Goal: Task Accomplishment & Management: Complete application form

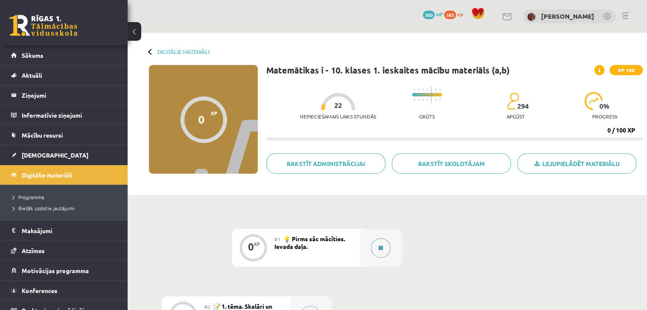
click at [383, 250] on button at bounding box center [381, 249] width 20 height 20
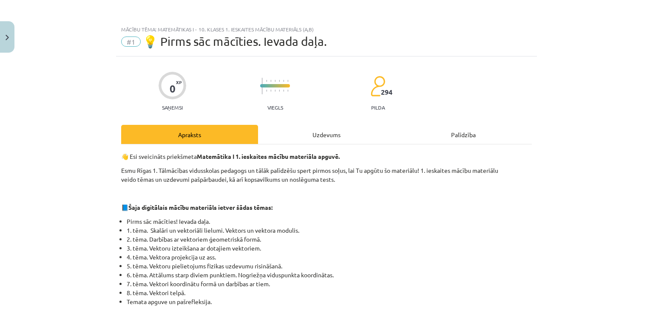
click at [348, 140] on div "Uzdevums" at bounding box center [326, 134] width 137 height 19
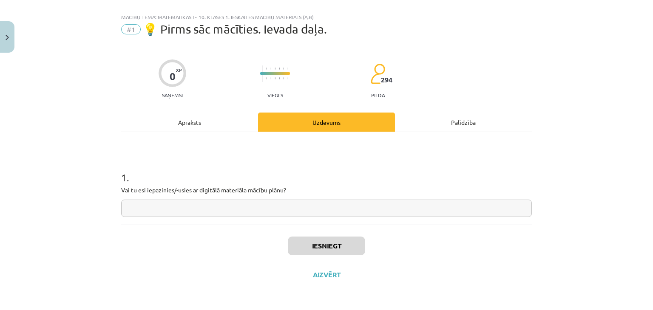
click at [346, 212] on input "text" at bounding box center [326, 208] width 411 height 17
type input "**"
click at [344, 250] on button "Iesniegt" at bounding box center [326, 246] width 77 height 19
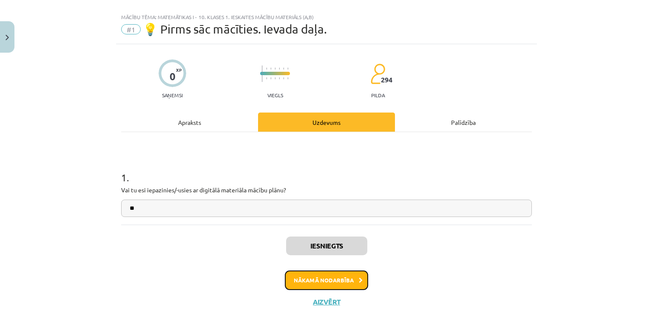
click at [336, 280] on button "Nākamā nodarbība" at bounding box center [326, 281] width 83 height 20
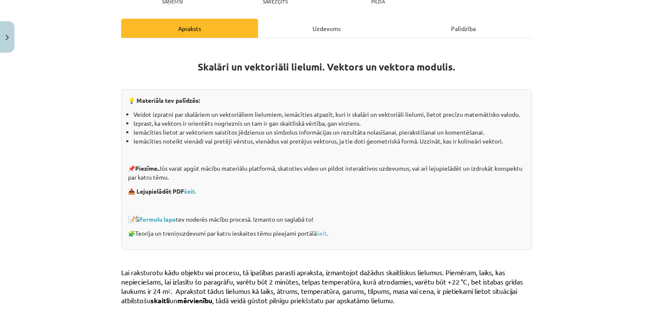
click at [300, 37] on div "Uzdevums" at bounding box center [326, 28] width 137 height 19
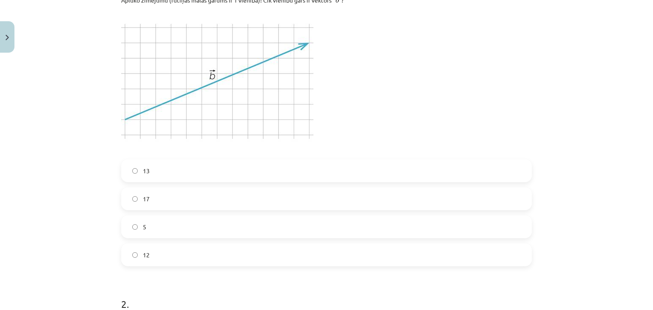
scroll to position [234, 0]
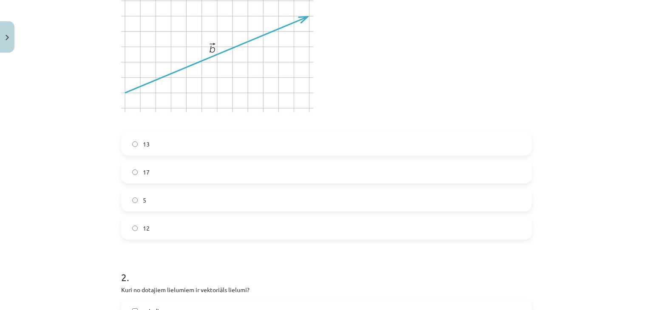
click at [242, 143] on label "13" at bounding box center [326, 144] width 409 height 21
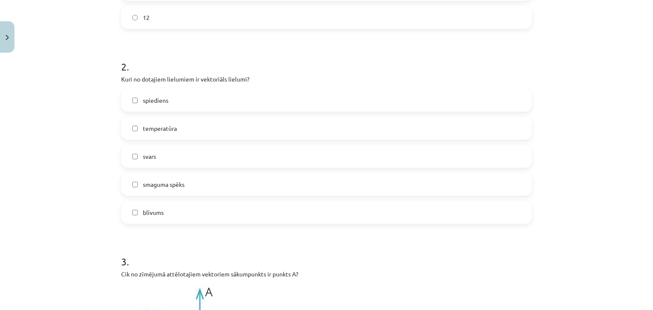
scroll to position [446, 0]
click at [176, 185] on span "smaguma spēks" at bounding box center [164, 183] width 42 height 9
click at [170, 152] on label "svars" at bounding box center [326, 154] width 409 height 21
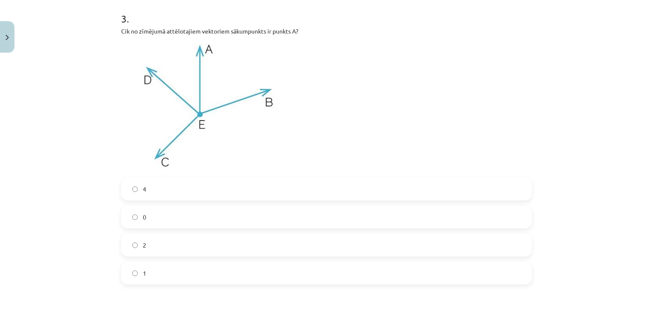
scroll to position [702, 0]
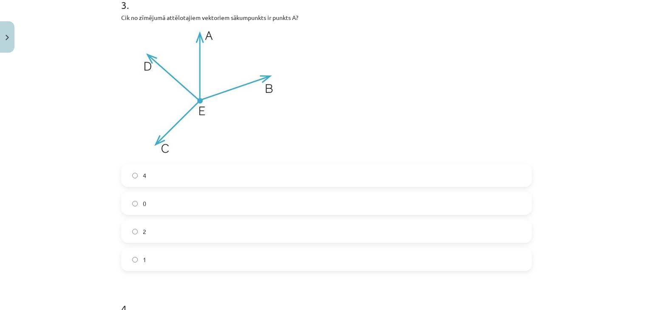
click at [199, 225] on label "2" at bounding box center [326, 231] width 409 height 21
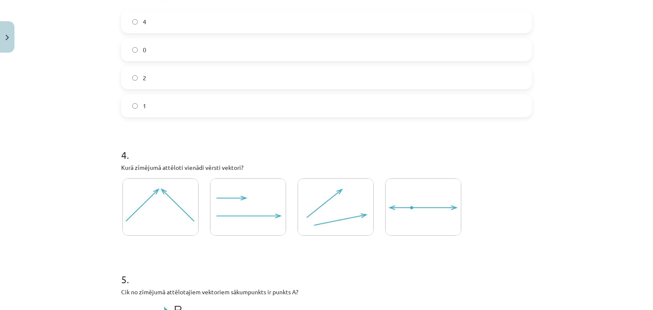
scroll to position [872, 0]
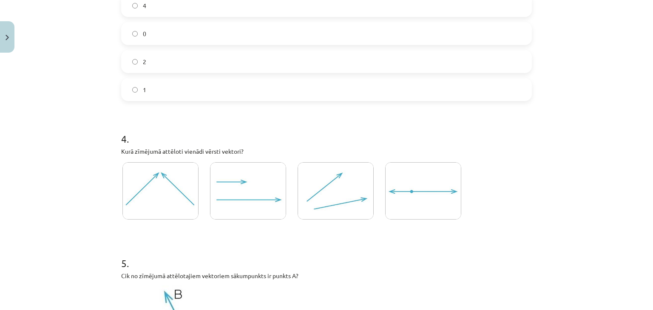
click at [231, 175] on img at bounding box center [248, 190] width 76 height 57
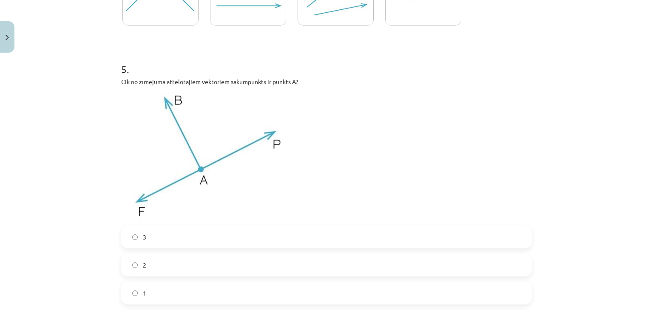
scroll to position [1084, 0]
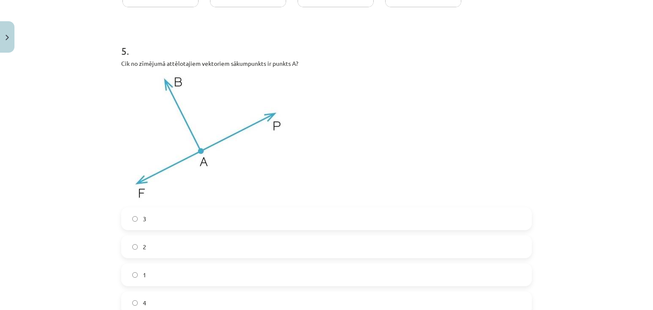
click at [204, 223] on label "3" at bounding box center [326, 218] width 409 height 21
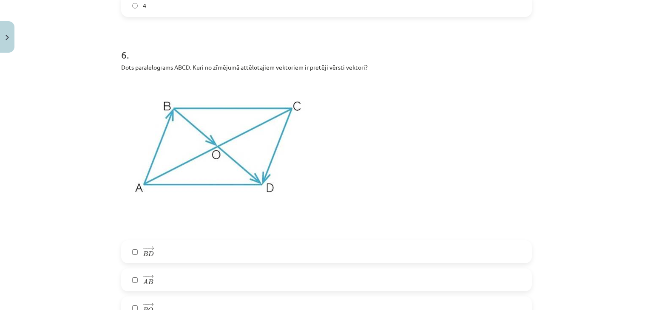
scroll to position [1467, 0]
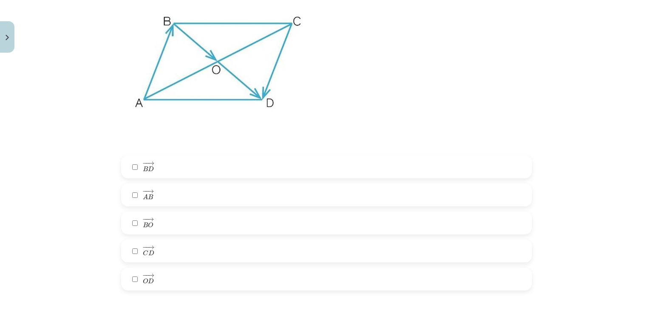
click at [191, 197] on label "− − → A B A B →" at bounding box center [326, 195] width 409 height 21
click at [172, 251] on label "− − → C D C D →" at bounding box center [326, 251] width 409 height 21
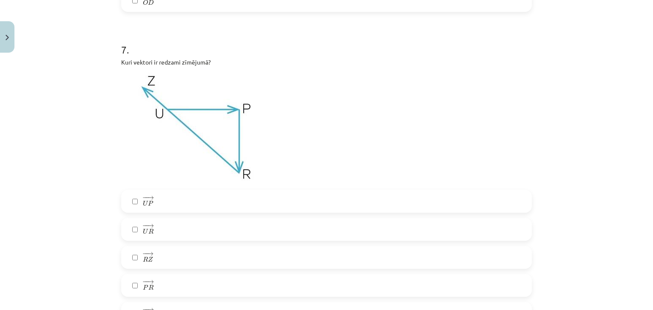
scroll to position [1765, 0]
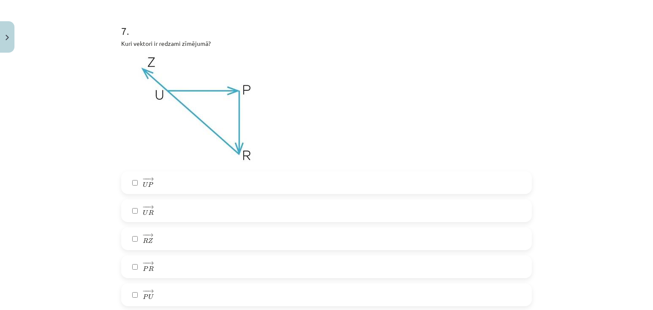
click at [173, 235] on label "− − → R Z R Z →" at bounding box center [326, 238] width 409 height 21
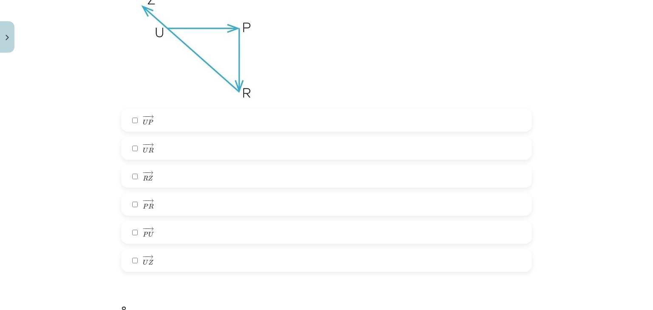
scroll to position [1807, 0]
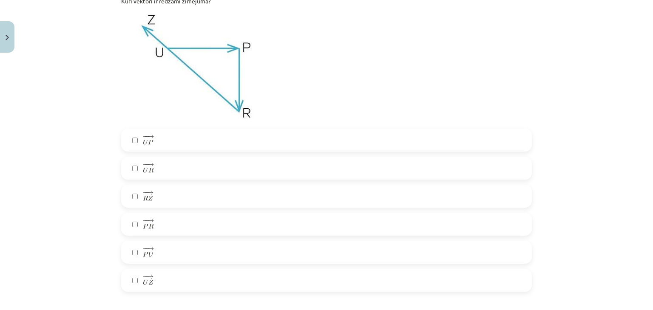
click at [168, 145] on label "− − → U P U P →" at bounding box center [326, 140] width 409 height 21
click at [163, 228] on label "− − → P R P R →" at bounding box center [326, 224] width 409 height 21
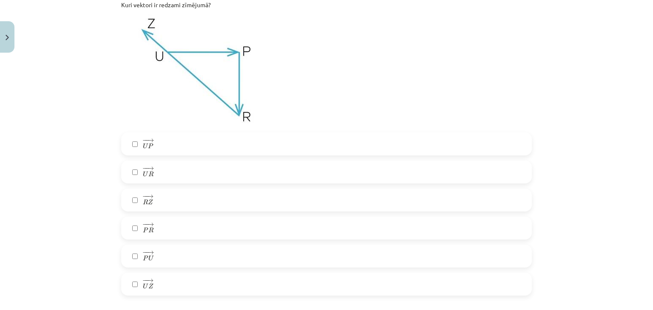
scroll to position [1795, 0]
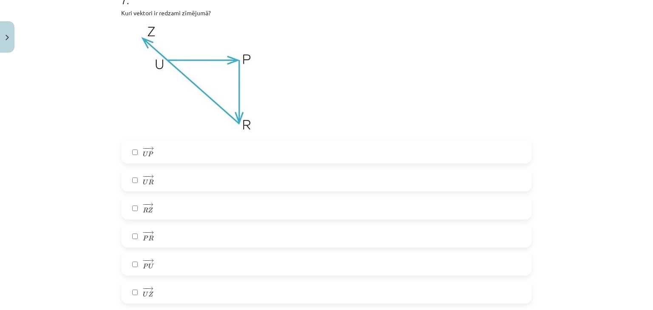
click at [156, 156] on label "− − → U P U P →" at bounding box center [326, 152] width 409 height 21
click at [157, 187] on label "− − → U R U R →" at bounding box center [326, 180] width 409 height 21
click at [165, 263] on label "− − → P U P U →" at bounding box center [326, 264] width 409 height 21
click at [164, 284] on label "− − → U Z U Z →" at bounding box center [326, 292] width 409 height 21
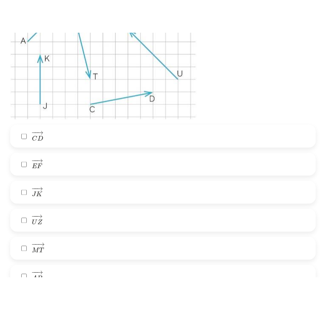
scroll to position [2308, 0]
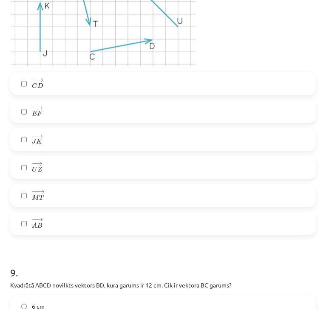
click at [51, 225] on label "− − → A B A B →" at bounding box center [163, 223] width 304 height 21
click at [41, 115] on span "F" at bounding box center [40, 113] width 6 height 5
click at [51, 140] on label "− − → J K J K →" at bounding box center [163, 139] width 304 height 21
click at [49, 196] on label "− − → M T M T →" at bounding box center [163, 195] width 304 height 21
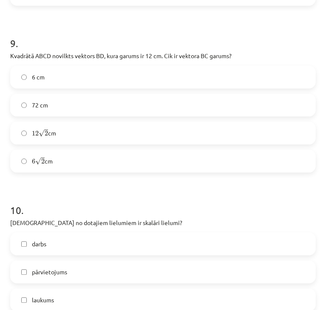
scroll to position [2563, 0]
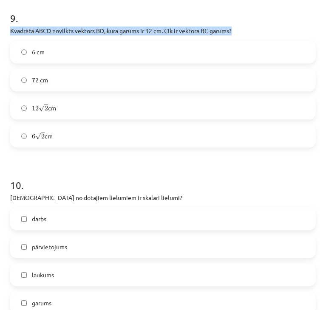
drag, startPoint x: 9, startPoint y: 29, endPoint x: 252, endPoint y: 31, distance: 243.6
copy p "Kvadrātā ABCD novilkts vektors ﻿BD﻿, kura garums ir 12 cm. Cik ir vektora ﻿BC g…"
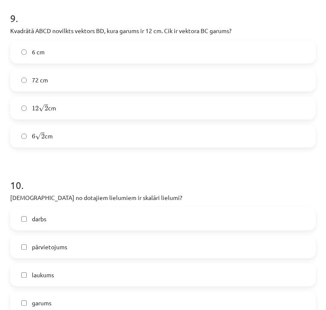
click at [44, 142] on label "6 √ 2 6 2 cm" at bounding box center [163, 135] width 304 height 21
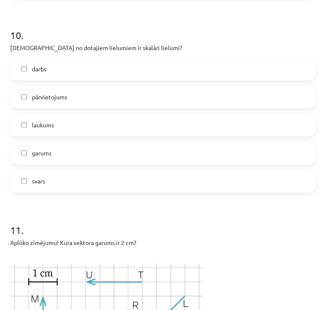
scroll to position [2733, 0]
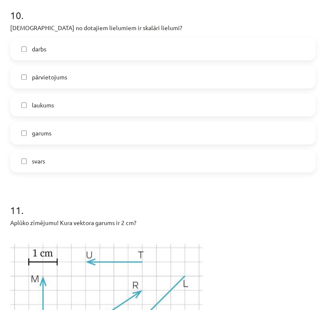
click at [66, 54] on label "darbs" at bounding box center [163, 48] width 304 height 21
click at [68, 102] on label "laukums" at bounding box center [163, 104] width 304 height 21
click at [64, 127] on label "garums" at bounding box center [163, 132] width 304 height 21
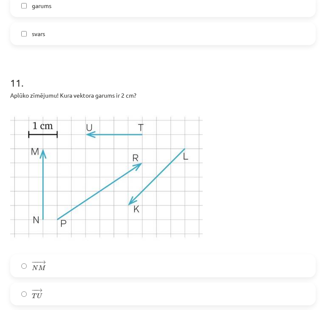
scroll to position [2903, 0]
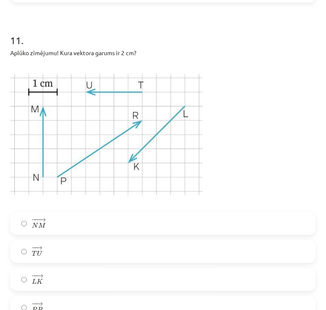
click at [95, 260] on label "− − → T U T U →" at bounding box center [163, 251] width 304 height 21
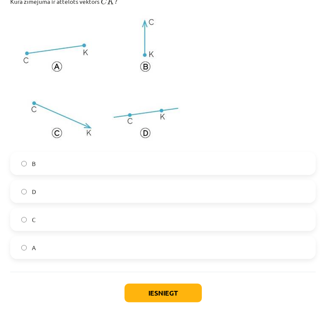
scroll to position [3286, 0]
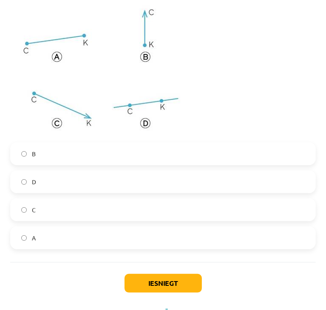
click at [60, 216] on label "C" at bounding box center [163, 209] width 304 height 21
click at [145, 281] on button "Iesniegt" at bounding box center [163, 283] width 77 height 19
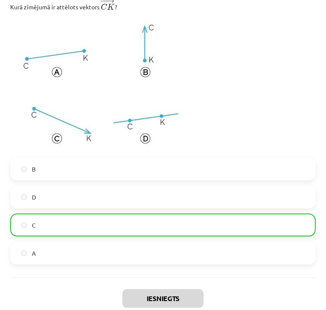
scroll to position [3335, 0]
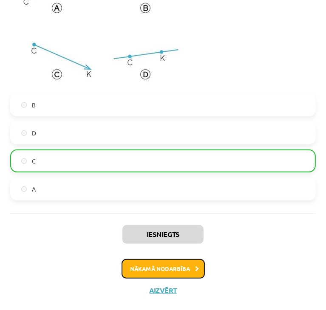
click at [144, 266] on button "Nākamā nodarbība" at bounding box center [163, 269] width 83 height 20
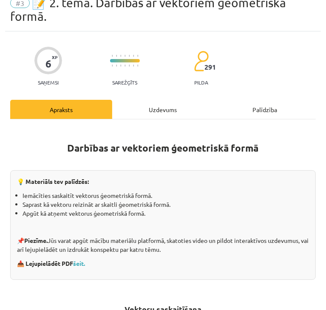
scroll to position [5, 0]
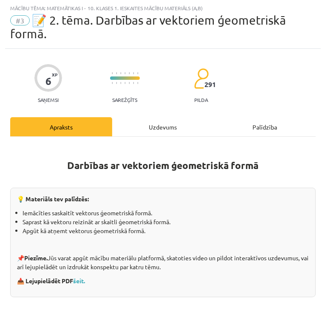
click at [153, 130] on div "Uzdevums" at bounding box center [163, 126] width 102 height 19
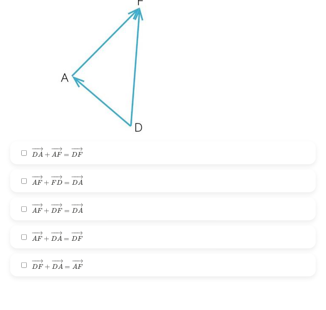
scroll to position [175, 0]
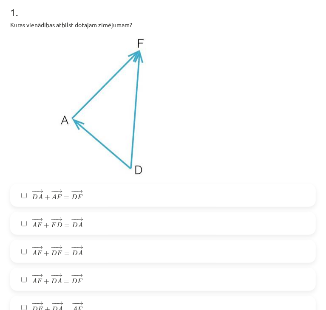
click at [99, 202] on label "− − → D A + − − → A F = − − → D F D A → + A F → = D F →" at bounding box center [163, 195] width 304 height 21
click at [95, 279] on label "− − → A F + − − → D A = − − → D F A F → + D A → = D F →" at bounding box center [163, 279] width 304 height 21
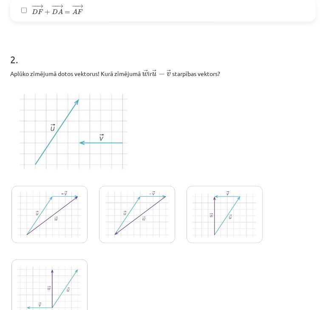
scroll to position [515, 0]
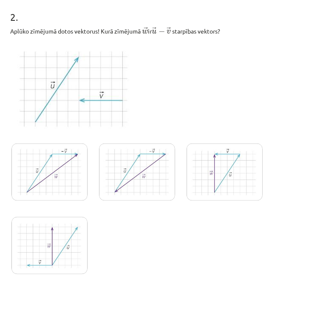
click at [65, 249] on img at bounding box center [49, 245] width 76 height 57
click at [65, 245] on img at bounding box center [49, 245] width 76 height 57
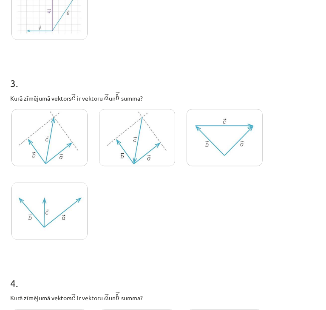
scroll to position [770, 0]
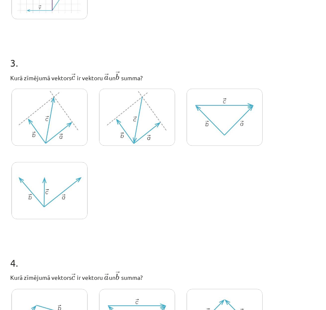
click at [56, 139] on img at bounding box center [49, 117] width 76 height 57
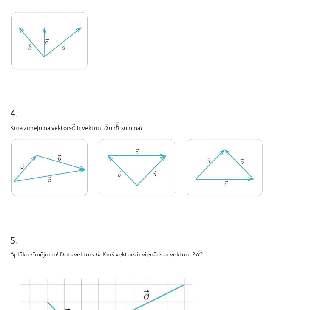
scroll to position [941, 0]
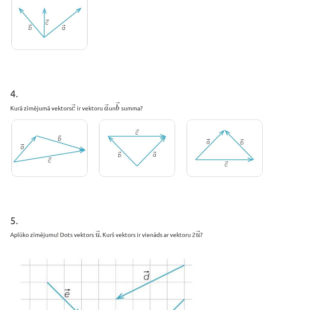
click at [212, 156] on img at bounding box center [225, 147] width 76 height 57
click at [196, 150] on img at bounding box center [225, 147] width 76 height 57
click at [110, 145] on img at bounding box center [137, 147] width 76 height 57
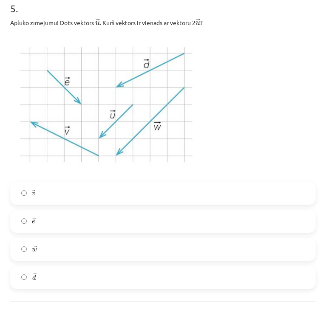
scroll to position [1153, 0]
click at [58, 250] on label "→ w w →" at bounding box center [163, 249] width 304 height 21
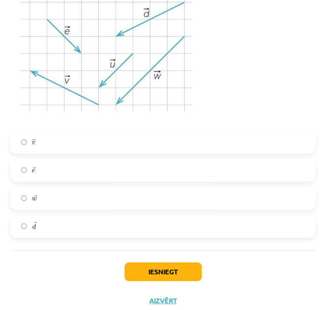
scroll to position [1214, 0]
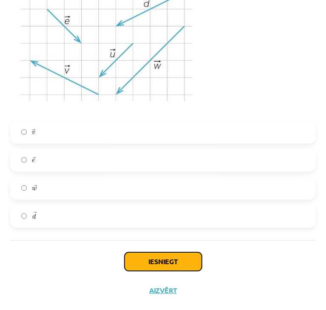
click at [154, 261] on button "Iesniegt" at bounding box center [163, 262] width 77 height 19
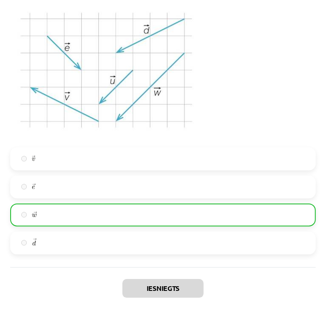
scroll to position [1241, 0]
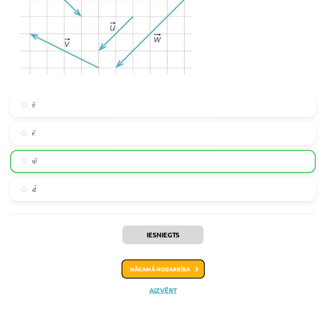
click at [170, 273] on button "Nākamā nodarbība" at bounding box center [163, 270] width 83 height 20
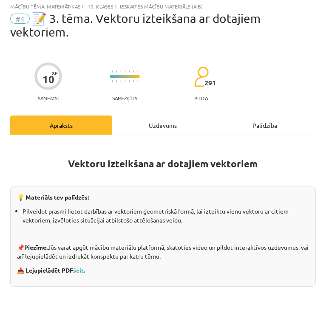
scroll to position [5, 0]
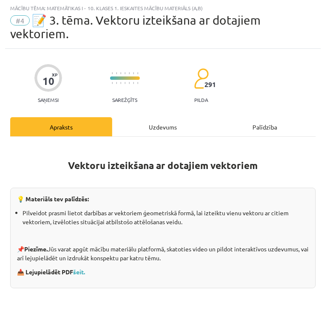
click at [130, 127] on div "Uzdevums" at bounding box center [163, 126] width 102 height 19
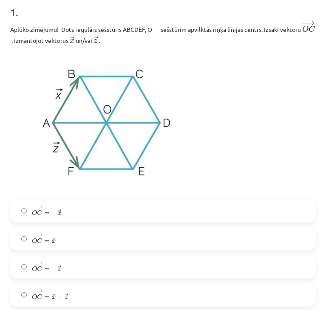
scroll to position [218, 0]
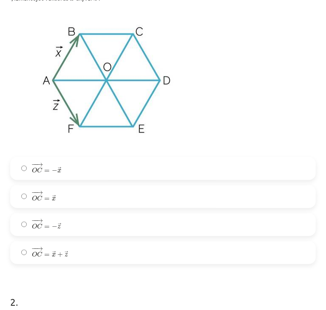
click at [67, 204] on label "− − → O C = → x O C → = x →" at bounding box center [163, 196] width 304 height 21
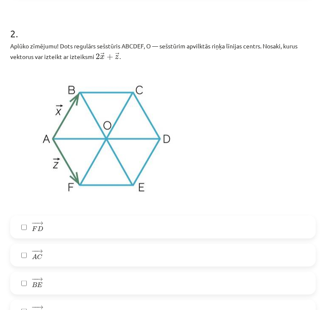
scroll to position [473, 0]
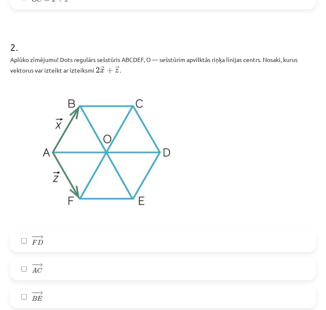
click at [94, 244] on label "− − → F D F D →" at bounding box center [163, 240] width 304 height 21
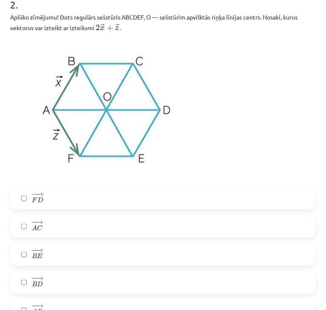
click at [102, 227] on label "− − → A C A C →" at bounding box center [163, 226] width 304 height 21
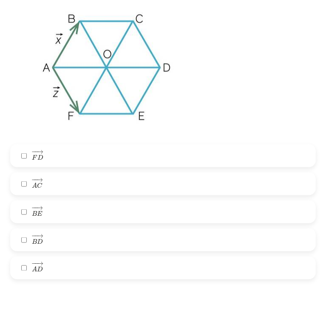
click at [125, 239] on label "− − → B D B D →" at bounding box center [163, 240] width 304 height 21
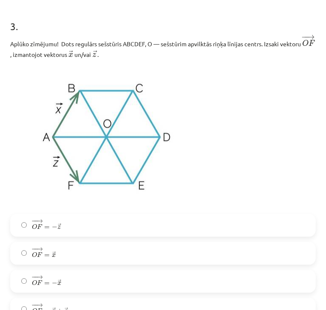
scroll to position [864, 0]
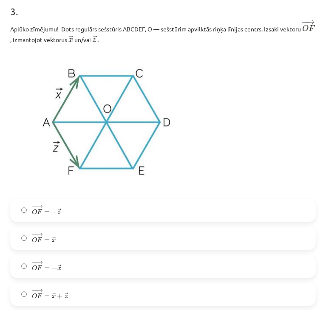
click at [70, 267] on label "− − → O F = − → x O F → = − x →" at bounding box center [163, 266] width 304 height 21
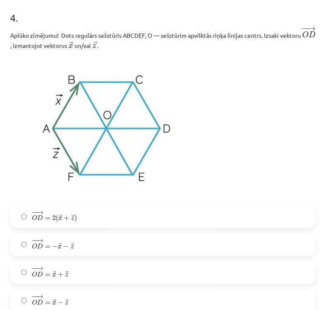
scroll to position [1204, 0]
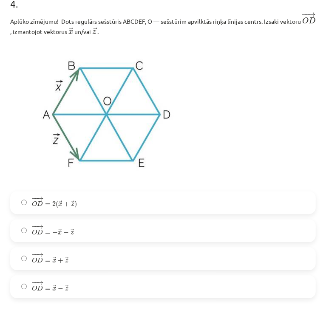
click at [75, 261] on label "− − → O D = → x + → z O D → = x → + z →" at bounding box center [163, 258] width 304 height 21
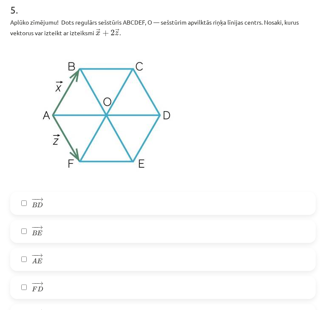
scroll to position [1544, 0]
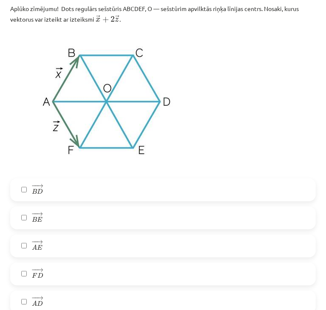
click at [102, 180] on label "− − → B D B D →" at bounding box center [163, 189] width 304 height 21
click at [85, 245] on label "− − → A E A E →" at bounding box center [163, 246] width 304 height 21
click at [65, 274] on label "− − → F D F D →" at bounding box center [163, 274] width 304 height 21
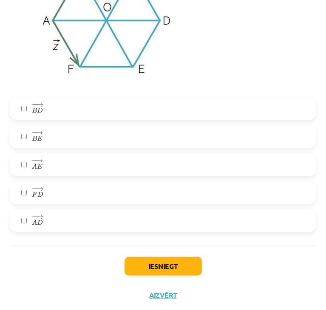
scroll to position [1626, 0]
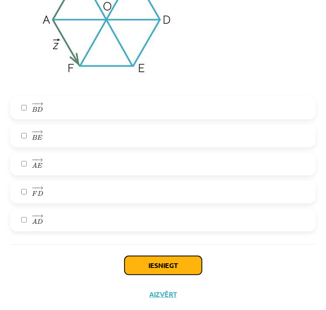
click at [142, 267] on button "Iesniegt" at bounding box center [163, 265] width 77 height 19
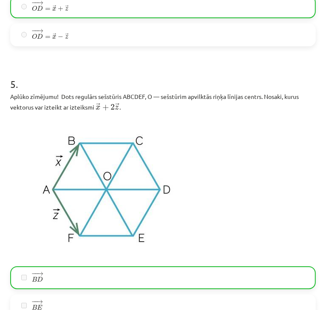
scroll to position [1653, 0]
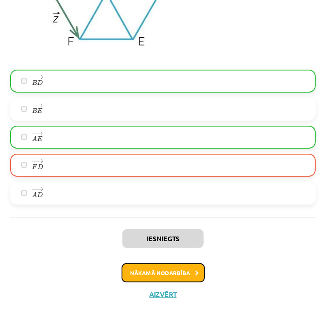
click at [157, 271] on button "Nākamā nodarbība" at bounding box center [163, 274] width 83 height 20
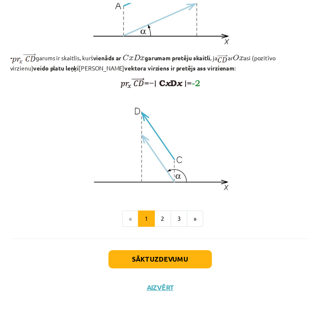
scroll to position [675, 0]
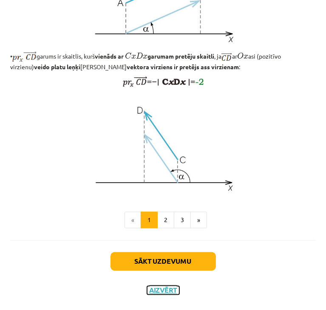
click at [160, 288] on button "Aizvērt" at bounding box center [163, 291] width 32 height 9
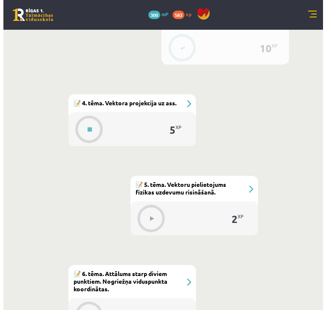
scroll to position [674, 0]
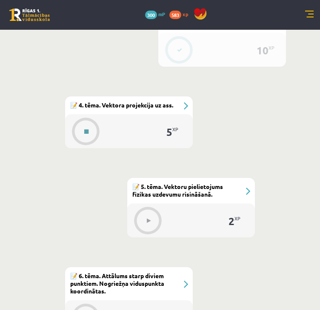
click at [80, 131] on button at bounding box center [87, 132] width 20 height 20
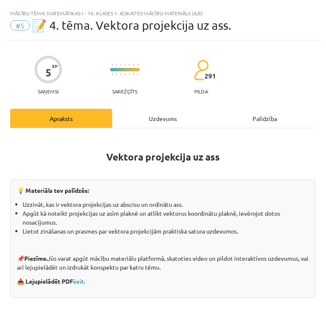
click at [147, 119] on div "Uzdevums" at bounding box center [163, 118] width 102 height 19
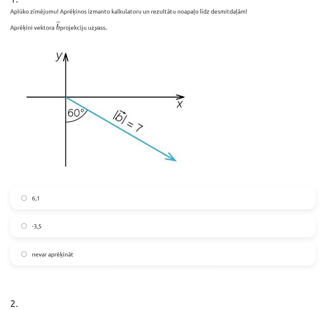
scroll to position [133, 0]
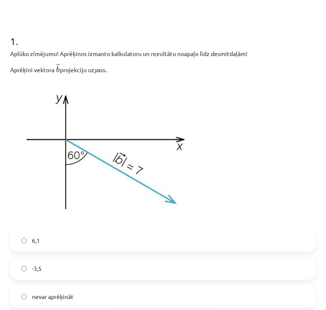
click at [16, 296] on label "nevar aprēķināt" at bounding box center [163, 296] width 304 height 21
click at [65, 269] on label "-3,5" at bounding box center [163, 268] width 304 height 21
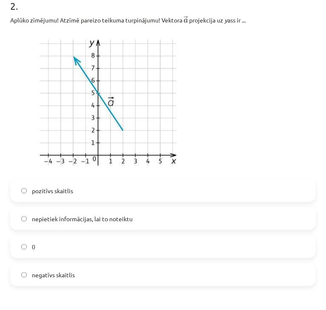
scroll to position [515, 0]
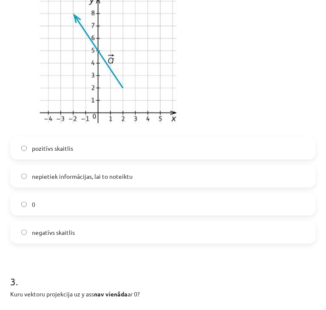
click at [72, 199] on label "0" at bounding box center [163, 204] width 304 height 21
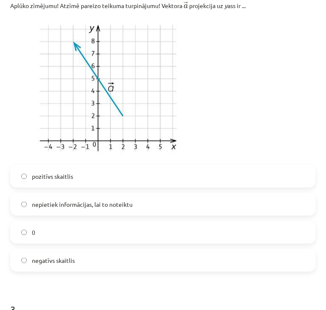
scroll to position [473, 0]
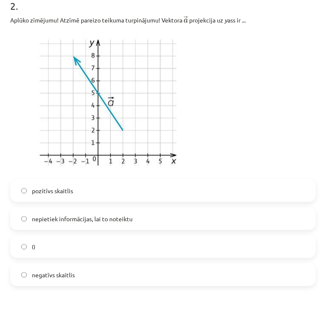
click at [122, 191] on label "pozitīvs skaitlis" at bounding box center [163, 190] width 304 height 21
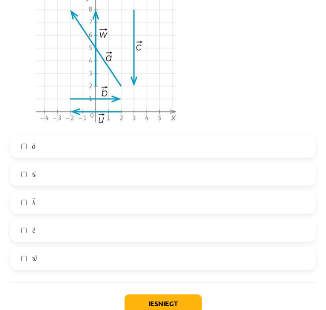
scroll to position [792, 0]
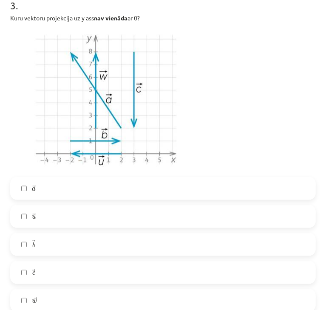
click at [74, 245] on label "→ b b →" at bounding box center [163, 244] width 304 height 21
click at [58, 221] on label "→ u u →" at bounding box center [163, 216] width 304 height 21
click at [63, 218] on label "→ u u →" at bounding box center [163, 216] width 304 height 21
click at [60, 243] on label "→ b b →" at bounding box center [163, 244] width 304 height 21
click at [55, 278] on label "→ c c →" at bounding box center [163, 272] width 304 height 21
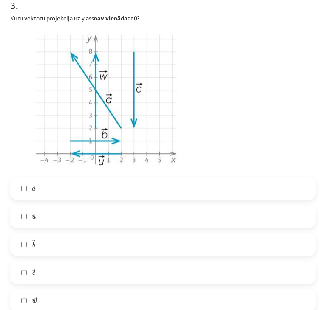
click at [56, 299] on label "→ w w →" at bounding box center [163, 300] width 304 height 21
click at [52, 185] on label "→ a a →" at bounding box center [163, 188] width 304 height 21
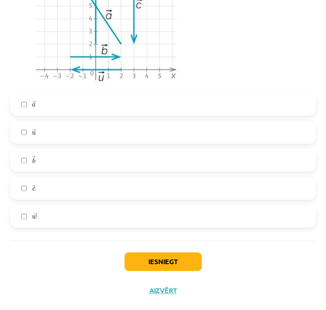
scroll to position [877, 0]
click at [154, 266] on button "Iesniegt" at bounding box center [163, 262] width 77 height 19
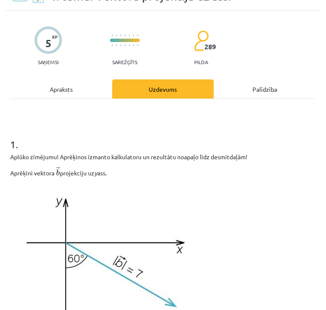
scroll to position [0, 0]
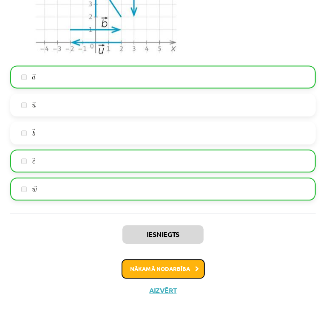
click at [153, 273] on button "Nākamā nodarbība" at bounding box center [163, 269] width 83 height 20
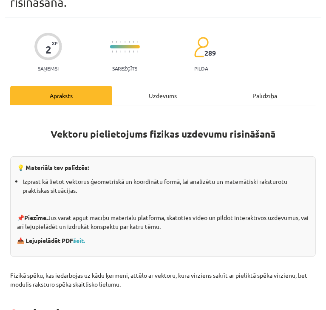
scroll to position [5, 0]
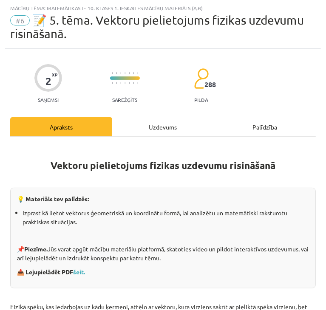
click at [174, 122] on div "Uzdevums" at bounding box center [163, 126] width 102 height 19
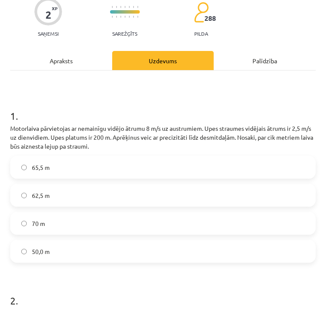
scroll to position [90, 0]
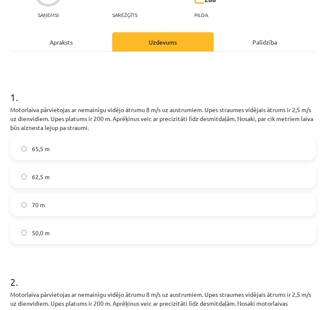
click at [175, 172] on label "62,5 m" at bounding box center [163, 176] width 304 height 21
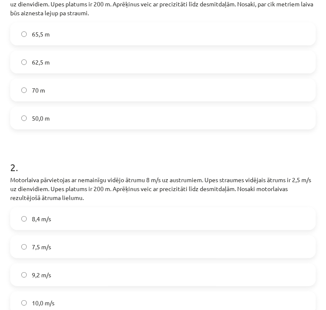
scroll to position [260, 0]
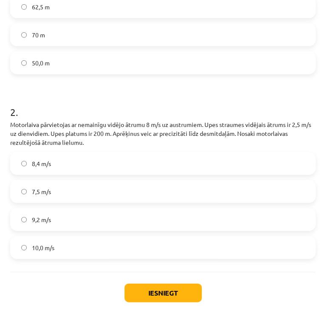
drag, startPoint x: 86, startPoint y: 168, endPoint x: 92, endPoint y: 201, distance: 33.6
click at [86, 168] on label "8,4 m/s" at bounding box center [163, 163] width 304 height 21
click at [138, 288] on button "Iesniegt" at bounding box center [163, 293] width 77 height 19
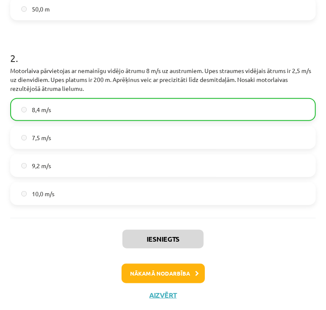
scroll to position [318, 0]
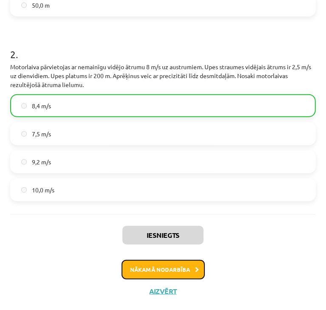
click at [171, 271] on button "Nākamā nodarbība" at bounding box center [163, 270] width 83 height 20
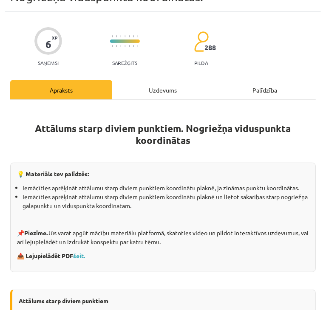
scroll to position [5, 0]
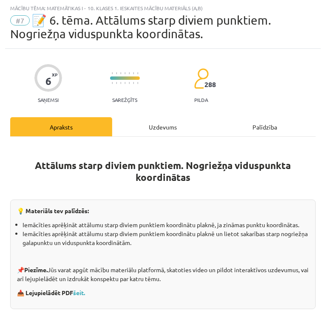
click at [145, 131] on div "Uzdevums" at bounding box center [163, 126] width 102 height 19
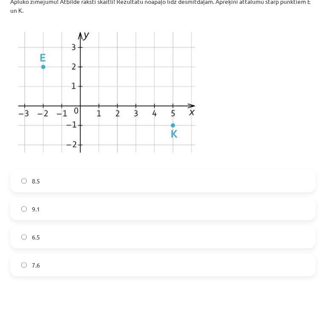
scroll to position [473, 0]
click at [86, 269] on label "7.6" at bounding box center [163, 265] width 304 height 21
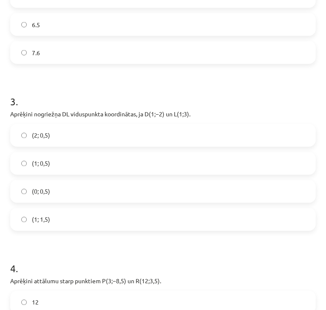
scroll to position [770, 0]
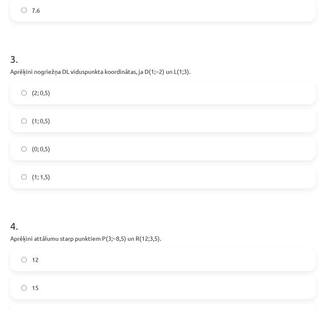
click at [104, 145] on label "(0; 0,5)" at bounding box center [163, 149] width 304 height 21
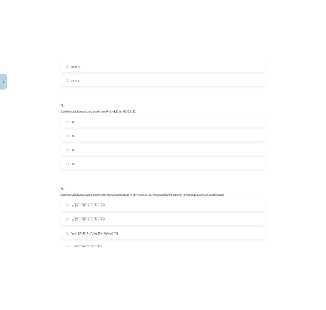
scroll to position [943, 0]
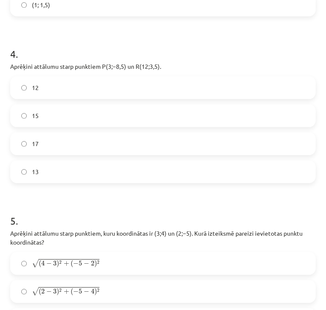
click at [36, 110] on label "15" at bounding box center [163, 115] width 304 height 21
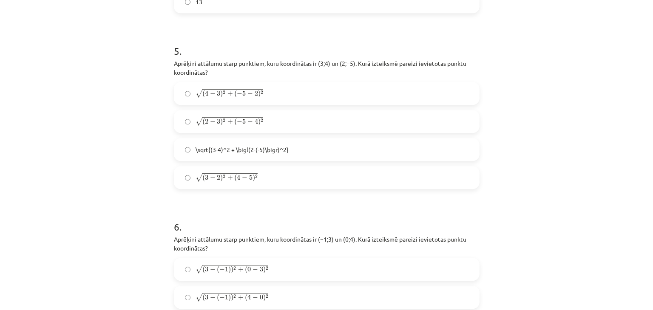
scroll to position [1071, 0]
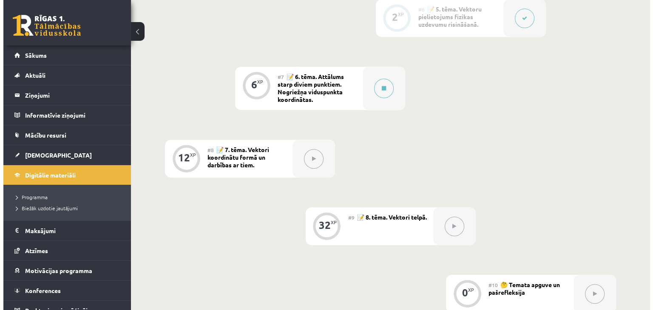
scroll to position [544, 0]
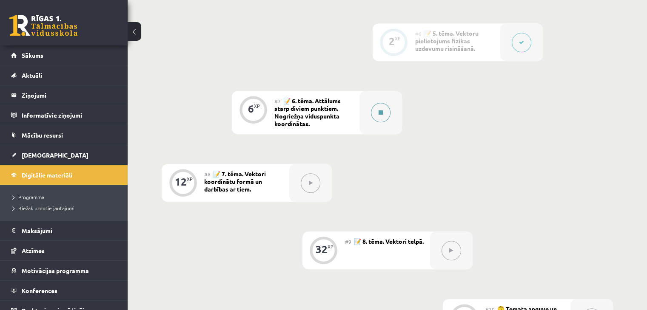
click at [372, 121] on button at bounding box center [381, 113] width 20 height 20
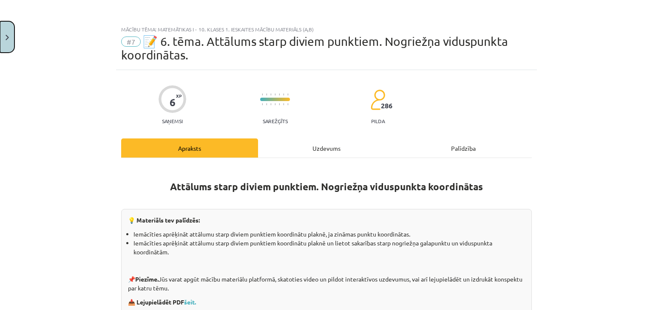
click at [5, 35] on button "Close" at bounding box center [7, 36] width 14 height 31
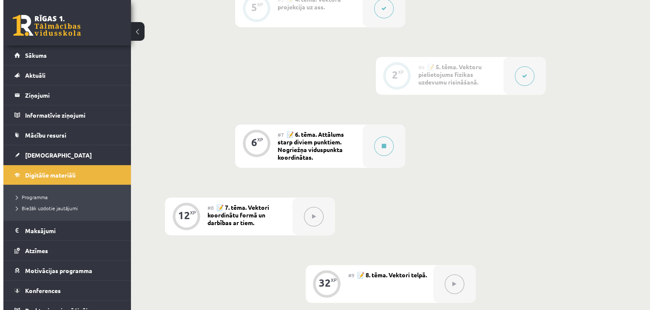
scroll to position [553, 0]
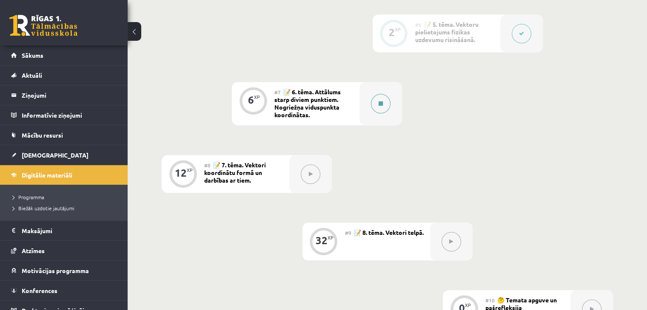
click at [381, 108] on button at bounding box center [381, 104] width 20 height 20
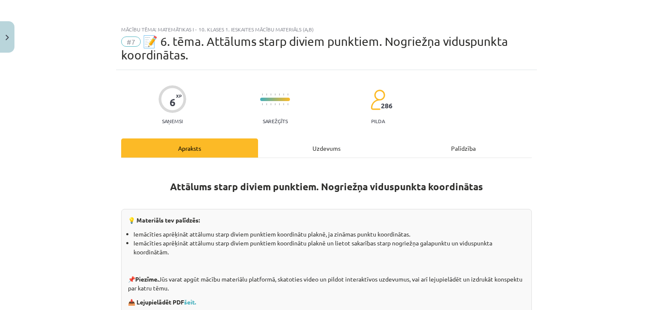
click at [361, 148] on div "Uzdevums" at bounding box center [326, 148] width 137 height 19
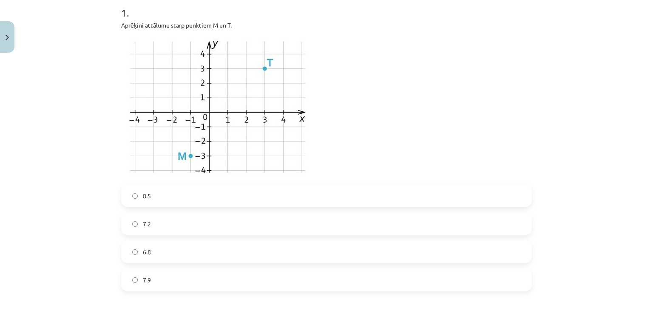
scroll to position [191, 0]
click at [219, 218] on label "7.2" at bounding box center [326, 223] width 409 height 21
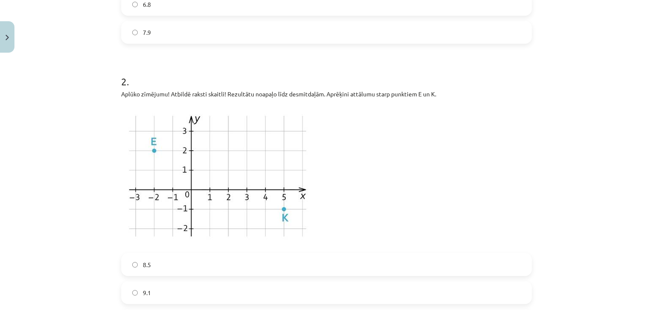
scroll to position [489, 0]
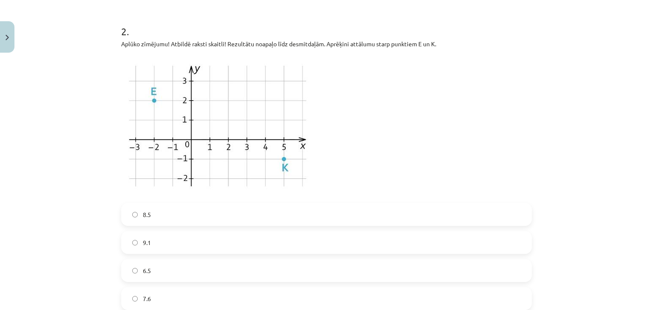
click at [194, 293] on label "7.6" at bounding box center [326, 298] width 409 height 21
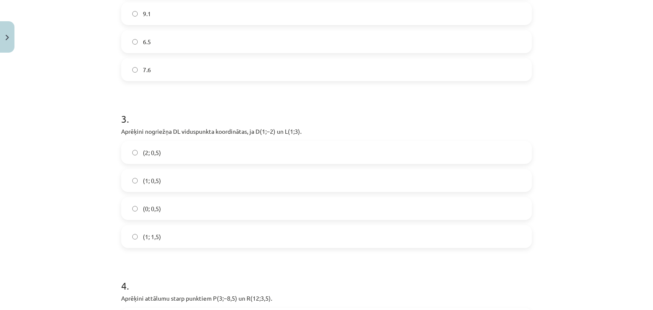
scroll to position [744, 0]
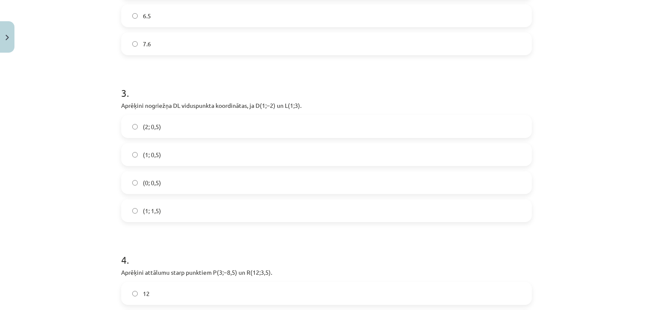
click at [174, 206] on label "(1; 1,5)" at bounding box center [326, 210] width 409 height 21
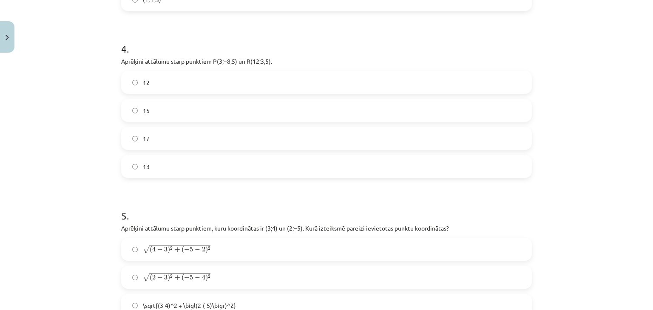
scroll to position [957, 0]
click at [216, 100] on label "15" at bounding box center [326, 109] width 409 height 21
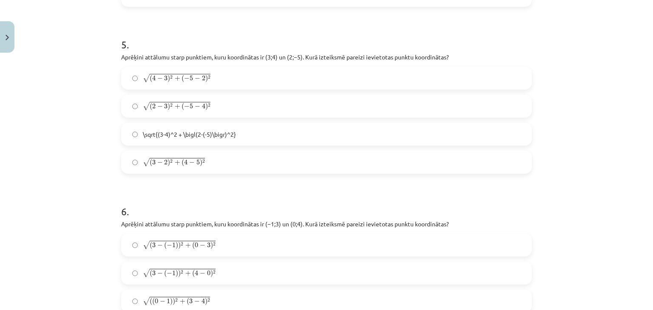
click at [213, 131] on span "\sqrt{(3-4)^2 + \bigl(2-(-5)\bigr)^2}" at bounding box center [189, 134] width 93 height 9
click at [213, 132] on span "\sqrt{(3-4)^2 + \bigl(2-(-5)\bigr)^2}" at bounding box center [189, 134] width 93 height 9
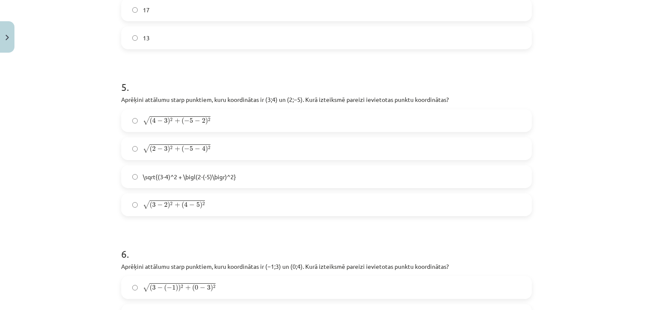
click at [219, 145] on label "√ ( 2 − 3 ) 2 + ( − 5 − 4 ) 2 ( 2 − 3 ) 2 + ( − 5 − 4 ) 2" at bounding box center [326, 148] width 409 height 21
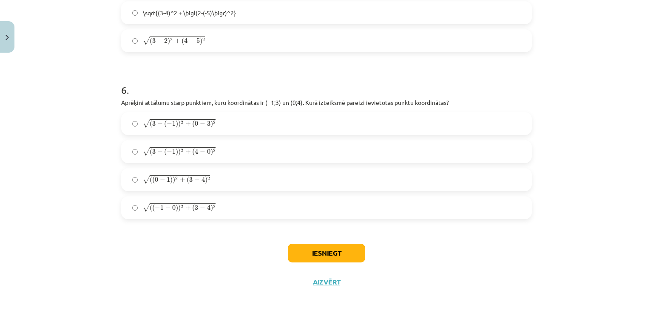
scroll to position [1254, 0]
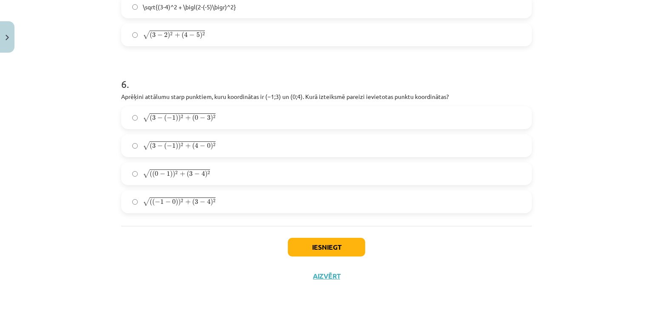
click at [175, 208] on label "√ ( ( − 1 − 0 ) ) 2 + ( 3 − 4 ) 2 ( ( − 1 − 0 ) ) 2 + ( 3 − 4 ) 2" at bounding box center [326, 201] width 409 height 21
click at [307, 254] on button "Iesniegt" at bounding box center [326, 247] width 77 height 19
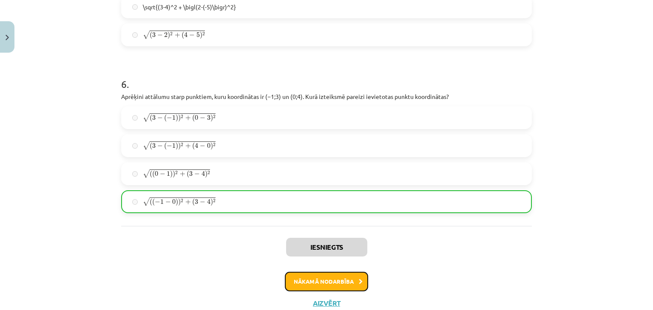
click at [307, 278] on button "Nākamā nodarbība" at bounding box center [326, 282] width 83 height 20
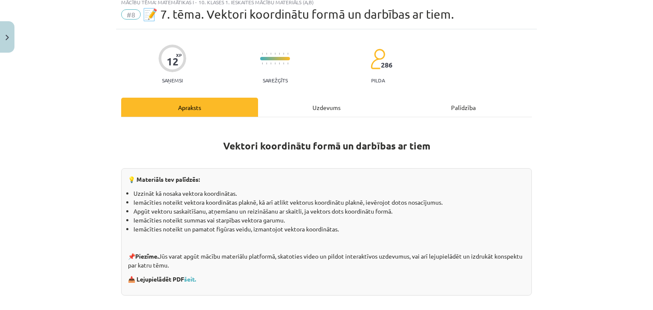
scroll to position [21, 0]
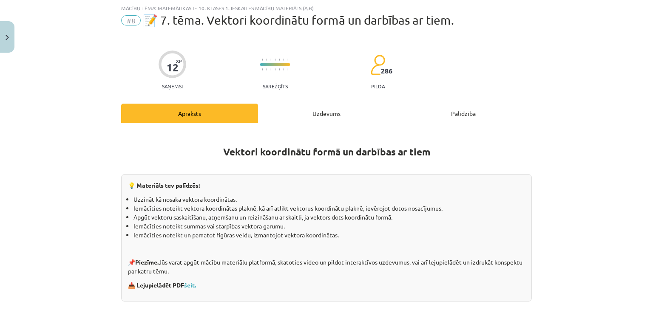
click at [330, 111] on div "Uzdevums" at bounding box center [326, 113] width 137 height 19
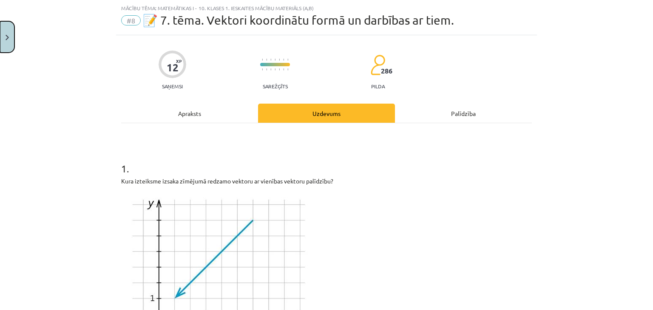
click at [7, 42] on button "Close" at bounding box center [7, 36] width 14 height 31
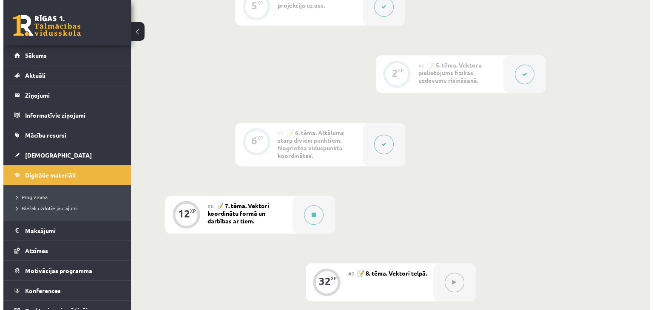
scroll to position [638, 0]
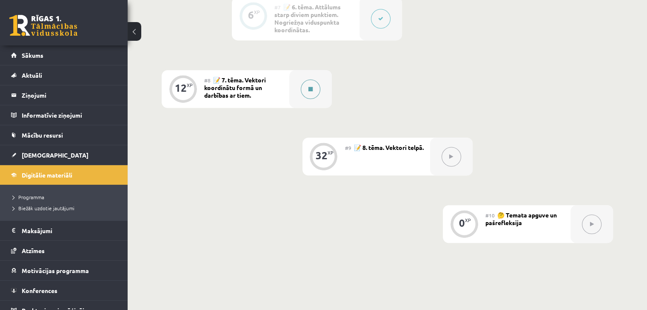
click at [314, 99] on button at bounding box center [311, 90] width 20 height 20
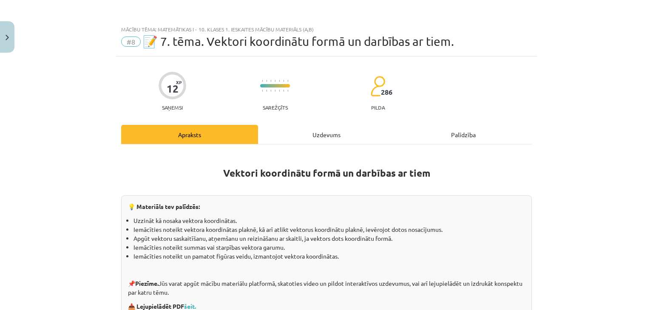
click at [348, 132] on div "Uzdevums" at bounding box center [326, 134] width 137 height 19
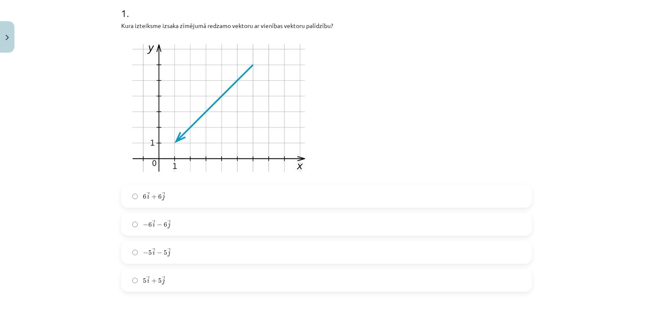
scroll to position [191, 0]
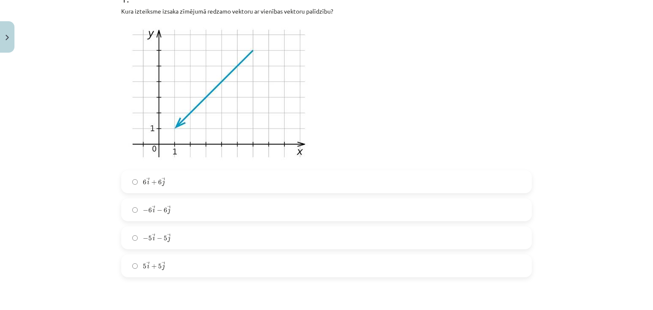
click at [170, 184] on label "6 → i + 6 → j 6 i → + 6 j →" at bounding box center [326, 181] width 409 height 21
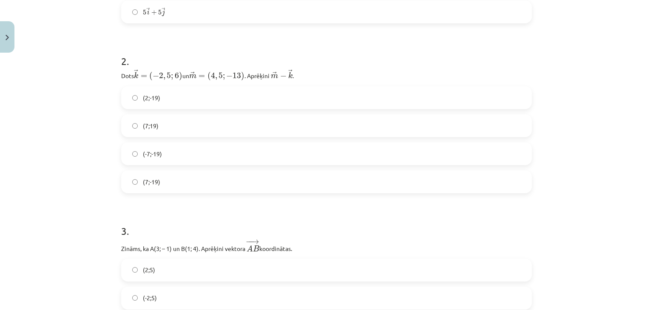
scroll to position [446, 0]
click at [233, 188] on label "(7;-19)" at bounding box center [326, 181] width 409 height 21
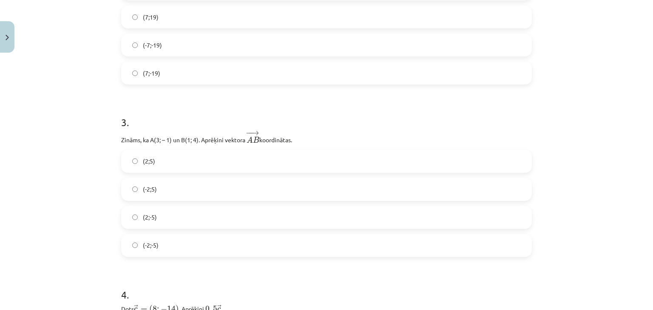
scroll to position [574, 0]
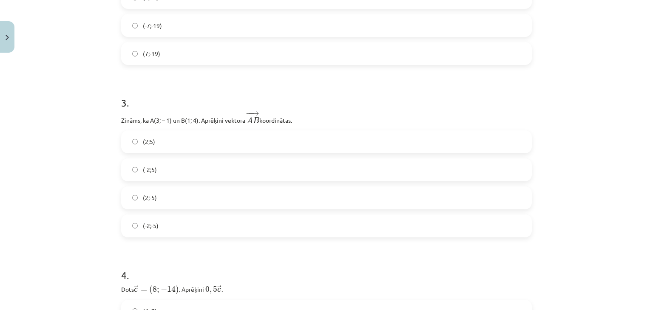
click at [153, 230] on span "(-2;-5)" at bounding box center [151, 226] width 16 height 9
click at [170, 167] on label "(-2;5)" at bounding box center [326, 169] width 409 height 21
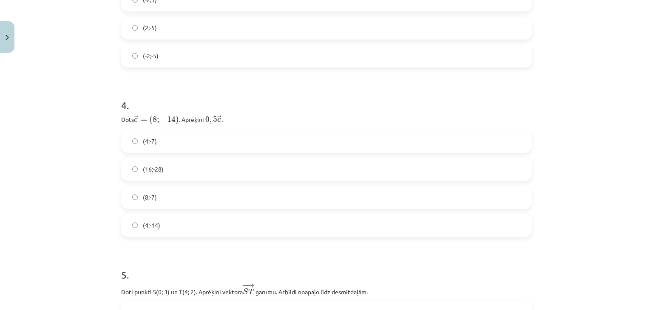
scroll to position [787, 0]
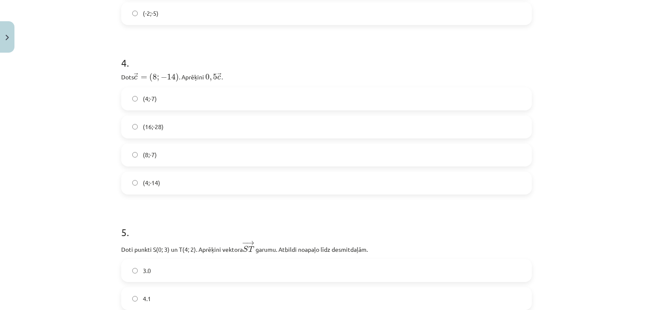
drag, startPoint x: 180, startPoint y: 102, endPoint x: 174, endPoint y: 91, distance: 13.5
click at [180, 102] on label "(4;-7)" at bounding box center [326, 98] width 409 height 21
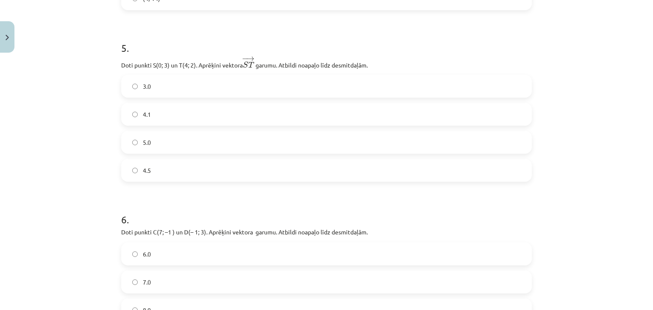
scroll to position [957, 0]
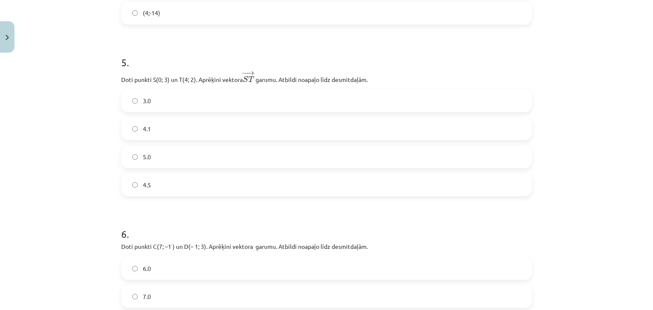
click at [200, 131] on label "4.1" at bounding box center [326, 128] width 409 height 21
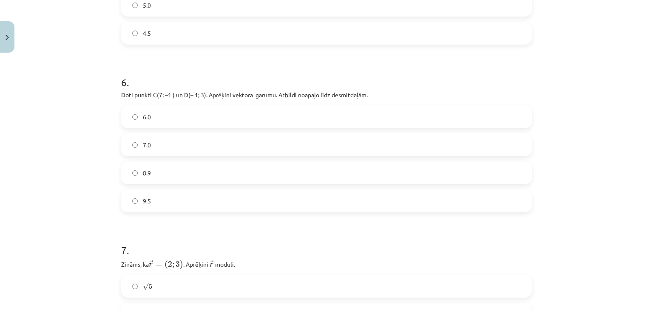
scroll to position [1127, 0]
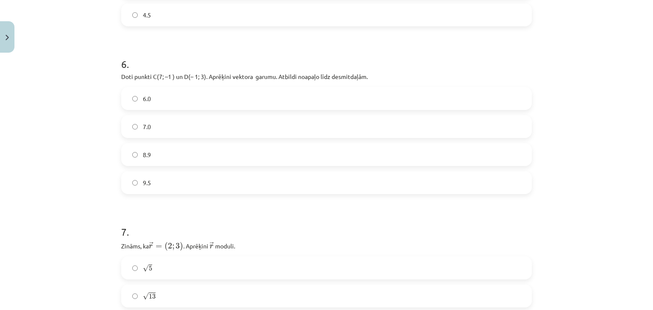
click at [170, 157] on label "8.9" at bounding box center [326, 154] width 409 height 21
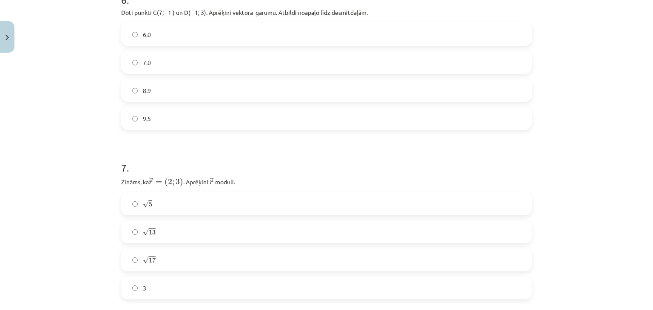
scroll to position [1339, 0]
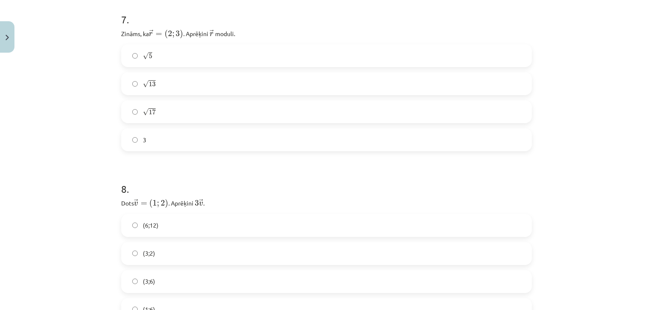
click at [184, 79] on label "√ 13 13" at bounding box center [326, 83] width 409 height 21
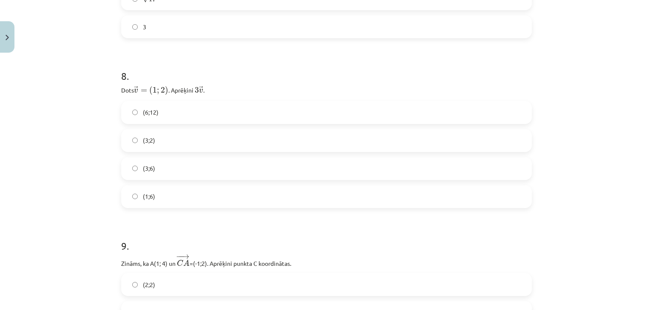
scroll to position [1467, 0]
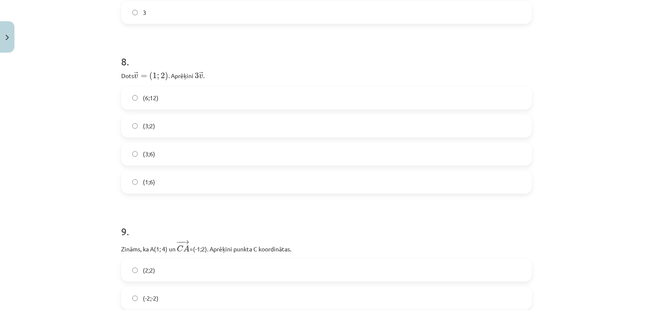
click at [207, 151] on label "(3;6)" at bounding box center [326, 154] width 409 height 21
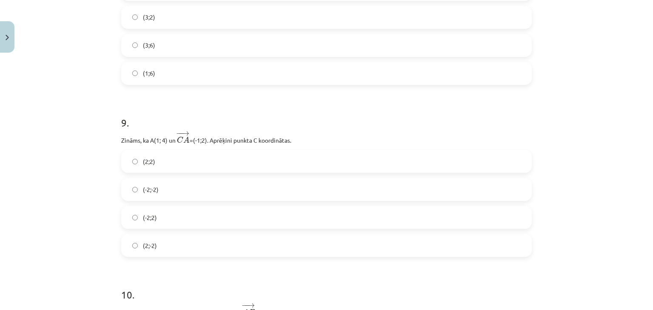
scroll to position [1637, 0]
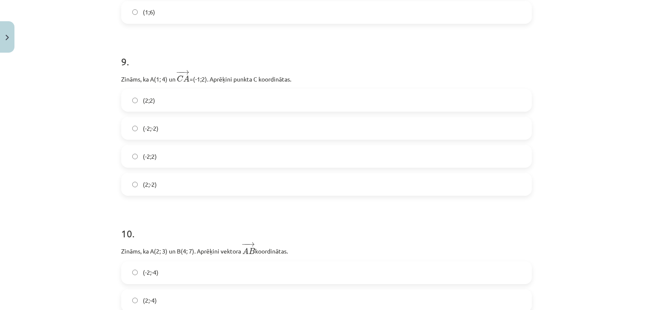
click at [192, 103] on label "(2;2)" at bounding box center [326, 100] width 409 height 21
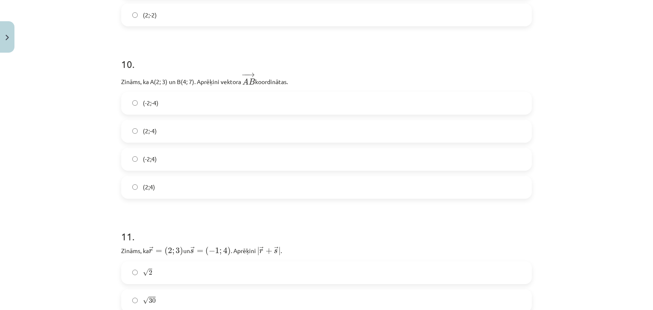
scroll to position [1807, 0]
click at [182, 187] on label "(2;4)" at bounding box center [326, 186] width 409 height 21
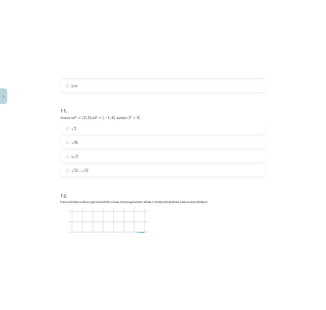
scroll to position [1991, 0]
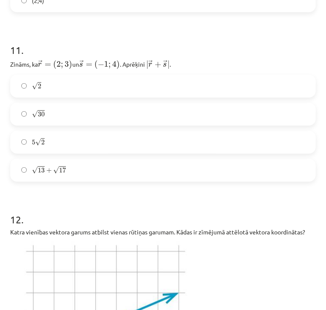
click at [74, 108] on label "√ 30 30" at bounding box center [163, 114] width 304 height 21
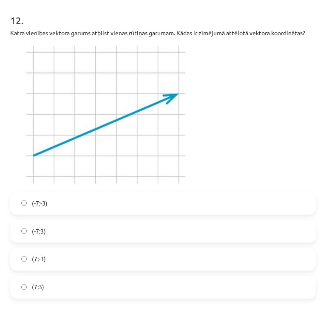
scroll to position [2246, 0]
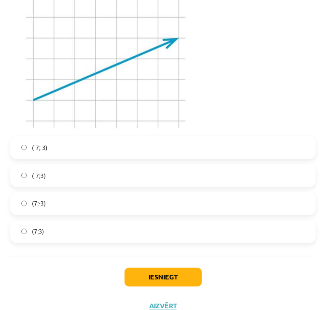
click at [74, 234] on label "(7;3)" at bounding box center [163, 232] width 304 height 21
click at [142, 280] on button "Iesniegt" at bounding box center [163, 277] width 77 height 19
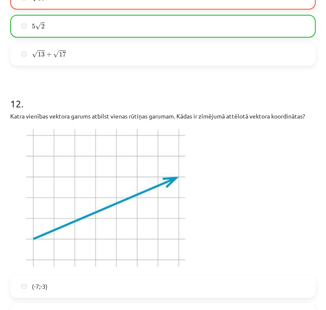
scroll to position [1991, 0]
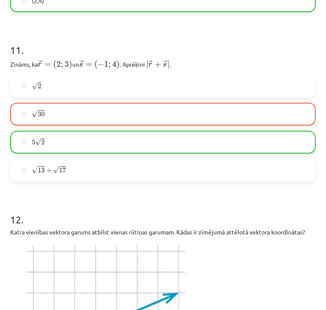
click at [80, 140] on label "5 √ 2 5 2" at bounding box center [163, 142] width 304 height 21
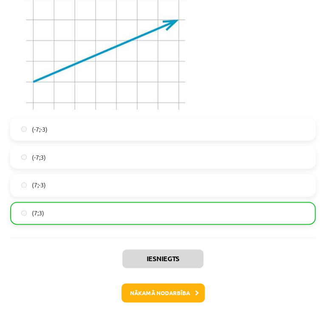
scroll to position [2288, 0]
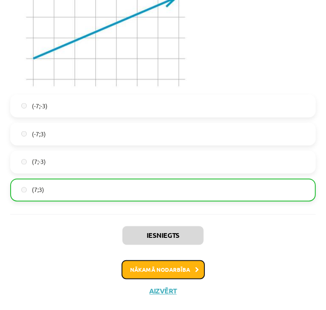
click at [156, 271] on button "Nākamā nodarbība" at bounding box center [163, 271] width 83 height 20
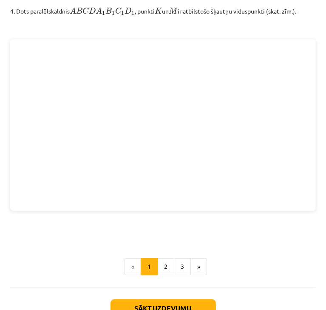
scroll to position [1146, 0]
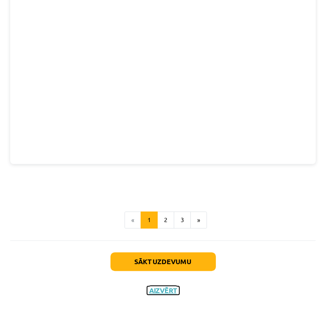
click at [156, 295] on button "Aizvērt" at bounding box center [163, 291] width 32 height 9
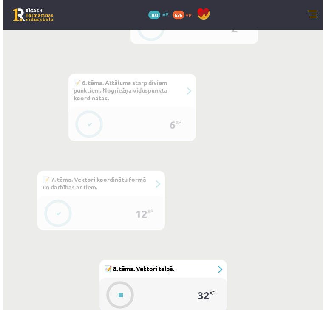
scroll to position [1014, 0]
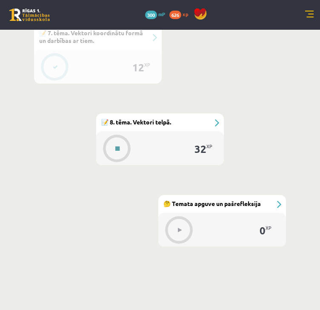
click at [121, 148] on button at bounding box center [118, 149] width 20 height 20
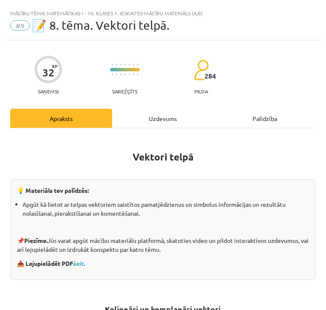
click at [174, 121] on div "Uzdevums" at bounding box center [163, 118] width 102 height 19
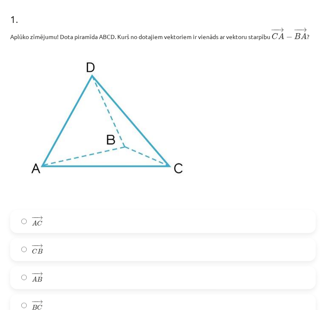
scroll to position [175, 0]
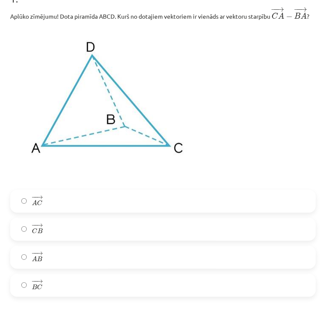
click at [85, 239] on label "− − → C B C B →" at bounding box center [163, 229] width 304 height 21
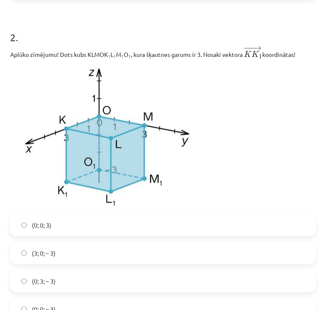
scroll to position [515, 0]
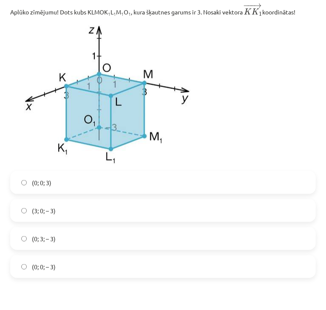
click at [54, 272] on span "(0; 0; – 3)" at bounding box center [44, 267] width 24 height 9
click at [73, 222] on label "(3; 0; – 3)" at bounding box center [163, 210] width 304 height 21
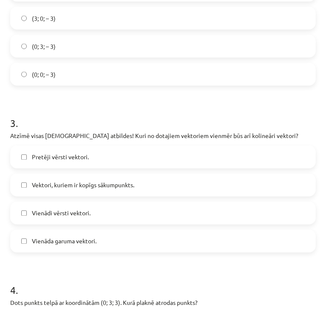
scroll to position [728, 0]
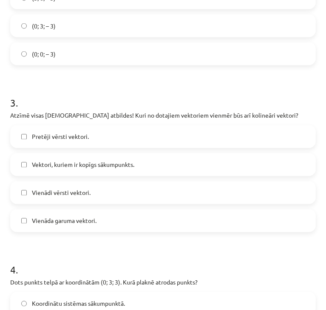
click at [75, 142] on span "Pretēji vērsti vektori." at bounding box center [60, 137] width 57 height 9
click at [77, 198] on span "Vienādi vērsti vektori." at bounding box center [61, 193] width 59 height 9
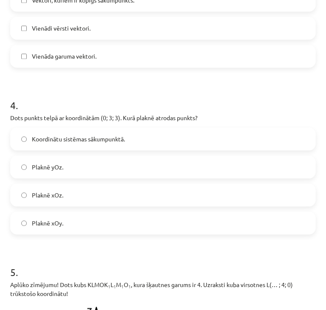
scroll to position [898, 0]
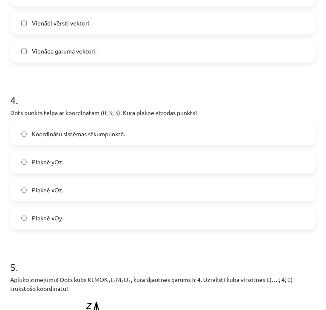
click at [63, 167] on span "Plaknē yOz." at bounding box center [47, 162] width 31 height 9
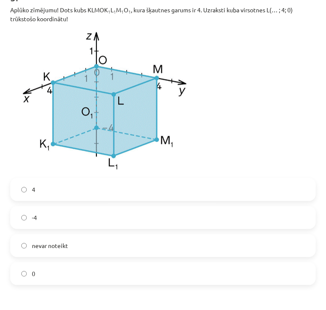
scroll to position [1154, 0]
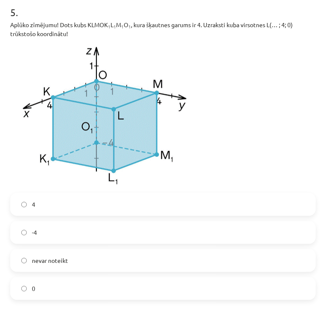
click at [118, 299] on label "0" at bounding box center [163, 288] width 304 height 21
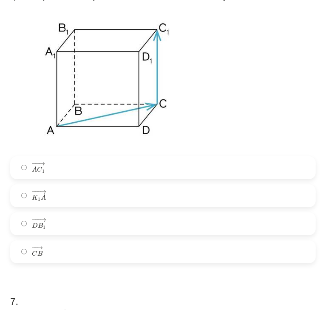
scroll to position [1494, 0]
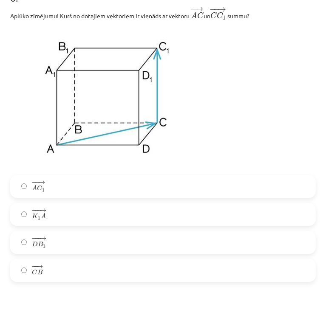
click at [81, 197] on label "− − → A C 1 A C 1 →" at bounding box center [163, 186] width 304 height 21
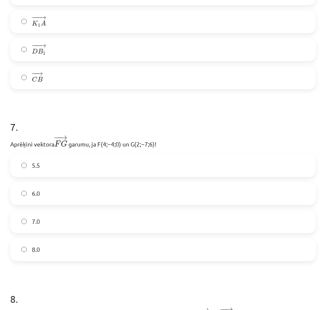
scroll to position [1791, 0]
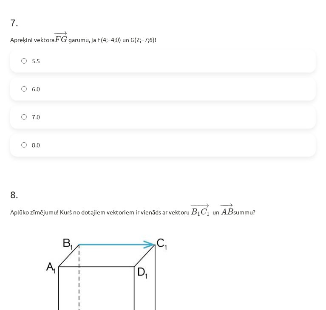
click at [57, 122] on label "7.0" at bounding box center [163, 117] width 304 height 21
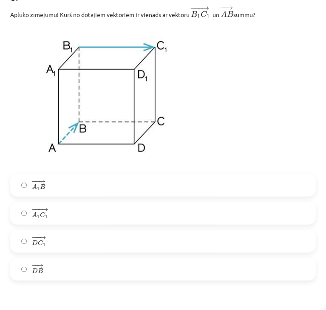
scroll to position [2004, 0]
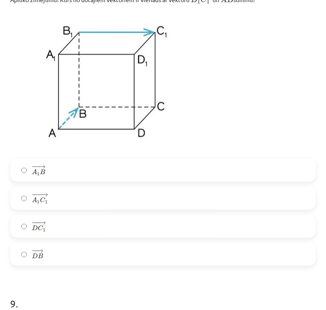
click at [55, 209] on label "− −− → A 1 C 1 A 1 C 1 →" at bounding box center [163, 198] width 304 height 21
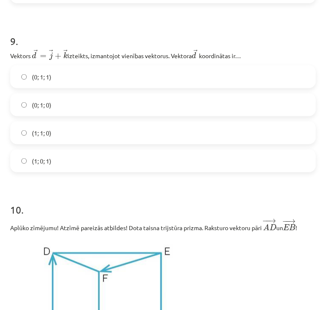
scroll to position [2259, 0]
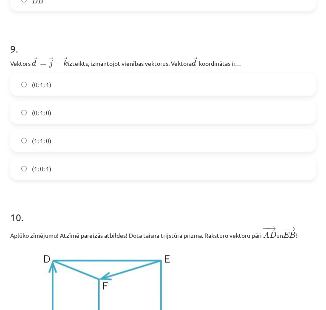
click at [67, 95] on label "(0; 1; 1)" at bounding box center [163, 84] width 304 height 21
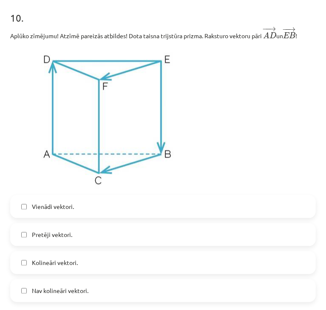
scroll to position [2514, 0]
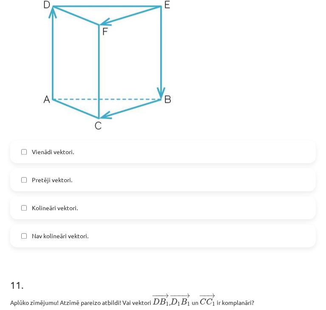
click at [67, 162] on label "Vienādi vektori." at bounding box center [163, 151] width 304 height 21
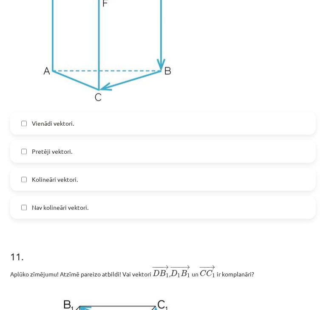
scroll to position [2557, 0]
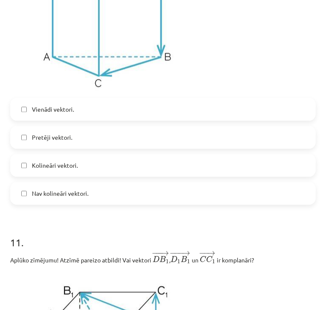
click at [70, 176] on label "Kolineāri vektori." at bounding box center [163, 165] width 304 height 21
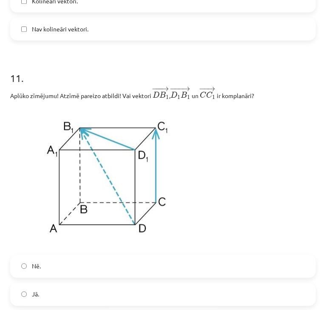
scroll to position [2769, 0]
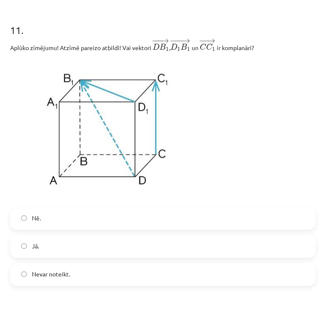
click at [68, 229] on label "Nē." at bounding box center [163, 218] width 304 height 21
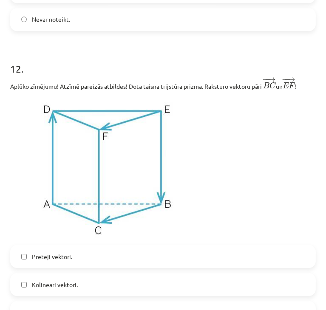
scroll to position [3109, 0]
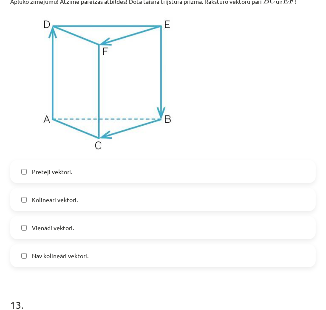
click at [48, 233] on span "Vienādi vektori." at bounding box center [53, 228] width 42 height 9
click at [59, 205] on span "Kolineāri vektori." at bounding box center [55, 200] width 46 height 9
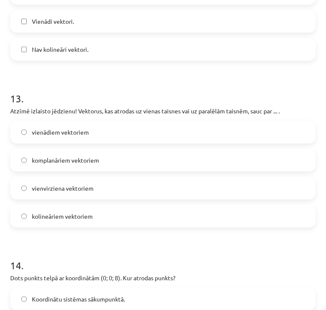
scroll to position [3322, 0]
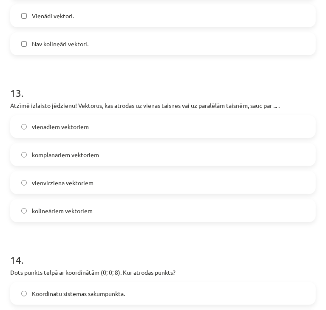
drag, startPoint x: 82, startPoint y: 228, endPoint x: 80, endPoint y: 220, distance: 8.3
click at [82, 216] on span "kolineāriem vektoriem" at bounding box center [62, 211] width 61 height 9
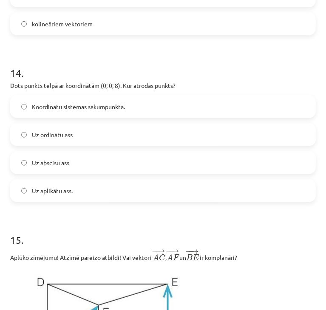
scroll to position [3492, 0]
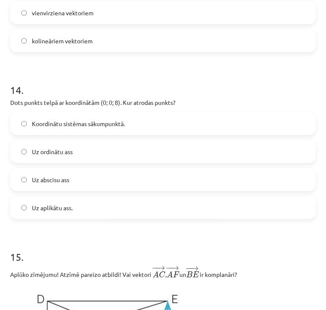
drag, startPoint x: 37, startPoint y: 225, endPoint x: 37, endPoint y: 219, distance: 5.6
click at [37, 213] on span "Uz aplikātu ass." at bounding box center [52, 208] width 41 height 9
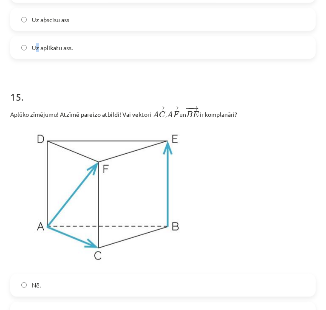
scroll to position [3662, 0]
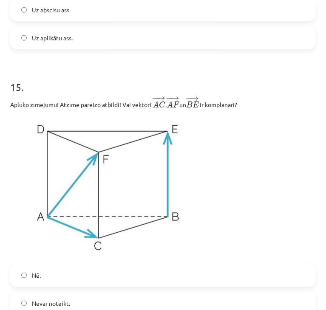
click at [125, 48] on label "Uz aplikātu ass." at bounding box center [163, 37] width 304 height 21
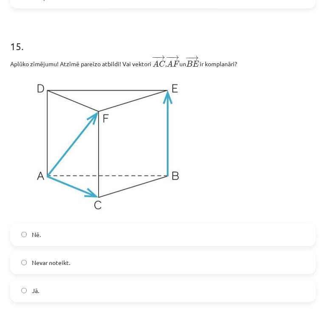
scroll to position [3704, 0]
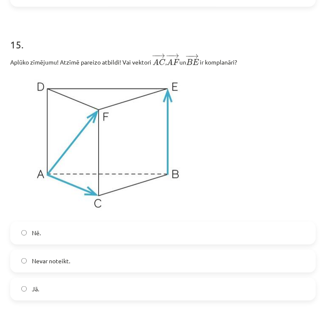
drag, startPoint x: 68, startPoint y: 300, endPoint x: 67, endPoint y: 290, distance: 9.8
click at [68, 300] on label "Jā." at bounding box center [163, 289] width 304 height 21
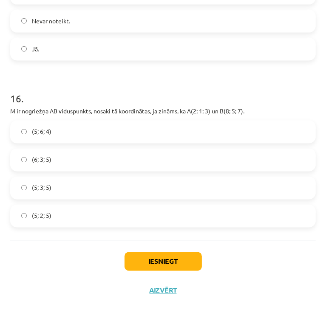
scroll to position [3959, 0]
click at [71, 193] on label "(5; 3; 5)" at bounding box center [163, 188] width 304 height 21
click at [147, 259] on button "Iesniegt" at bounding box center [163, 262] width 77 height 19
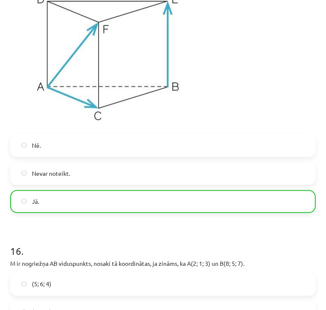
scroll to position [3986, 0]
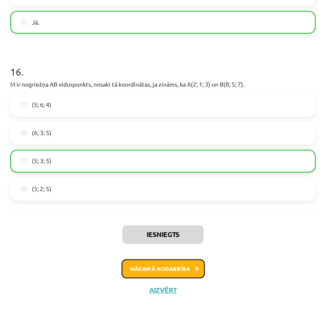
click at [151, 266] on button "Nākamā nodarbība" at bounding box center [163, 270] width 83 height 20
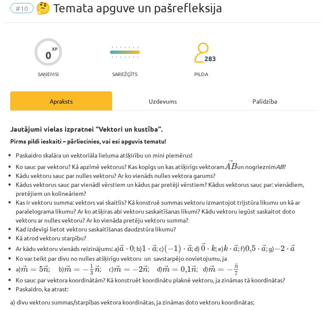
scroll to position [5, 0]
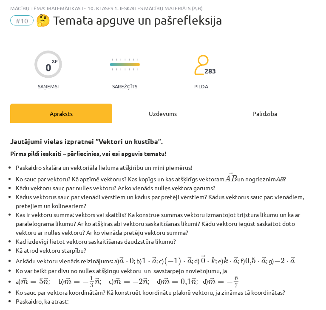
click at [153, 113] on div "Uzdevums" at bounding box center [163, 113] width 102 height 19
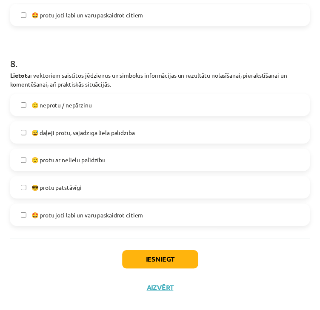
scroll to position [1600, 0]
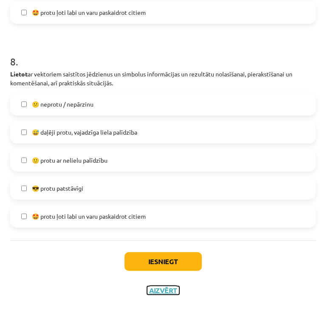
click at [156, 288] on button "Aizvērt" at bounding box center [163, 291] width 32 height 9
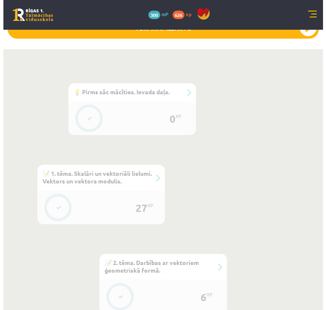
scroll to position [291, 0]
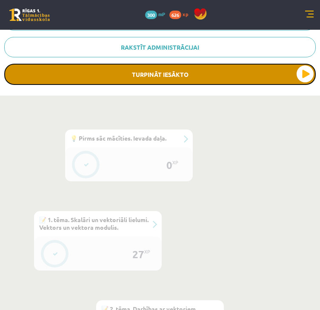
click at [190, 75] on button "Turpināt iesākto" at bounding box center [159, 74] width 311 height 21
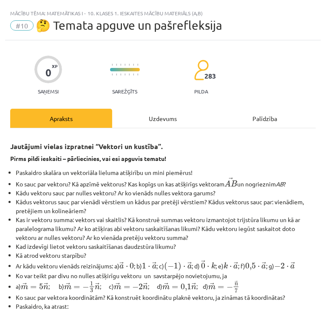
click at [156, 118] on div "Uzdevums" at bounding box center [163, 118] width 102 height 19
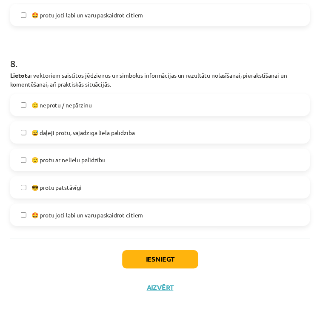
scroll to position [1600, 0]
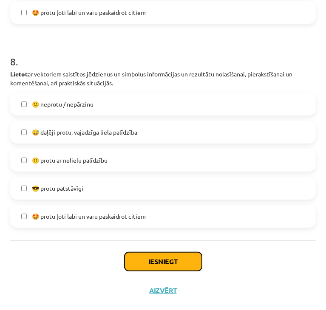
click at [170, 254] on button "Iesniegt" at bounding box center [163, 262] width 77 height 19
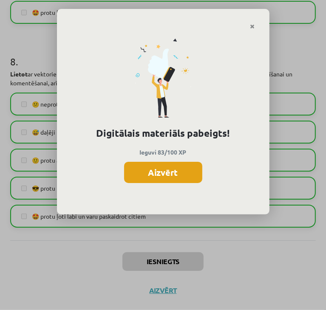
click at [176, 176] on button "Aizvērt" at bounding box center [163, 172] width 78 height 21
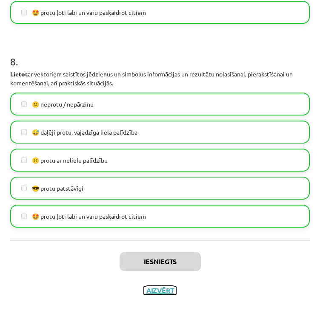
click at [170, 295] on button "Aizvērt" at bounding box center [160, 291] width 32 height 9
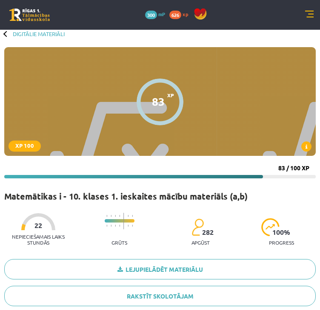
scroll to position [0, 0]
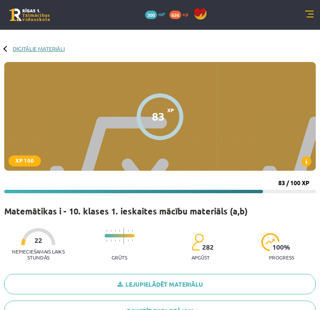
click at [23, 49] on link "Digitālie materiāli" at bounding box center [39, 48] width 52 height 6
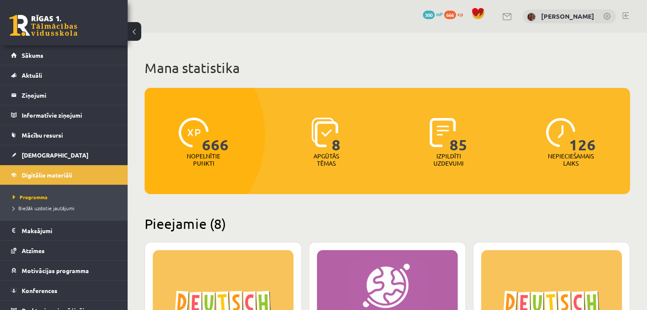
click at [65, 21] on link at bounding box center [43, 25] width 68 height 21
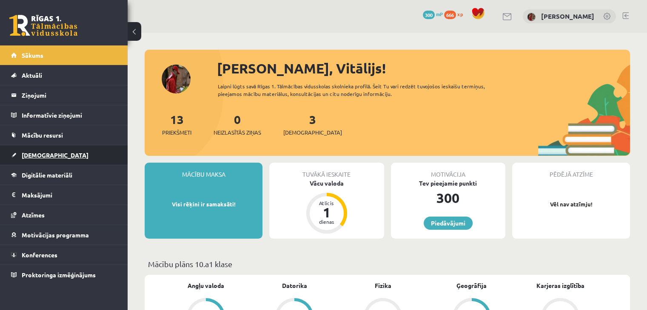
click at [42, 156] on span "[DEMOGRAPHIC_DATA]" at bounding box center [55, 155] width 67 height 8
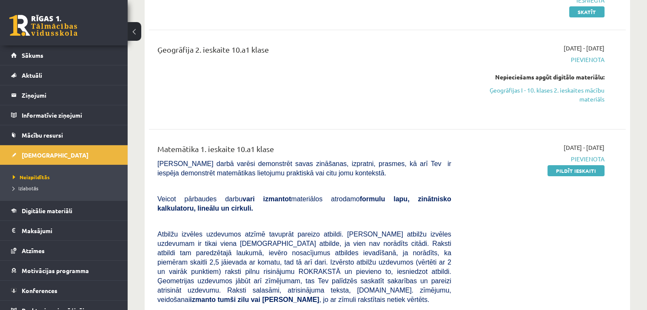
scroll to position [128, 0]
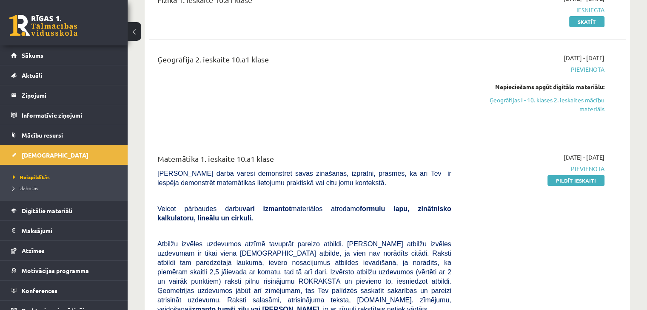
drag, startPoint x: 563, startPoint y: 180, endPoint x: 372, endPoint y: 46, distance: 233.2
click at [563, 180] on link "Pildīt ieskaiti" at bounding box center [575, 180] width 57 height 11
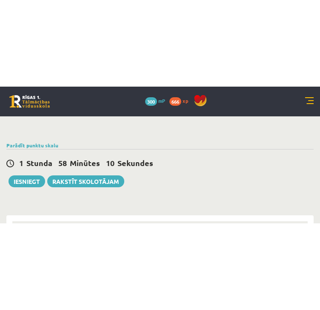
scroll to position [276, 0]
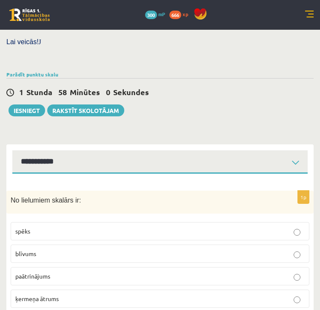
click at [44, 250] on p "blīvums" at bounding box center [159, 254] width 289 height 9
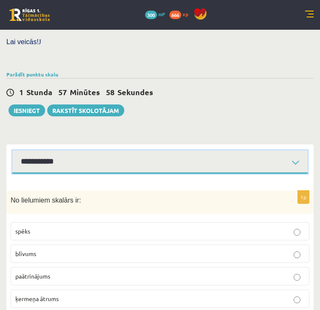
click at [100, 151] on select "**********" at bounding box center [159, 162] width 295 height 23
click at [12, 151] on select "**********" at bounding box center [159, 162] width 295 height 23
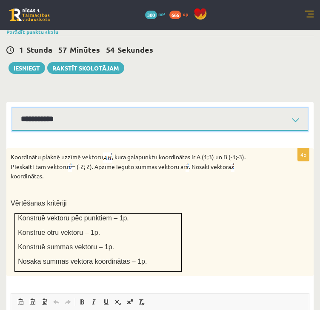
drag, startPoint x: 66, startPoint y: 104, endPoint x: 66, endPoint y: 99, distance: 4.7
click at [66, 108] on select "**********" at bounding box center [159, 119] width 295 height 23
click at [12, 108] on select "**********" at bounding box center [159, 119] width 295 height 23
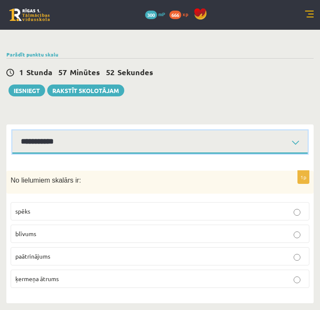
scroll to position [277, 0]
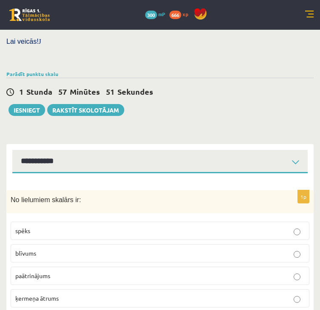
click at [73, 144] on div "**********" at bounding box center [159, 158] width 307 height 29
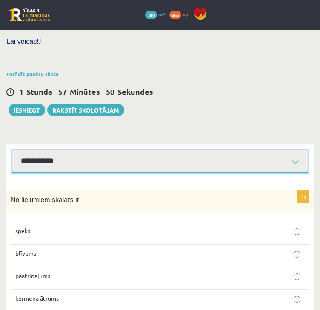
click at [71, 150] on select "**********" at bounding box center [159, 161] width 295 height 23
click at [12, 150] on select "**********" at bounding box center [159, 161] width 295 height 23
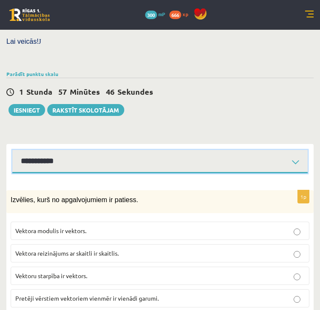
click at [80, 150] on select "**********" at bounding box center [159, 161] width 295 height 23
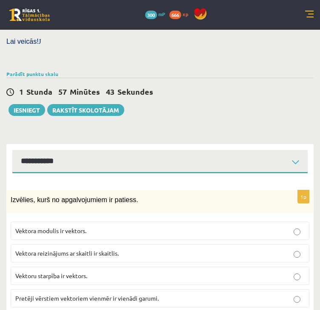
click at [78, 173] on div "1p Izvēlies, kurš no apgalvojumiem ir patiess. Vektora modulis ir vektors. Vekt…" at bounding box center [159, 248] width 307 height 150
click at [41, 295] on span "Pretēji vērstiem vektoriem vienmēr ir vienādi garumi." at bounding box center [86, 299] width 143 height 8
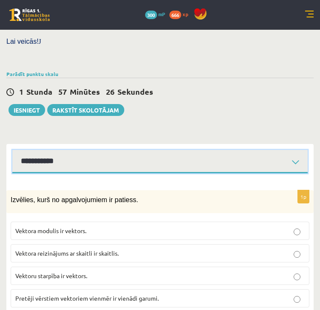
click at [51, 150] on select "**********" at bounding box center [159, 161] width 295 height 23
select select "**********"
click at [12, 150] on select "**********" at bounding box center [159, 161] width 295 height 23
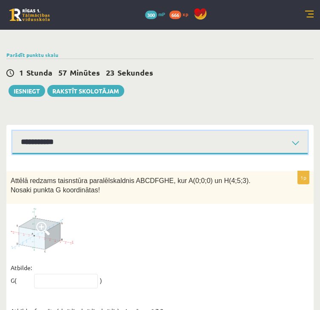
scroll to position [304, 0]
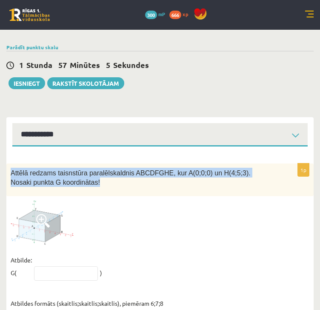
drag, startPoint x: 57, startPoint y: 165, endPoint x: 7, endPoint y: 153, distance: 50.6
click at [7, 164] on div "Attēlā redzams taisnstūra paralēlskaldnis ABCDFGHE, kur A(0;0;0) un H(4;5;3). N…" at bounding box center [159, 180] width 307 height 33
copy span "Attēlā redzams taisnstūra paralēlskaldnis ABCDFGHE, kur A(0;0;0) un H(4;5;3). N…"
click at [26, 203] on img at bounding box center [43, 223] width 64 height 45
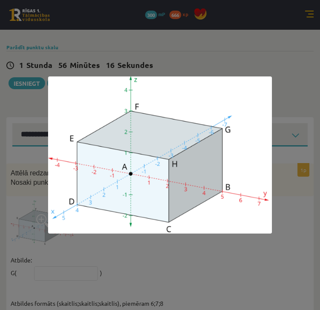
click at [45, 273] on div at bounding box center [160, 155] width 320 height 310
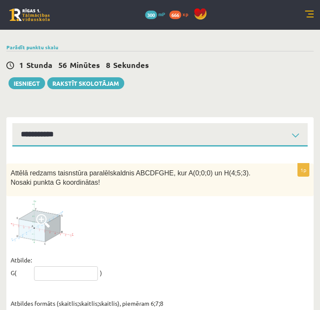
click at [47, 267] on input "text" at bounding box center [66, 274] width 64 height 14
type input "*****"
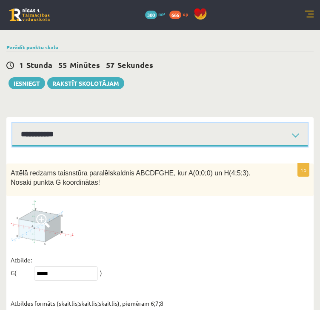
click at [221, 124] on select "**********" at bounding box center [159, 134] width 295 height 23
click at [12, 123] on select "**********" at bounding box center [159, 134] width 295 height 23
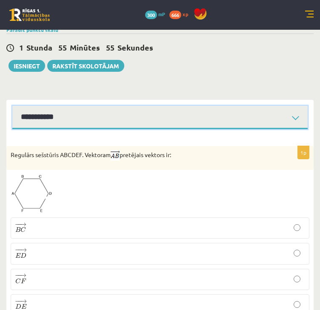
scroll to position [330, 0]
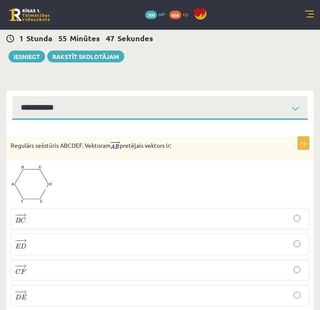
click at [45, 239] on p "− − → E D E D →" at bounding box center [159, 245] width 289 height 12
click at [45, 179] on span at bounding box center [43, 186] width 14 height 14
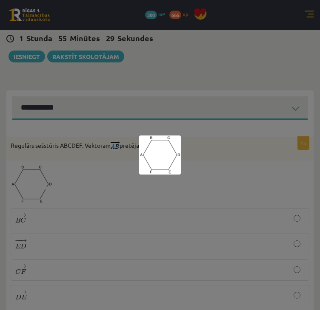
click at [191, 181] on div at bounding box center [160, 155] width 320 height 310
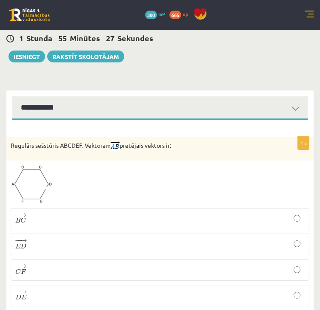
drag, startPoint x: 179, startPoint y: 126, endPoint x: 9, endPoint y: 130, distance: 169.7
click at [9, 137] on div "Regulārs sešstūris ABCDEF. Vektoram pretējais vektors ir:" at bounding box center [159, 149] width 307 height 24
copy p "Regulārs sešstūris ABCDEF. Vektoram pretējais vektors ir:"
click at [28, 290] on p "− − → D E D E →" at bounding box center [159, 296] width 289 height 12
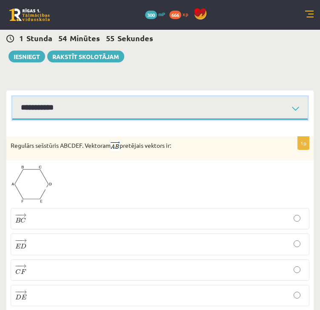
click at [93, 97] on select "**********" at bounding box center [159, 108] width 295 height 23
click at [12, 97] on select "**********" at bounding box center [159, 108] width 295 height 23
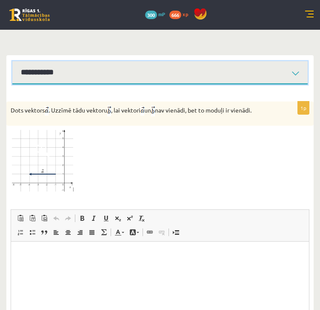
scroll to position [352, 0]
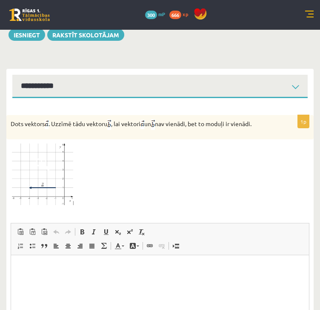
drag, startPoint x: 262, startPoint y: 104, endPoint x: 3, endPoint y: 108, distance: 258.6
click at [3, 108] on div "Matemātika 1. ieskaite 10.a1 klase_2025 , Vitālijs Kapustins (10.a1 klase) Pārb…" at bounding box center [160, 46] width 320 height 737
copy p "Dots vektors . Uzzīmē tādu vektoru , lai vektori un nav vienādi, bet to moduļi …"
click at [87, 144] on div at bounding box center [160, 175] width 298 height 63
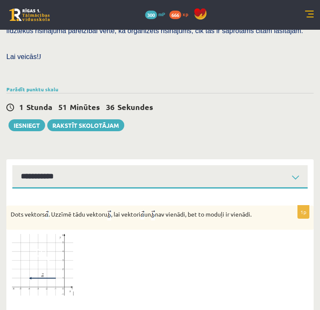
scroll to position [267, 0]
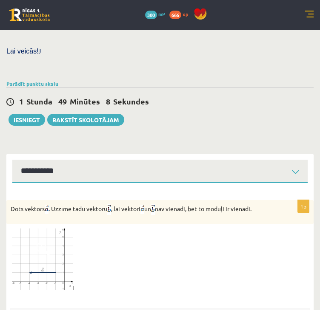
click at [63, 258] on img at bounding box center [43, 260] width 64 height 63
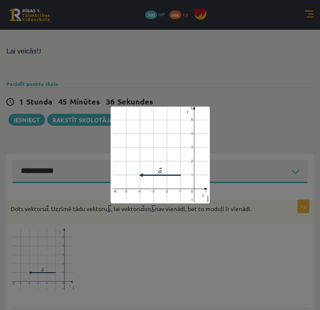
click at [98, 225] on div at bounding box center [160, 155] width 320 height 310
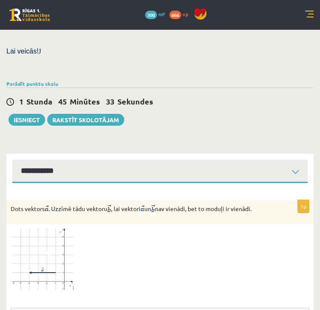
drag, startPoint x: 128, startPoint y: 244, endPoint x: 120, endPoint y: 273, distance: 29.4
click at [128, 244] on div at bounding box center [160, 260] width 298 height 63
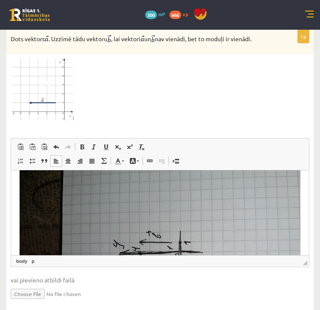
scroll to position [12, 0]
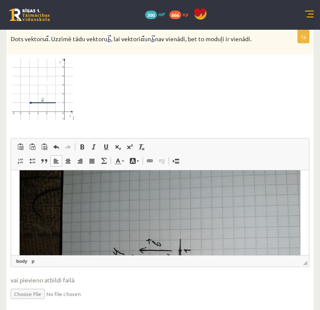
click at [230, 196] on img "Bagātinātā teksta redaktors, wiswyg-editor-user-answer-47433867610180" at bounding box center [160, 271] width 281 height 210
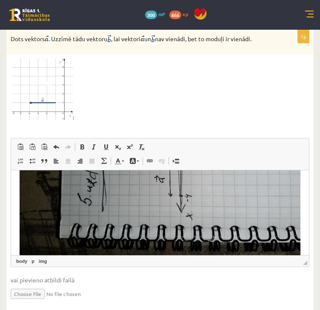
scroll to position [140, 0]
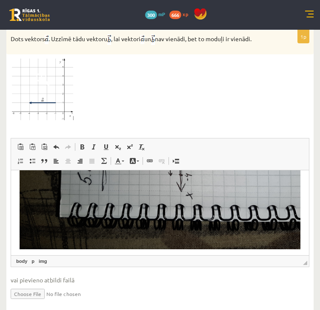
click at [193, 198] on img "Bagātinātā teksta redaktors, wiswyg-editor-user-answer-47433867610180" at bounding box center [160, 144] width 281 height 210
click at [201, 108] on div "1p Dots vektors . Uzzīmē tādu vektoru , lai vektori un nav vienādi, bet to modu…" at bounding box center [159, 172] width 307 height 285
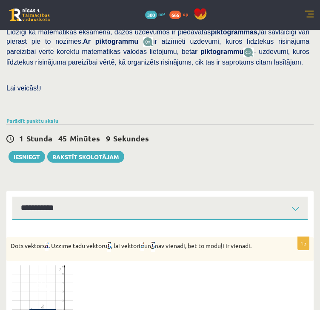
scroll to position [139, 0]
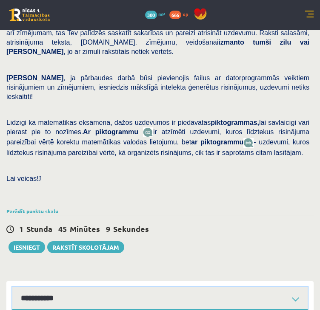
click at [136, 287] on select "**********" at bounding box center [159, 298] width 295 height 23
click at [12, 287] on select "**********" at bounding box center [159, 298] width 295 height 23
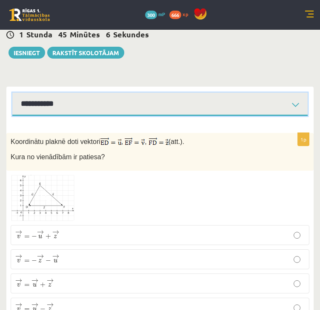
scroll to position [345, 0]
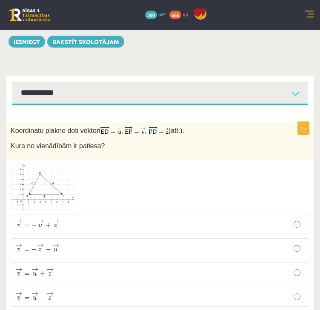
click at [54, 181] on img at bounding box center [43, 187] width 64 height 46
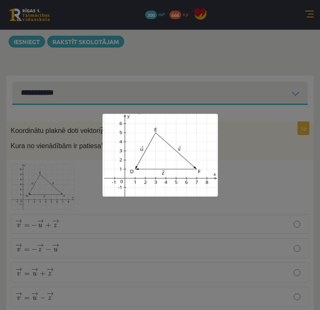
click at [184, 107] on div at bounding box center [160, 155] width 320 height 310
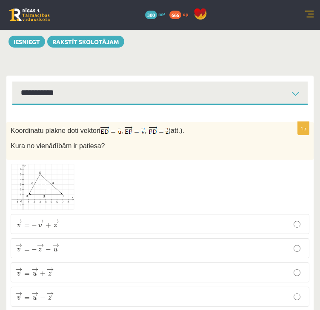
click at [69, 167] on img at bounding box center [43, 187] width 64 height 46
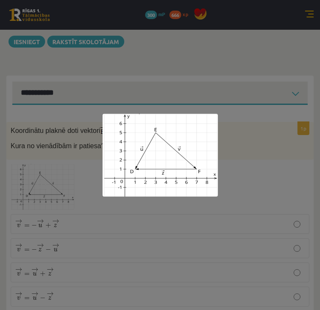
click at [231, 155] on div at bounding box center [160, 155] width 320 height 310
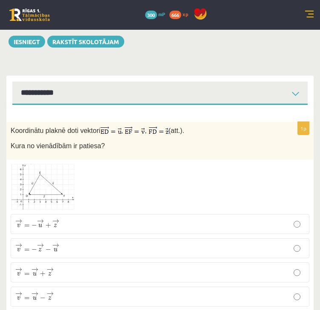
click at [62, 243] on p "→ v = − → z − → u v → = − z → − u →" at bounding box center [159, 248] width 289 height 11
click at [48, 178] on span at bounding box center [43, 185] width 14 height 14
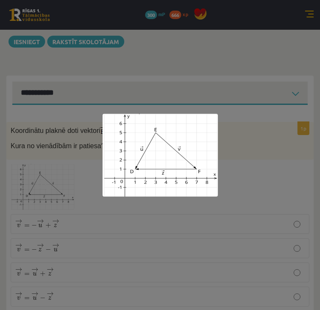
click at [230, 148] on div at bounding box center [160, 155] width 320 height 310
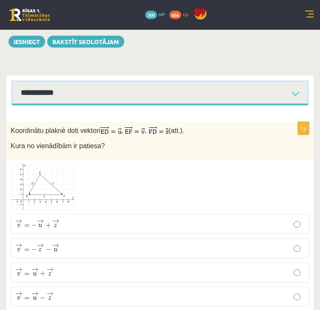
click at [102, 82] on select "**********" at bounding box center [159, 93] width 295 height 23
click at [12, 82] on select "**********" at bounding box center [159, 93] width 295 height 23
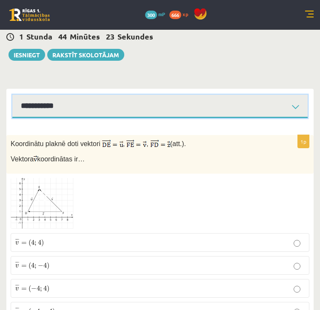
scroll to position [344, 0]
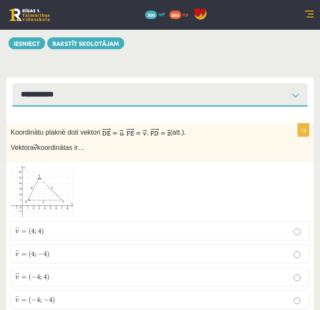
drag, startPoint x: 53, startPoint y: 162, endPoint x: 77, endPoint y: 182, distance: 31.1
click at [77, 182] on div at bounding box center [160, 192] width 298 height 51
drag, startPoint x: 87, startPoint y: 126, endPoint x: 10, endPoint y: 117, distance: 77.9
click at [10, 124] on div "Koordinātu plaknē doti vektori , , (att.). Vektora koordinātas ir…" at bounding box center [159, 143] width 307 height 39
click at [95, 167] on div at bounding box center [160, 192] width 298 height 51
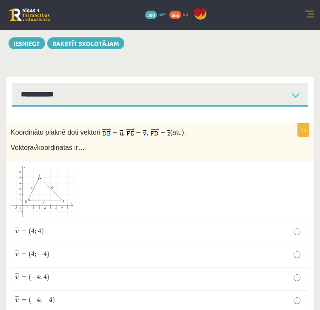
click at [71, 227] on p "¯ ¯ ¯ v = ( 4 ; 4 ) v ¯ = ( 4 ; 4 )" at bounding box center [159, 231] width 289 height 9
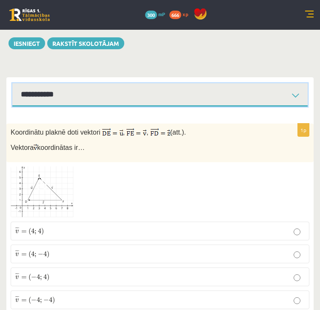
click at [156, 83] on select "**********" at bounding box center [159, 94] width 295 height 23
click at [12, 83] on select "**********" at bounding box center [159, 94] width 295 height 23
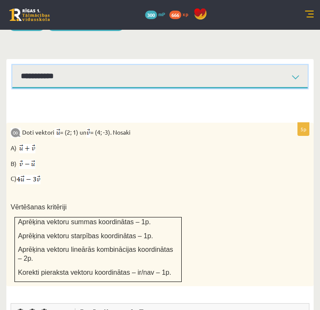
scroll to position [347, 0]
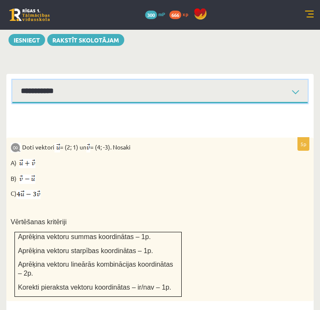
click at [238, 80] on select "**********" at bounding box center [159, 91] width 295 height 23
click at [12, 80] on select "**********" at bounding box center [159, 91] width 295 height 23
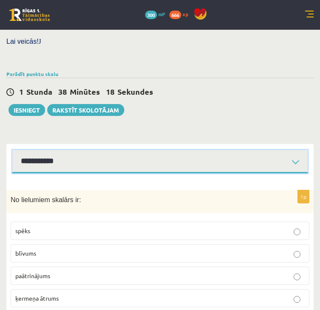
click at [181, 150] on select "**********" at bounding box center [159, 161] width 295 height 23
click at [12, 150] on select "**********" at bounding box center [159, 161] width 295 height 23
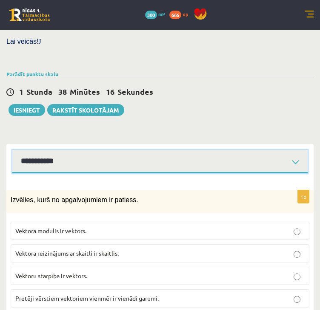
drag, startPoint x: 122, startPoint y: 146, endPoint x: 119, endPoint y: 133, distance: 13.4
click at [121, 150] on select "**********" at bounding box center [159, 161] width 295 height 23
select select "**********"
click at [12, 150] on select "**********" at bounding box center [159, 161] width 295 height 23
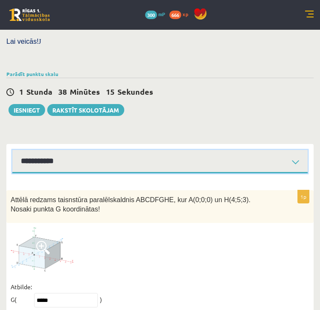
scroll to position [268, 0]
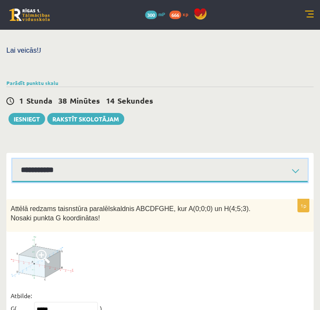
click at [100, 159] on select "**********" at bounding box center [159, 170] width 295 height 23
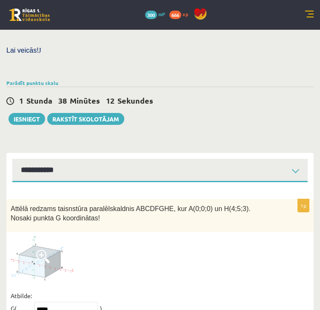
click at [94, 238] on div at bounding box center [160, 258] width 298 height 45
click at [43, 302] on input "*****" at bounding box center [66, 309] width 64 height 14
click at [47, 302] on input "*****" at bounding box center [66, 309] width 64 height 14
type input "*****"
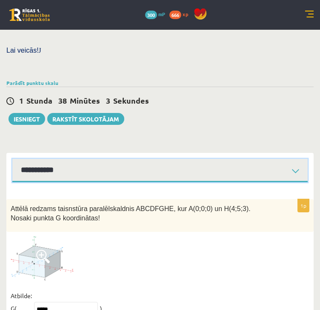
click at [91, 159] on select "**********" at bounding box center [159, 170] width 295 height 23
click at [12, 159] on select "**********" at bounding box center [159, 170] width 295 height 23
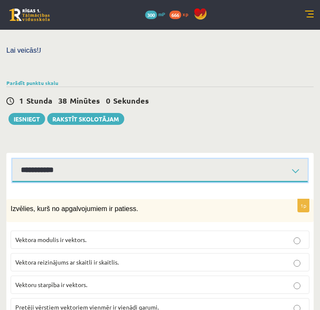
click at [85, 159] on select "**********" at bounding box center [159, 170] width 295 height 23
click at [12, 159] on select "**********" at bounding box center [159, 170] width 295 height 23
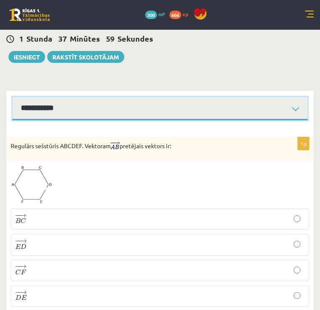
scroll to position [330, 0]
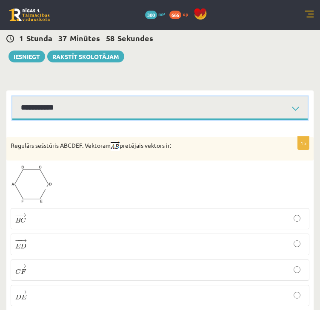
drag, startPoint x: 72, startPoint y: 80, endPoint x: 73, endPoint y: 85, distance: 5.2
click at [74, 97] on select "**********" at bounding box center [159, 108] width 295 height 23
click at [12, 97] on select "**********" at bounding box center [159, 108] width 295 height 23
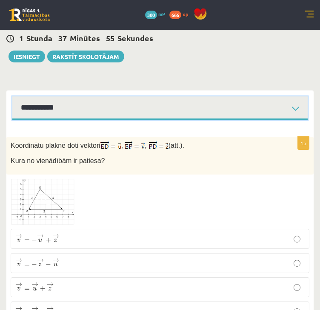
drag, startPoint x: 73, startPoint y: 91, endPoint x: 70, endPoint y: 97, distance: 7.0
click at [73, 97] on select "**********" at bounding box center [159, 108] width 295 height 23
click at [12, 97] on select "**********" at bounding box center [159, 108] width 295 height 23
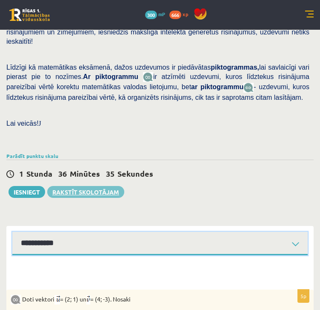
scroll to position [219, 0]
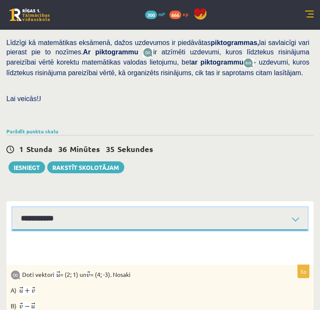
click at [97, 207] on select "**********" at bounding box center [159, 218] width 295 height 23
click at [12, 207] on select "**********" at bounding box center [159, 218] width 295 height 23
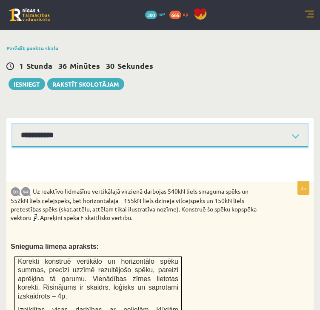
scroll to position [217, 0]
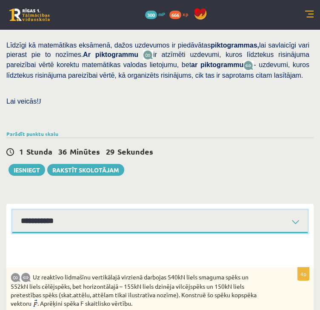
click at [84, 210] on select "**********" at bounding box center [159, 221] width 295 height 23
click at [12, 210] on select "**********" at bounding box center [159, 221] width 295 height 23
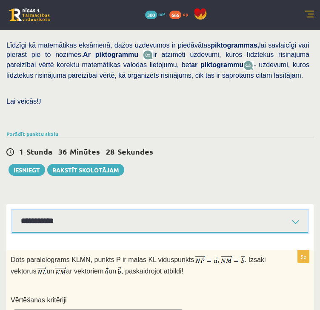
click at [70, 210] on select "**********" at bounding box center [159, 221] width 295 height 23
click at [12, 210] on select "**********" at bounding box center [159, 221] width 295 height 23
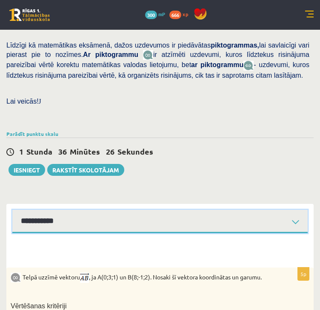
click at [65, 210] on select "**********" at bounding box center [159, 221] width 295 height 23
click at [12, 210] on select "**********" at bounding box center [159, 221] width 295 height 23
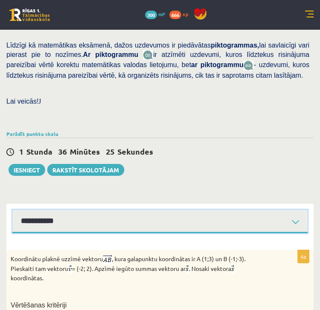
drag, startPoint x: 65, startPoint y: 201, endPoint x: 62, endPoint y: 192, distance: 9.7
click at [64, 210] on select "**********" at bounding box center [159, 221] width 295 height 23
click at [12, 210] on select "**********" at bounding box center [159, 221] width 295 height 23
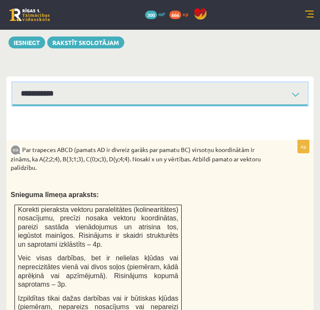
click at [87, 82] on select "**********" at bounding box center [159, 93] width 295 height 23
select select "**********"
click at [12, 82] on select "**********" at bounding box center [159, 93] width 295 height 23
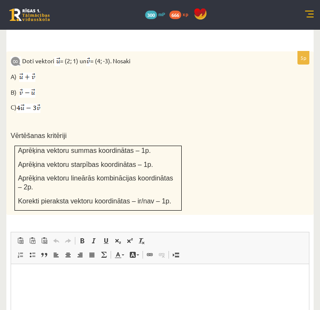
click at [57, 275] on p "Bagātinātā teksta redaktors, wiswyg-editor-user-answer-47433905381820" at bounding box center [160, 277] width 281 height 9
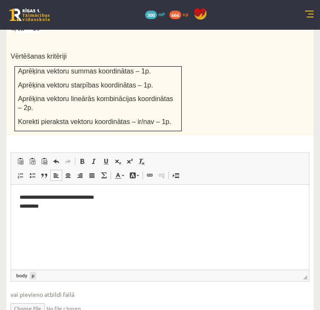
scroll to position [517, 0]
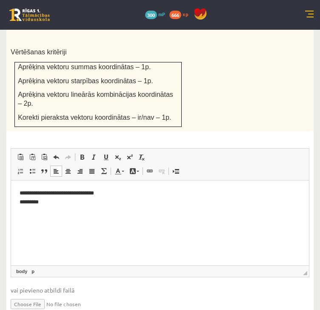
click at [29, 206] on p "**********" at bounding box center [160, 198] width 281 height 18
click at [31, 203] on p "**********" at bounding box center [160, 198] width 281 height 18
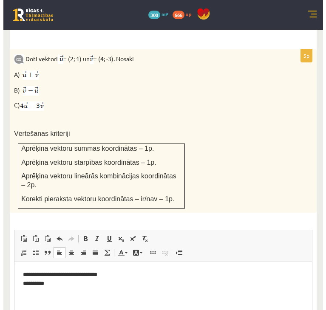
scroll to position [432, 0]
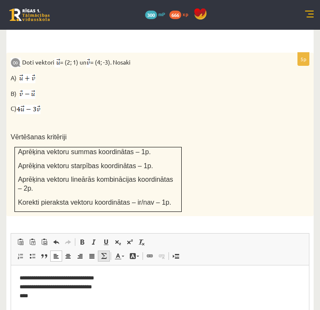
click at [103, 253] on span at bounding box center [103, 256] width 7 height 7
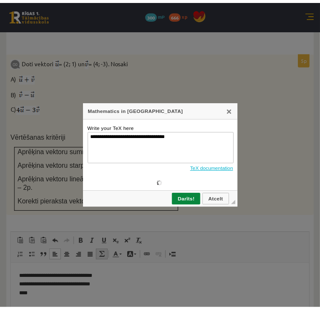
scroll to position [0, 0]
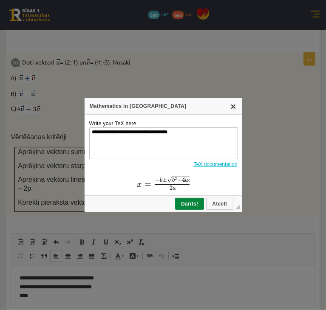
click at [233, 108] on link "X" at bounding box center [233, 106] width 7 height 7
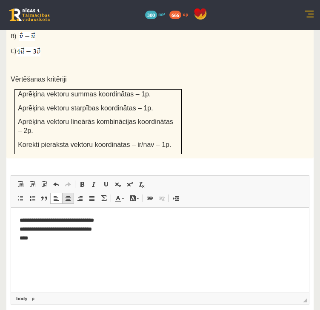
scroll to position [517, 0]
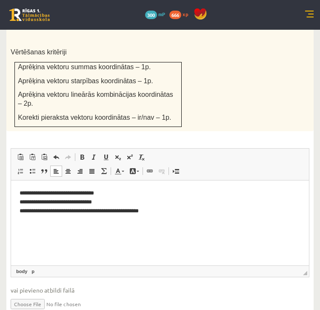
click at [149, 213] on p "**********" at bounding box center [160, 202] width 281 height 26
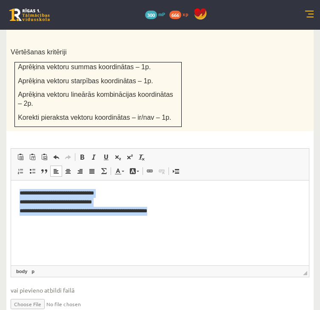
drag, startPoint x: 163, startPoint y: 211, endPoint x: 18, endPoint y: 196, distance: 145.7
click at [18, 196] on html "**********" at bounding box center [160, 202] width 298 height 43
copy p "**********"
click at [138, 224] on html "**********" at bounding box center [160, 202] width 298 height 43
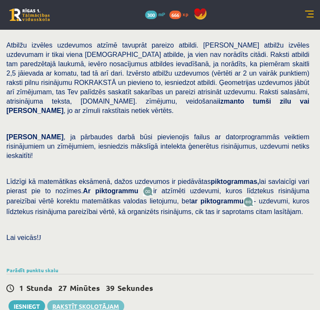
scroll to position [128, 0]
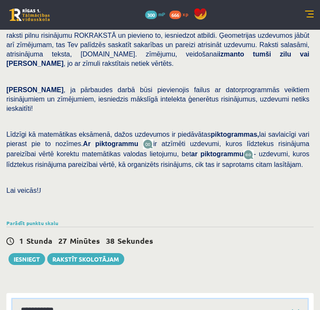
click at [101, 299] on select "**********" at bounding box center [159, 310] width 295 height 23
click at [12, 299] on select "**********" at bounding box center [159, 310] width 295 height 23
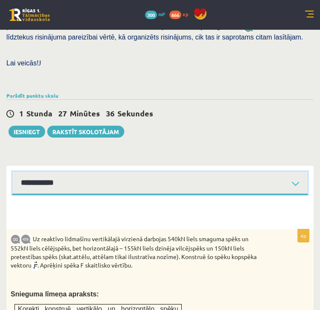
click at [140, 172] on select "**********" at bounding box center [159, 183] width 295 height 23
click at [12, 172] on select "**********" at bounding box center [159, 183] width 295 height 23
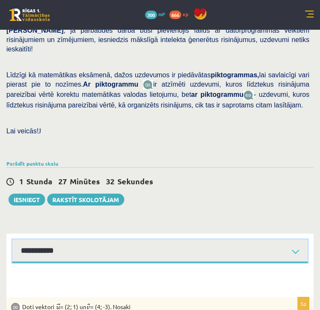
scroll to position [178, 0]
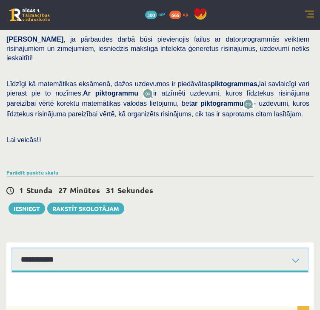
click at [78, 249] on select "**********" at bounding box center [159, 260] width 295 height 23
click at [12, 249] on select "**********" at bounding box center [159, 260] width 295 height 23
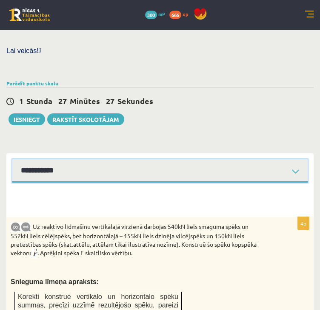
scroll to position [263, 0]
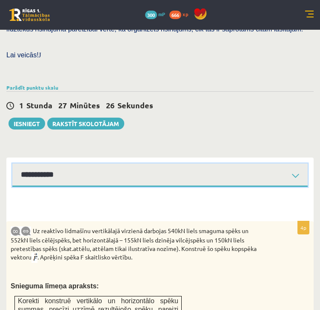
click at [76, 164] on select "**********" at bounding box center [159, 175] width 295 height 23
click at [12, 164] on select "**********" at bounding box center [159, 175] width 295 height 23
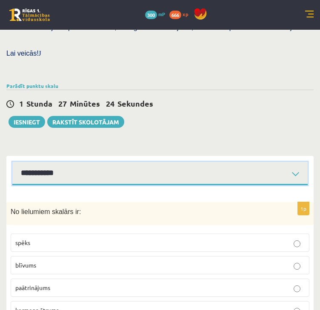
scroll to position [277, 0]
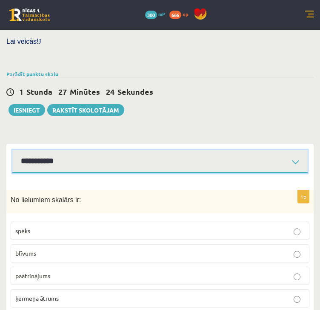
click at [71, 150] on select "**********" at bounding box center [159, 161] width 295 height 23
click at [12, 150] on select "**********" at bounding box center [159, 161] width 295 height 23
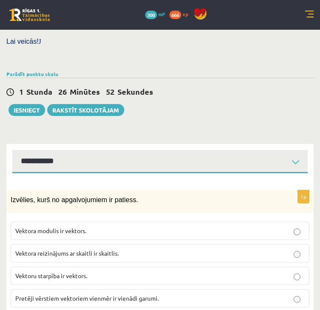
click at [27, 294] on p "Pretēji vērstiem vektoriem vienmēr ir vienādi garumi." at bounding box center [159, 298] width 289 height 9
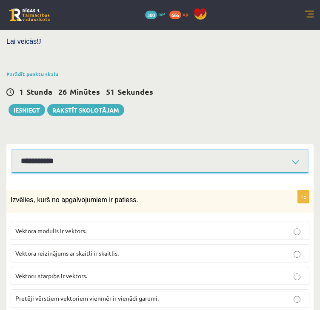
click at [65, 150] on select "**********" at bounding box center [159, 161] width 295 height 23
click at [12, 150] on select "**********" at bounding box center [159, 161] width 295 height 23
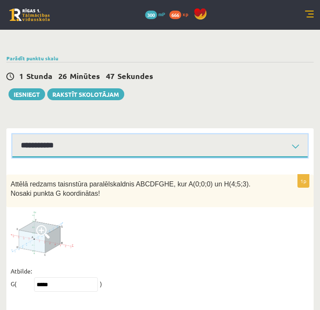
scroll to position [304, 0]
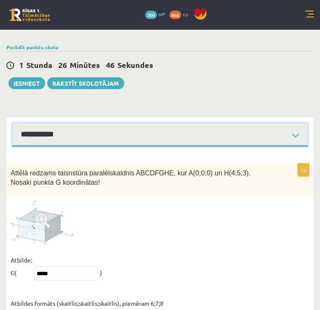
click at [83, 123] on select "**********" at bounding box center [159, 134] width 295 height 23
click at [12, 123] on select "**********" at bounding box center [159, 134] width 295 height 23
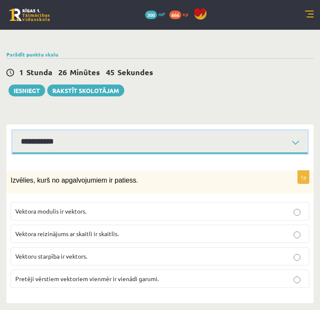
scroll to position [277, 0]
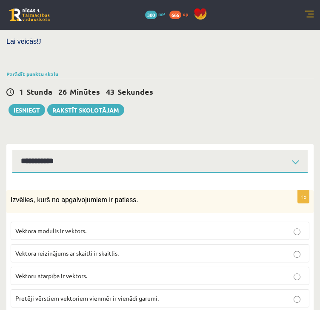
click at [43, 294] on p "Pretēji vērstiem vektoriem vienmēr ir vienādi garumi." at bounding box center [159, 298] width 289 height 9
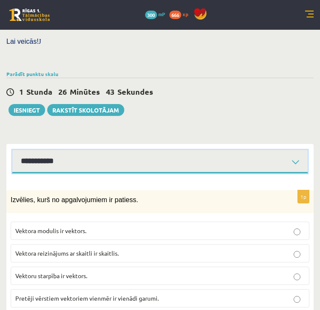
click at [62, 150] on select "**********" at bounding box center [159, 161] width 295 height 23
click at [12, 150] on select "**********" at bounding box center [159, 161] width 295 height 23
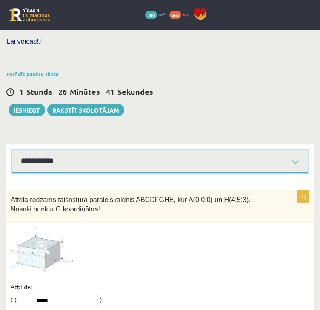
click at [66, 150] on select "**********" at bounding box center [159, 161] width 295 height 23
click at [12, 150] on select "**********" at bounding box center [159, 161] width 295 height 23
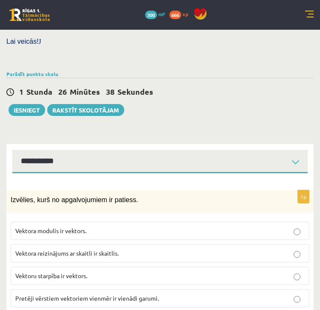
click at [60, 295] on span "Pretēji vērstiem vektoriem vienmēr ir vienādi garumi." at bounding box center [86, 299] width 143 height 8
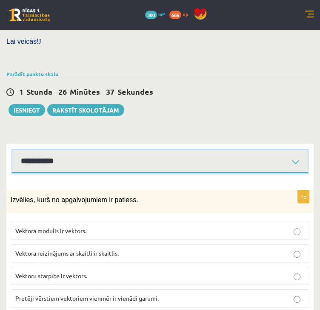
click at [68, 150] on select "**********" at bounding box center [159, 161] width 295 height 23
click at [12, 150] on select "**********" at bounding box center [159, 161] width 295 height 23
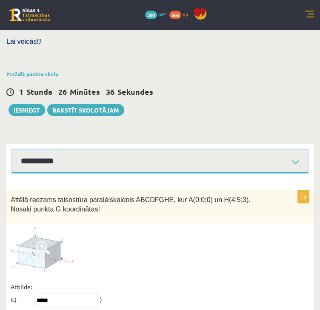
drag, startPoint x: 60, startPoint y: 150, endPoint x: 57, endPoint y: 134, distance: 16.0
click at [60, 150] on select "**********" at bounding box center [159, 161] width 295 height 23
click at [12, 150] on select "**********" at bounding box center [159, 161] width 295 height 23
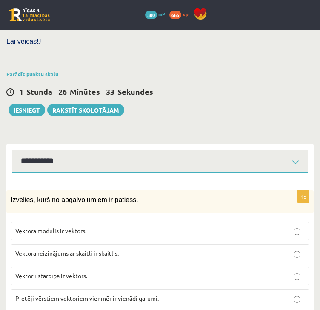
click at [91, 294] on p "Pretēji vērstiem vektoriem vienmēr ir vienādi garumi." at bounding box center [159, 298] width 289 height 9
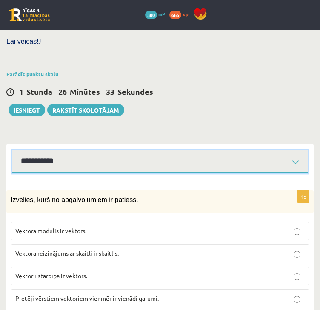
click at [79, 150] on select "**********" at bounding box center [159, 161] width 295 height 23
click at [12, 150] on select "**********" at bounding box center [159, 161] width 295 height 23
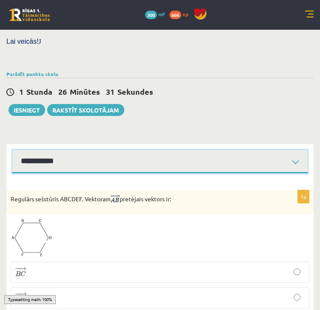
click at [68, 150] on select "**********" at bounding box center [159, 161] width 295 height 23
click at [12, 150] on select "**********" at bounding box center [159, 161] width 295 height 23
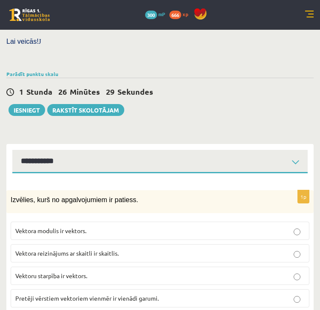
click at [100, 294] on p "Pretēji vērstiem vektoriem vienmēr ir vienādi garumi." at bounding box center [159, 298] width 289 height 9
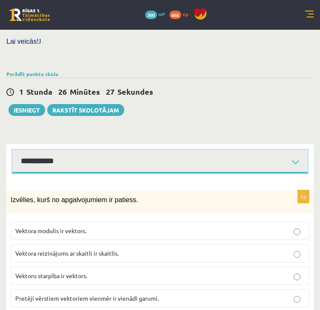
click at [68, 150] on select "**********" at bounding box center [159, 161] width 295 height 23
click at [12, 150] on select "**********" at bounding box center [159, 161] width 295 height 23
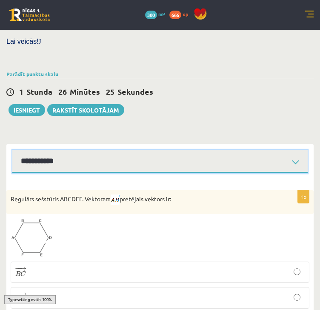
drag, startPoint x: 63, startPoint y: 145, endPoint x: 61, endPoint y: 133, distance: 12.5
click at [63, 150] on select "**********" at bounding box center [159, 161] width 295 height 23
click at [12, 150] on select "**********" at bounding box center [159, 161] width 295 height 23
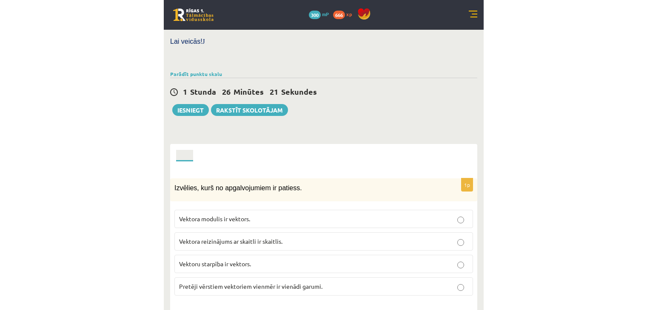
scroll to position [293, 0]
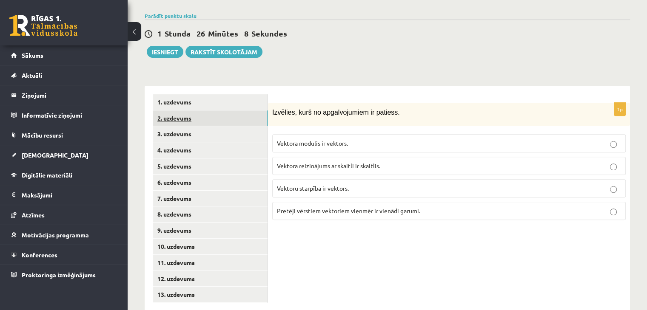
click at [173, 111] on link "2. uzdevums" at bounding box center [210, 119] width 114 height 16
click at [294, 207] on span "Pretēji vērstiem vektoriem vienmēr ir vienādi garumi." at bounding box center [348, 211] width 143 height 8
click at [213, 126] on link "3. uzdevums" at bounding box center [210, 134] width 114 height 16
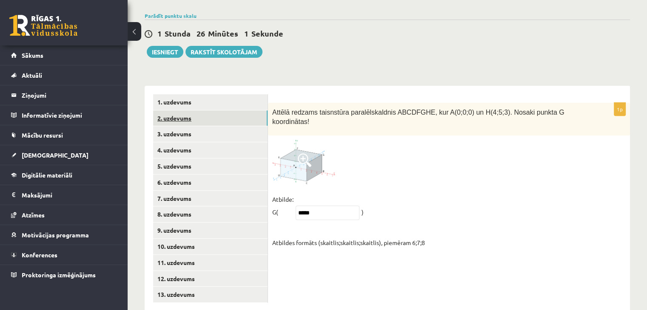
click at [219, 111] on link "2. uzdevums" at bounding box center [210, 119] width 114 height 16
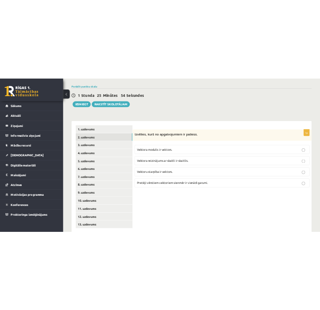
scroll to position [277, 0]
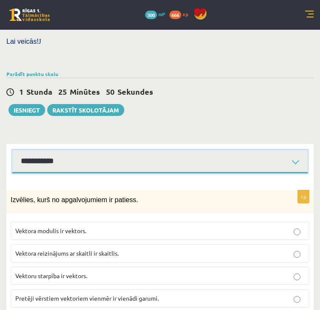
click at [75, 150] on select "**********" at bounding box center [159, 161] width 295 height 23
click at [12, 150] on select "**********" at bounding box center [159, 161] width 295 height 23
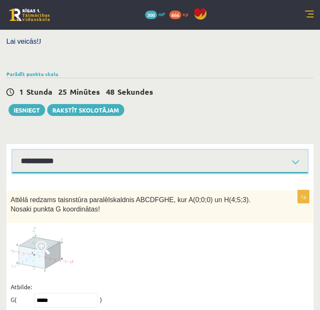
drag, startPoint x: 81, startPoint y: 145, endPoint x: 79, endPoint y: 136, distance: 9.2
click at [81, 150] on select "**********" at bounding box center [159, 161] width 295 height 23
click at [12, 150] on select "**********" at bounding box center [159, 161] width 295 height 23
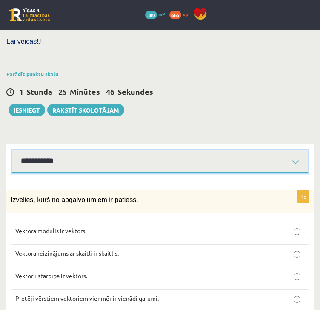
drag, startPoint x: 94, startPoint y: 147, endPoint x: 89, endPoint y: 131, distance: 16.9
click at [94, 150] on select "**********" at bounding box center [159, 161] width 295 height 23
click at [12, 150] on select "**********" at bounding box center [159, 161] width 295 height 23
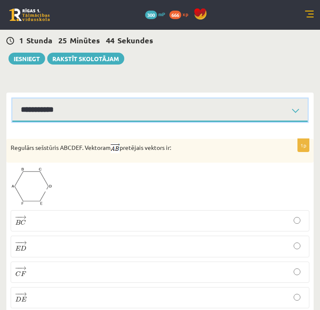
scroll to position [330, 0]
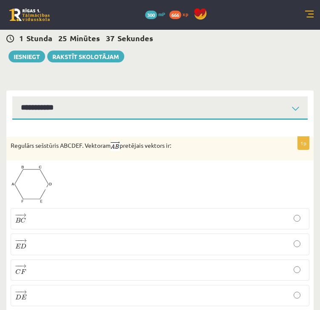
click at [51, 290] on p "− − → D E D E →" at bounding box center [159, 296] width 289 height 12
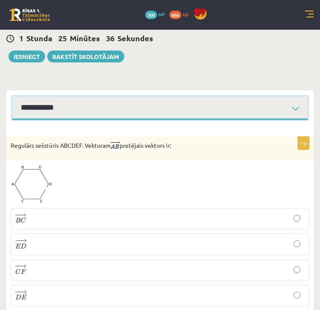
click at [64, 97] on select "**********" at bounding box center [159, 108] width 295 height 23
click at [12, 97] on select "**********" at bounding box center [159, 108] width 295 height 23
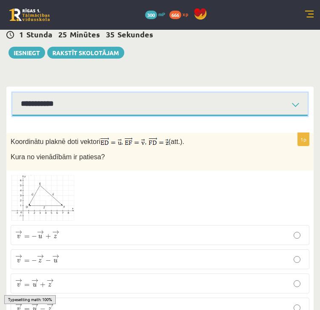
scroll to position [345, 0]
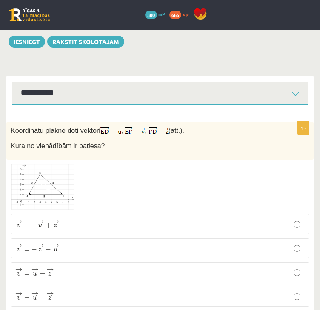
click at [55, 248] on span "u" at bounding box center [56, 250] width 4 height 4
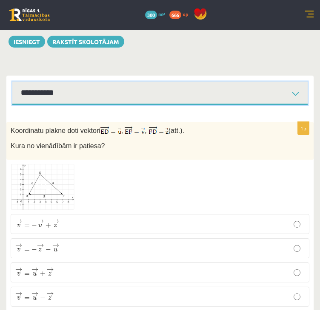
click at [92, 82] on select "**********" at bounding box center [159, 93] width 295 height 23
click at [12, 82] on select "**********" at bounding box center [159, 93] width 295 height 23
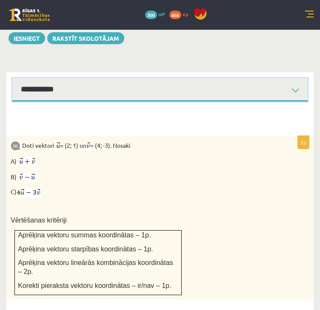
scroll to position [348, 0]
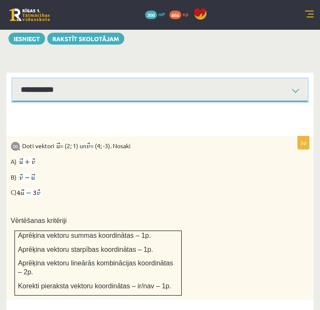
click at [94, 79] on select "**********" at bounding box center [159, 90] width 295 height 23
click at [12, 79] on select "**********" at bounding box center [159, 90] width 295 height 23
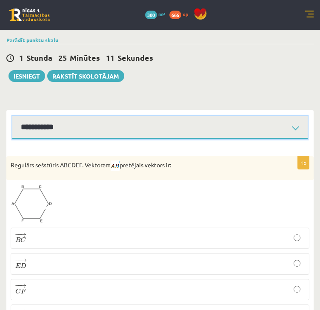
scroll to position [330, 0]
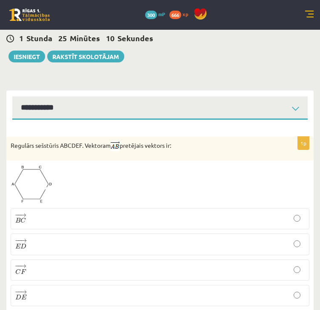
click at [60, 290] on p "− − → D E D E →" at bounding box center [159, 296] width 289 height 12
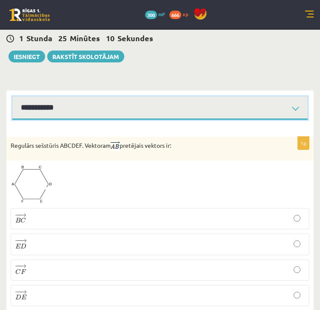
click at [70, 97] on select "**********" at bounding box center [159, 108] width 295 height 23
click at [12, 97] on select "**********" at bounding box center [159, 108] width 295 height 23
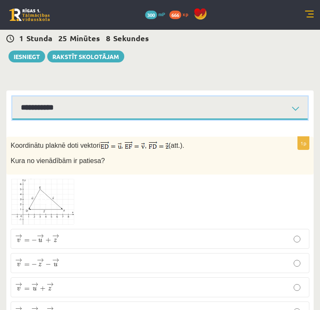
click at [71, 97] on select "**********" at bounding box center [159, 108] width 295 height 23
click at [12, 97] on select "**********" at bounding box center [159, 108] width 295 height 23
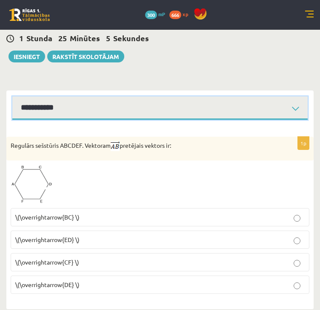
scroll to position [316, 0]
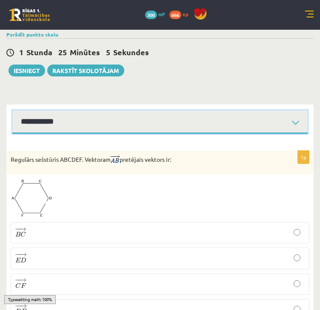
click at [61, 111] on select "**********" at bounding box center [159, 122] width 295 height 23
click at [12, 111] on select "**********" at bounding box center [159, 122] width 295 height 23
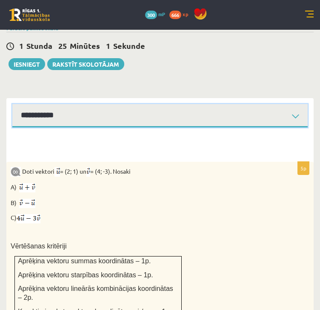
scroll to position [316, 0]
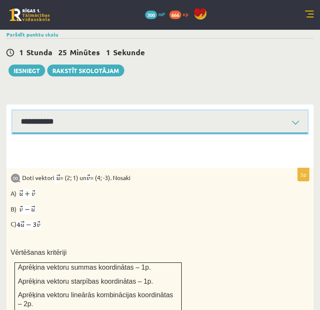
click at [68, 111] on select "**********" at bounding box center [159, 122] width 295 height 23
click at [12, 111] on select "**********" at bounding box center [159, 122] width 295 height 23
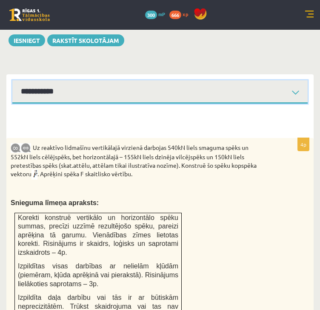
scroll to position [359, 0]
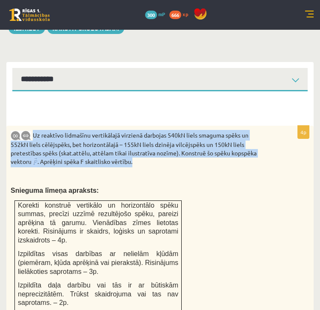
drag, startPoint x: 33, startPoint y: 113, endPoint x: 145, endPoint y: 142, distance: 115.9
click at [145, 142] on p "Uz reaktīvo lidmašīnu vertikālajā virzienā darbojas 540kN liels smaguma spēks u…" at bounding box center [139, 148] width 256 height 37
copy p "Uz reaktīvo lidmašīnu vertikālajā virzienā darbojas 540kN liels smaguma spēks u…"
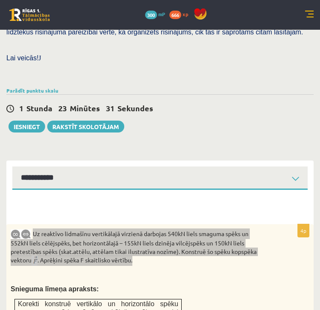
scroll to position [259, 0]
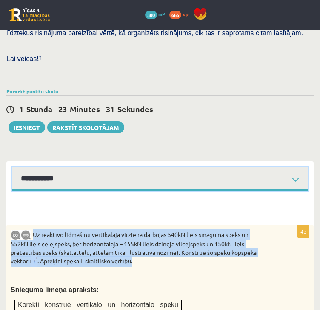
click at [123, 168] on select "**********" at bounding box center [159, 179] width 295 height 23
select select "**********"
click at [12, 168] on select "**********" at bounding box center [159, 179] width 295 height 23
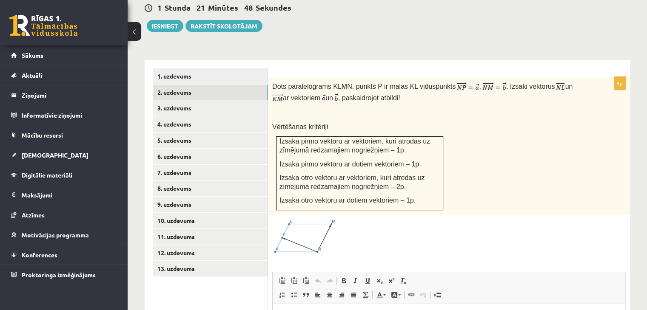
scroll to position [377, 0]
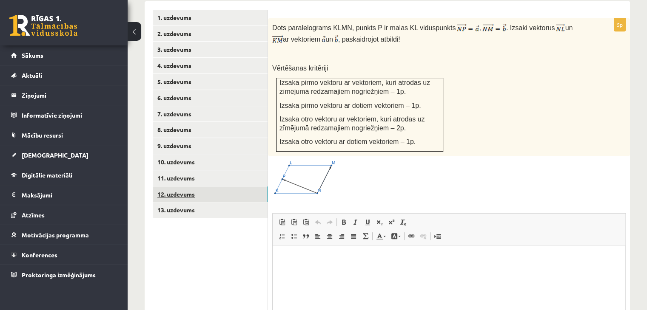
click at [207, 187] on link "12. uzdevums" at bounding box center [210, 195] width 114 height 16
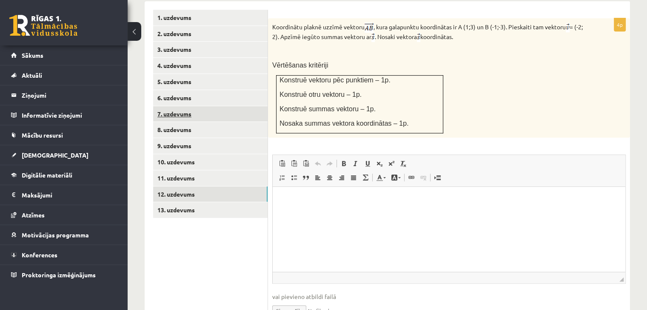
scroll to position [0, 0]
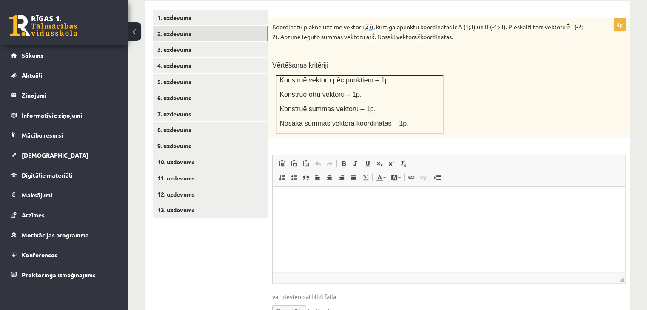
click at [230, 26] on link "2. uzdevums" at bounding box center [210, 34] width 114 height 16
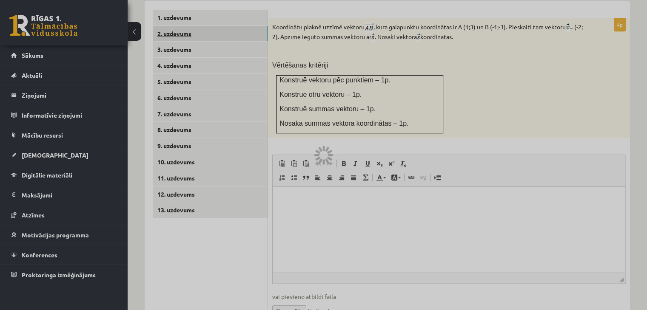
scroll to position [293, 0]
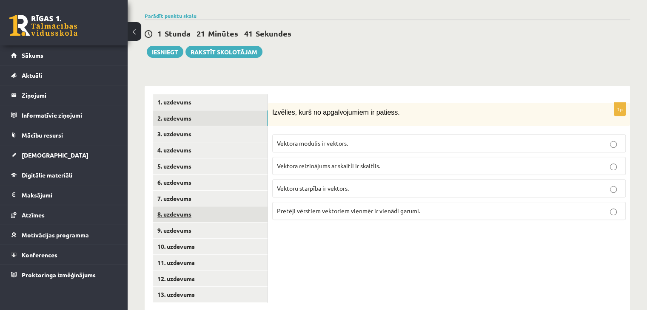
click at [238, 207] on link "8. uzdevums" at bounding box center [210, 215] width 114 height 16
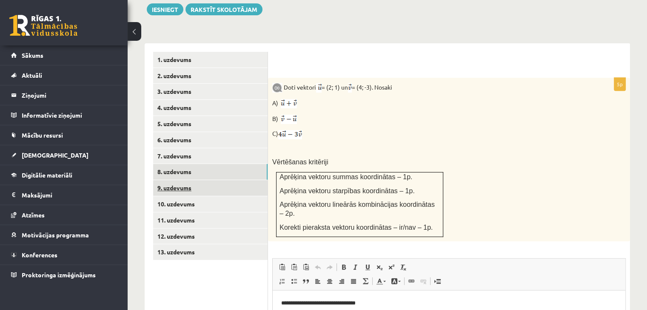
scroll to position [0, 0]
click at [205, 180] on link "9. uzdevums" at bounding box center [210, 188] width 114 height 16
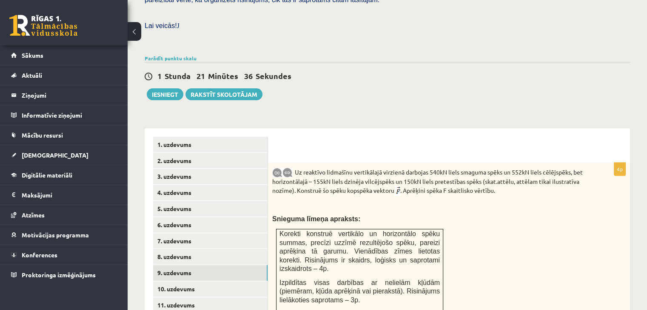
scroll to position [207, 0]
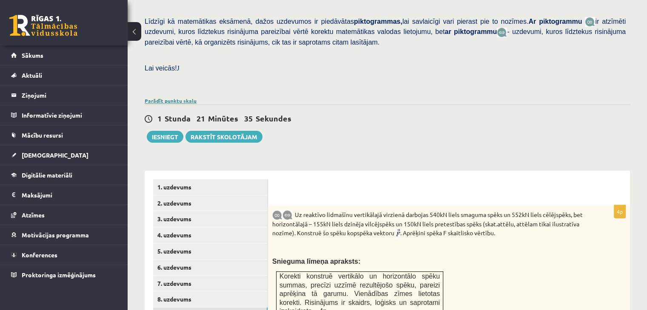
click at [180, 97] on link "Parādīt punktu skalu" at bounding box center [171, 100] width 52 height 7
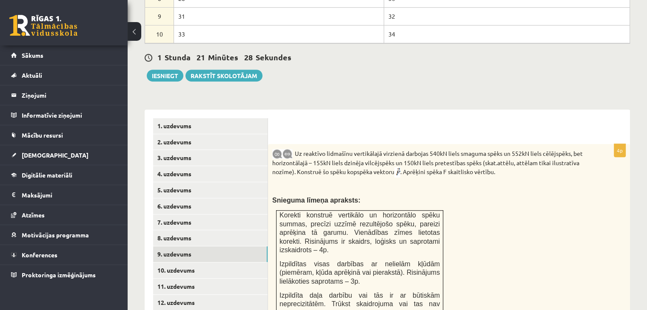
scroll to position [505, 0]
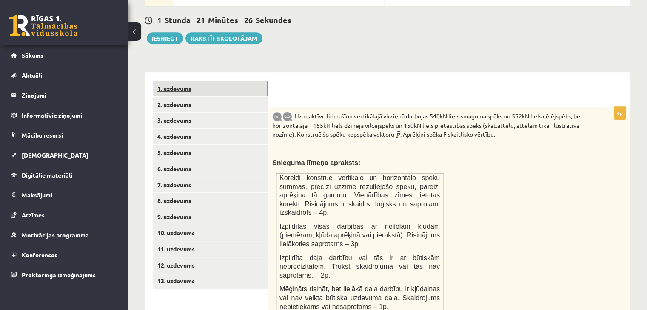
click at [226, 81] on link "1. uzdevums" at bounding box center [210, 89] width 114 height 16
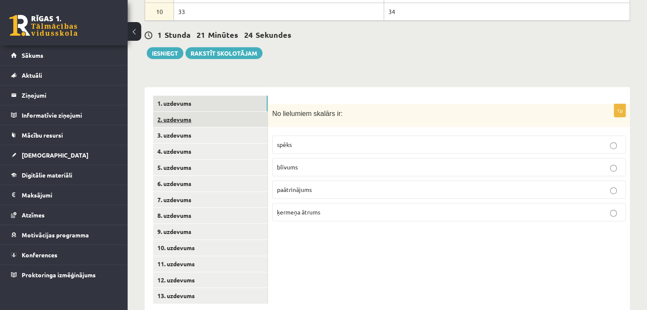
click at [207, 112] on link "2. uzdevums" at bounding box center [210, 120] width 114 height 16
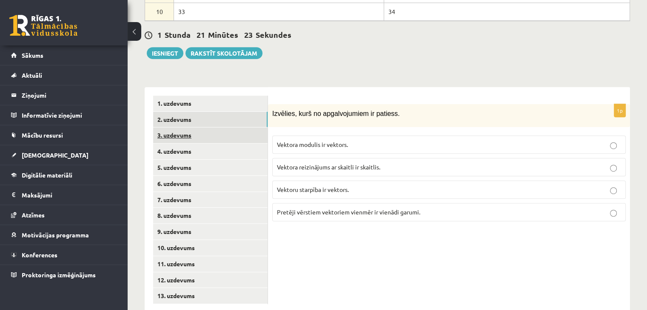
click at [207, 128] on link "3. uzdevums" at bounding box center [210, 136] width 114 height 16
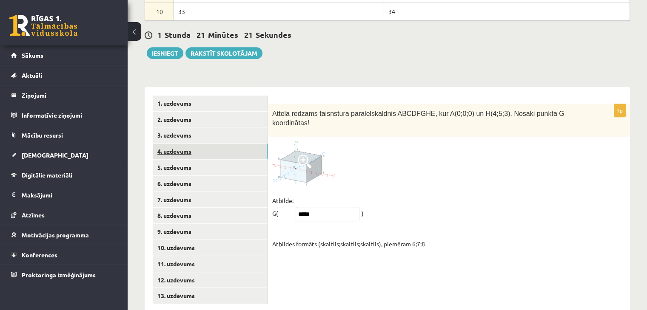
click at [210, 144] on link "4. uzdevums" at bounding box center [210, 152] width 114 height 16
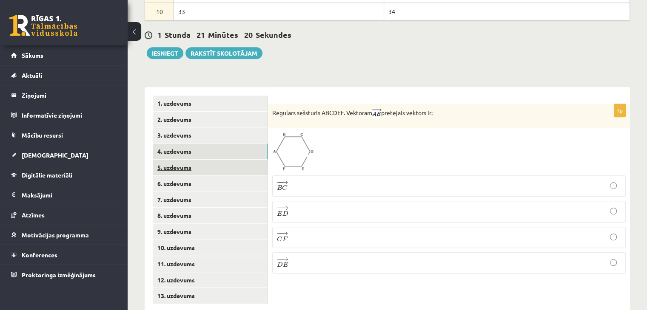
click at [210, 160] on link "5. uzdevums" at bounding box center [210, 168] width 114 height 16
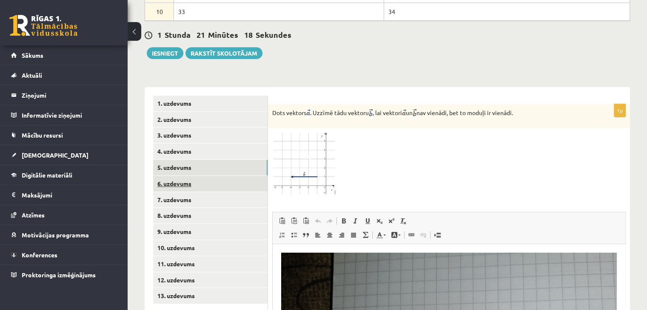
scroll to position [0, 0]
click at [208, 176] on link "6. uzdevums" at bounding box center [210, 184] width 114 height 16
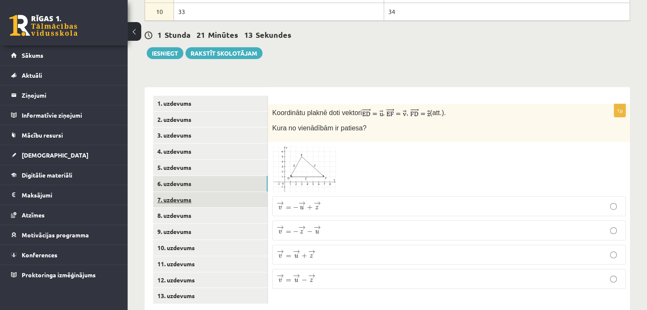
click at [206, 192] on link "7. uzdevums" at bounding box center [210, 200] width 114 height 16
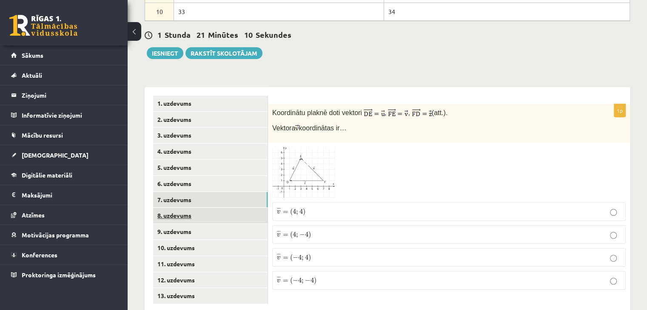
click at [202, 208] on link "8. uzdevums" at bounding box center [210, 216] width 114 height 16
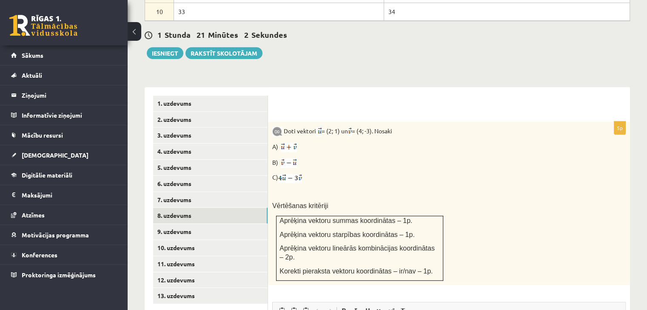
scroll to position [533, 0]
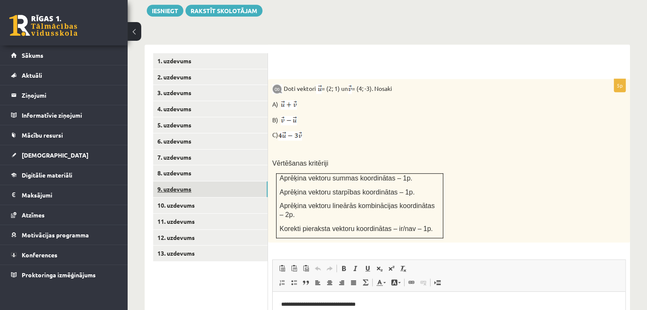
click at [216, 182] on link "9. uzdevums" at bounding box center [210, 190] width 114 height 16
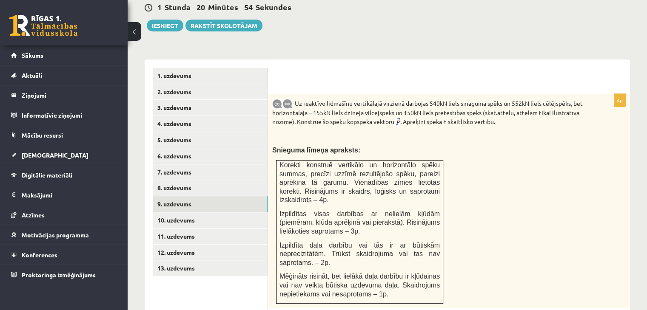
scroll to position [490, 0]
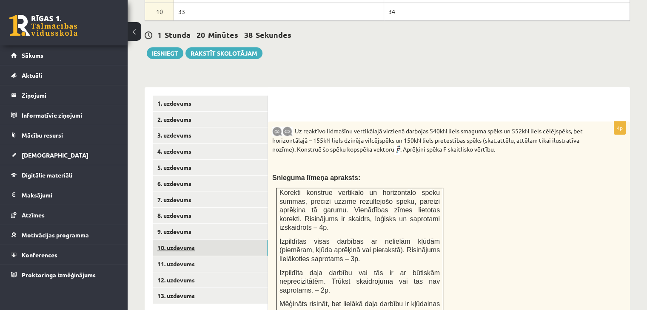
click at [250, 240] on link "10. uzdevums" at bounding box center [210, 248] width 114 height 16
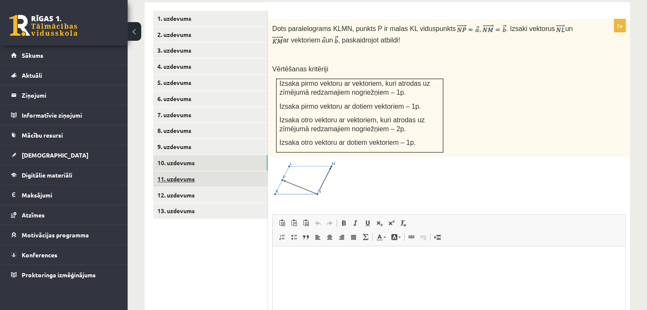
scroll to position [0, 0]
click at [211, 171] on link "11. uzdevums" at bounding box center [210, 179] width 114 height 16
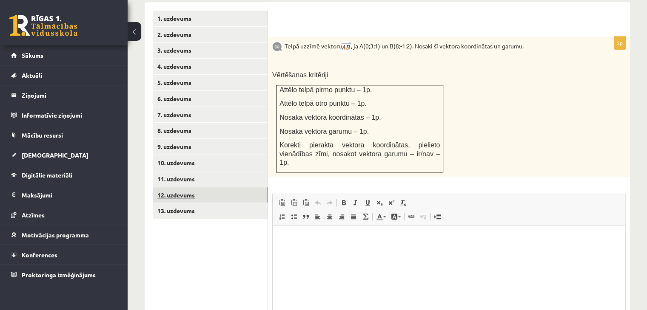
click at [232, 188] on link "12. uzdevums" at bounding box center [210, 196] width 114 height 16
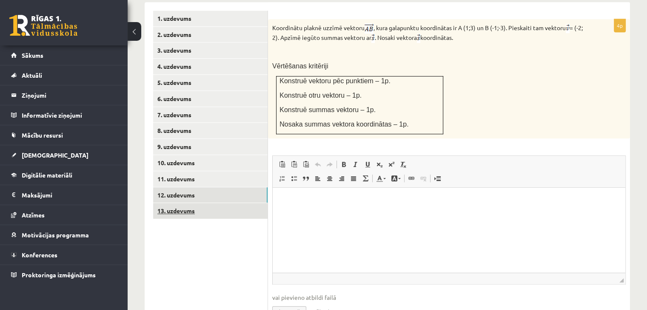
click at [223, 203] on link "13. uzdevums" at bounding box center [210, 211] width 114 height 16
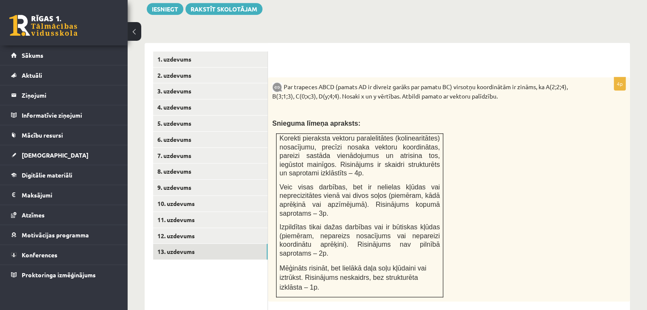
scroll to position [533, 0]
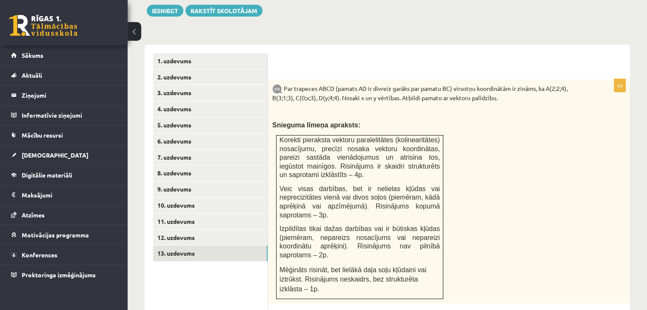
click at [70, 36] on div "0 Dāvanas 300 mP 666 xp" at bounding box center [64, 22] width 128 height 45
click at [73, 30] on link at bounding box center [43, 25] width 68 height 21
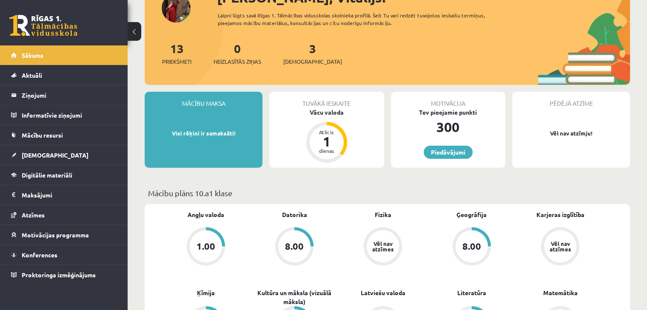
scroll to position [85, 0]
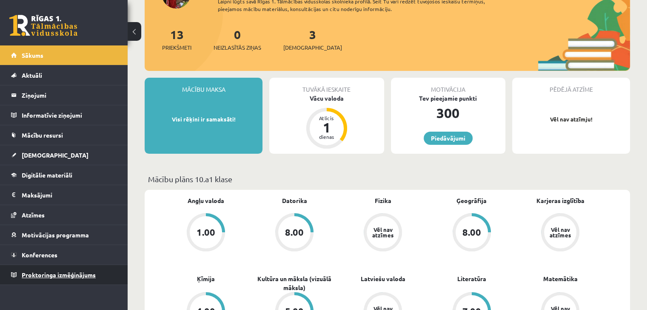
click at [65, 273] on span "Proktoringa izmēģinājums" at bounding box center [59, 275] width 74 height 8
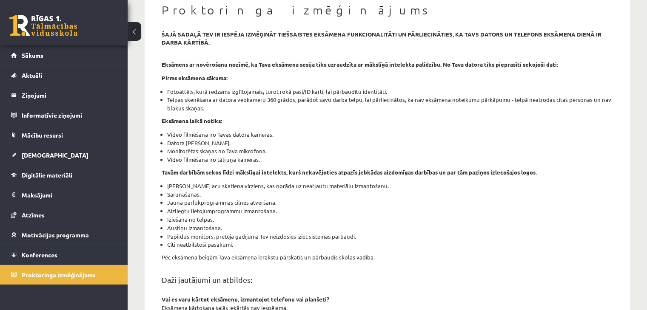
scroll to position [294, 0]
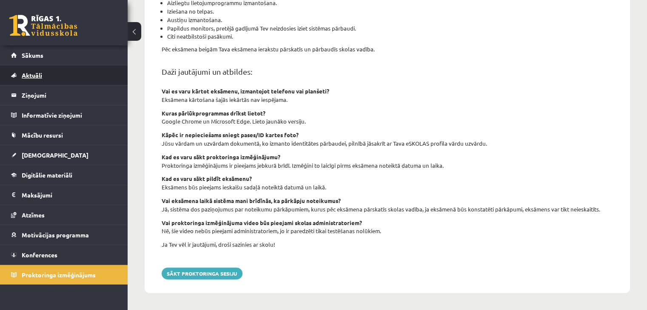
click at [37, 79] on link "Aktuāli" at bounding box center [64, 75] width 106 height 20
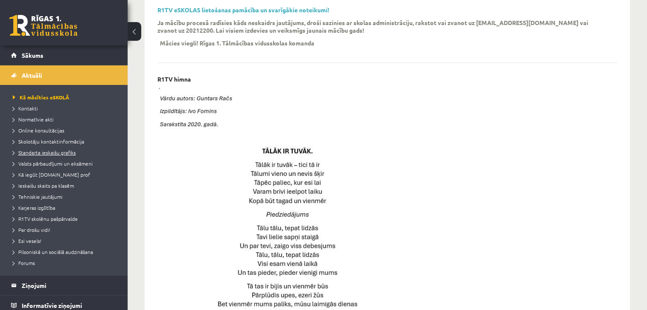
click at [46, 155] on span "Standarta ieskaišu grafiks" at bounding box center [44, 152] width 63 height 7
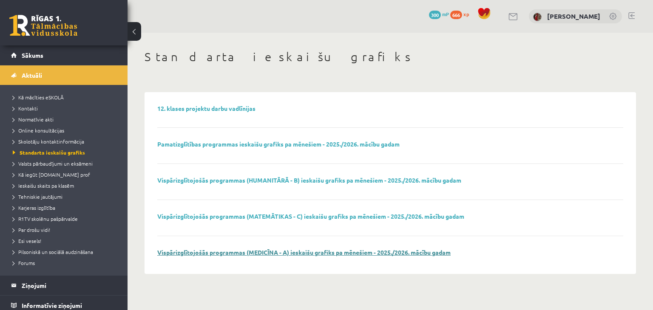
click at [276, 255] on link "Vispārizglītojošās programmas (MEDICĪNA - A) ieskaišu grafiks pa mēnešiem - 202…" at bounding box center [303, 253] width 293 height 8
click at [69, 189] on link "Ieskaišu skaits pa klasēm" at bounding box center [66, 186] width 106 height 8
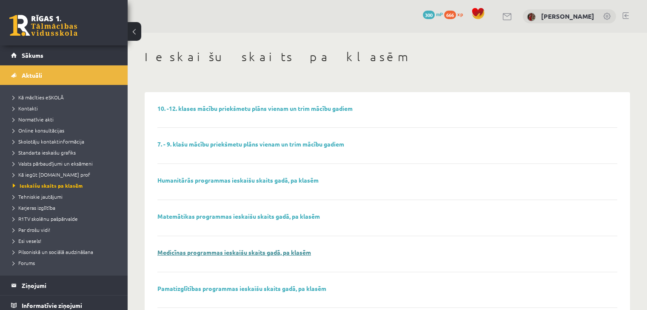
click at [204, 252] on link "Medicīnas programmas ieskaišu skaits gadā, pa klasēm" at bounding box center [233, 253] width 153 height 8
click at [56, 198] on span "Tehniskie jautājumi" at bounding box center [38, 196] width 50 height 7
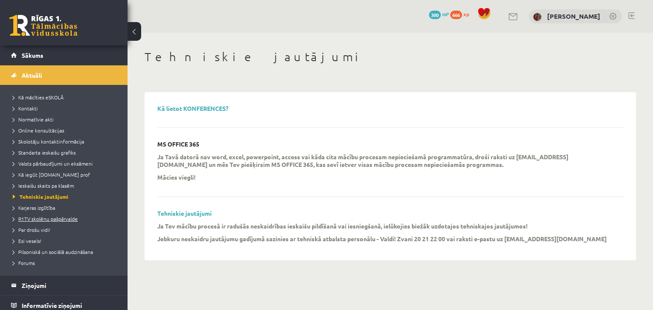
click at [30, 222] on link "R1TV skolēnu pašpārvalde" at bounding box center [66, 219] width 106 height 8
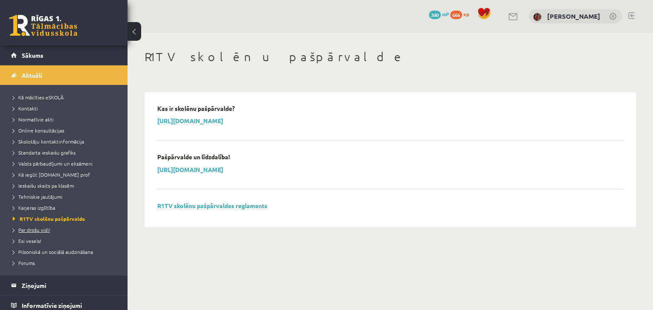
click at [39, 229] on span "Par drošu vidi!" at bounding box center [31, 230] width 37 height 7
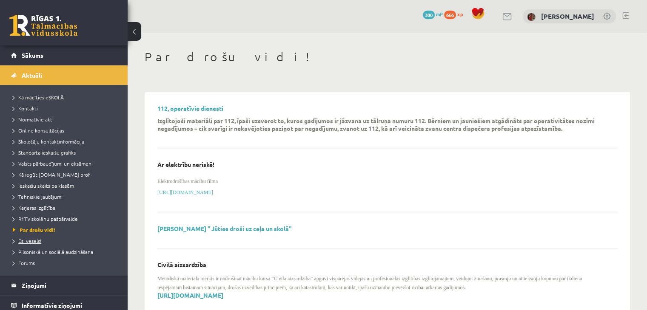
click at [36, 240] on span "Esi vesels!" at bounding box center [27, 241] width 28 height 7
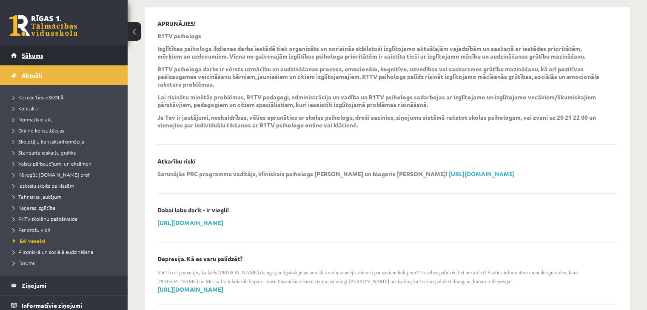
click at [60, 51] on link "Sākums" at bounding box center [64, 55] width 106 height 20
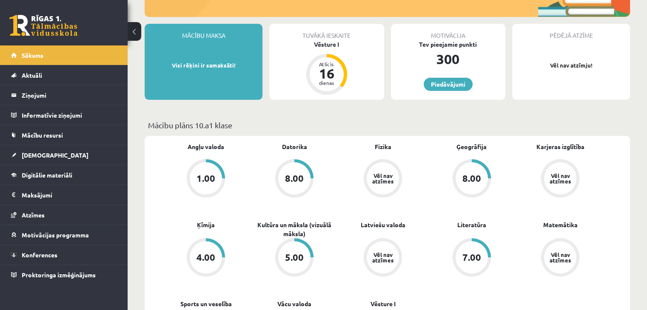
scroll to position [128, 0]
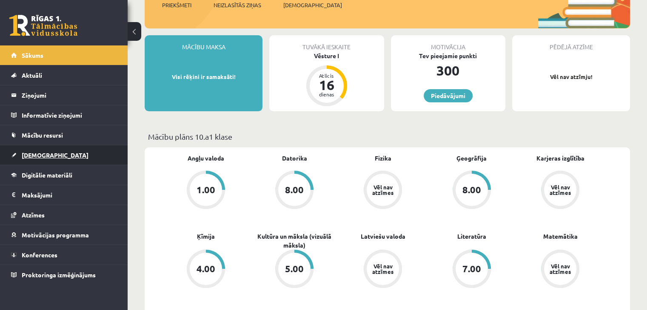
click at [40, 151] on span "[DEMOGRAPHIC_DATA]" at bounding box center [55, 155] width 67 height 8
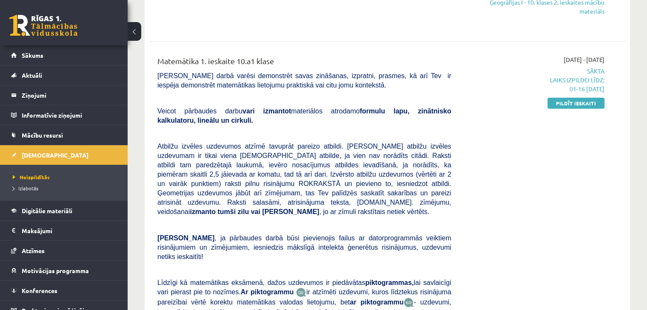
scroll to position [213, 0]
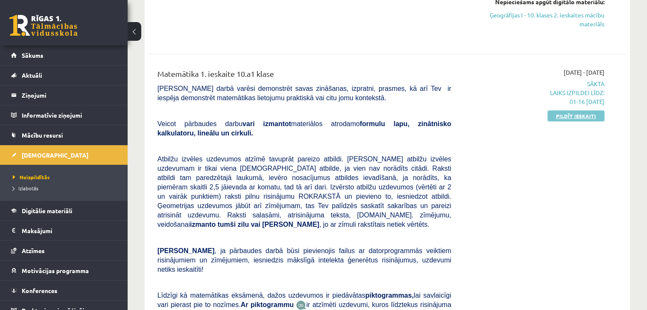
click at [583, 114] on link "Pildīt ieskaiti" at bounding box center [575, 116] width 57 height 11
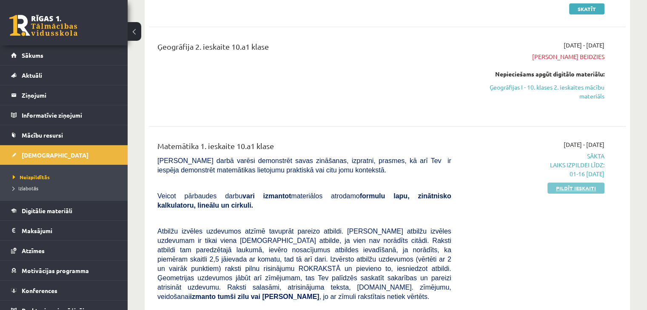
scroll to position [128, 0]
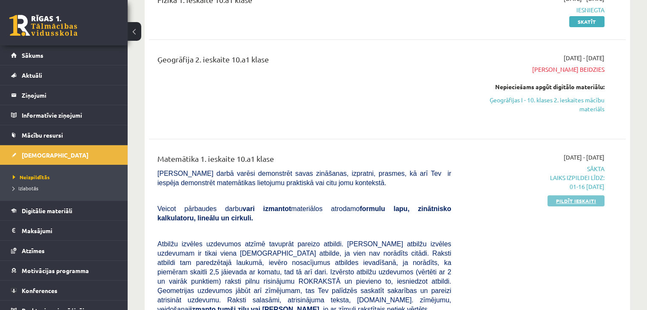
click at [573, 198] on link "Pildīt ieskaiti" at bounding box center [575, 201] width 57 height 11
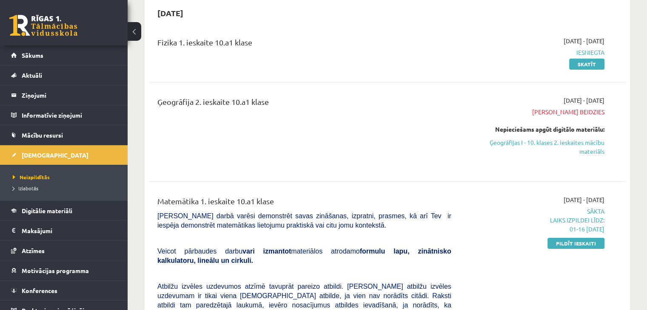
scroll to position [43, 0]
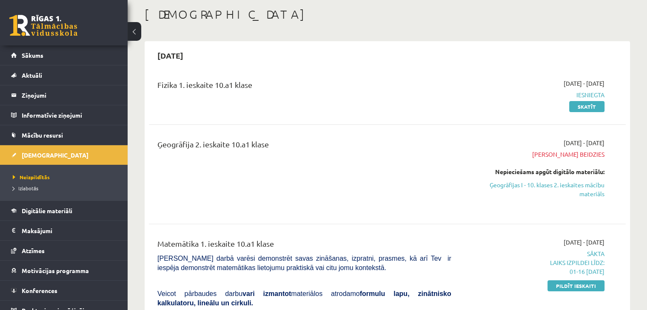
click at [580, 154] on span "[PERSON_NAME] beidzies" at bounding box center [534, 154] width 140 height 9
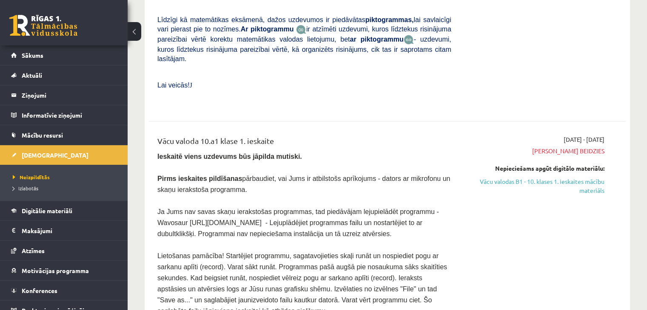
scroll to position [510, 0]
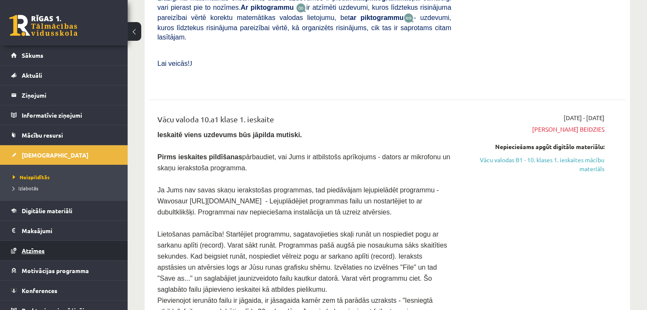
click at [41, 252] on span "Atzīmes" at bounding box center [33, 251] width 23 height 8
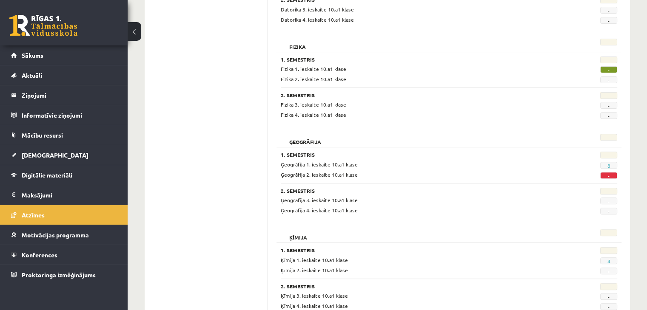
scroll to position [230, 0]
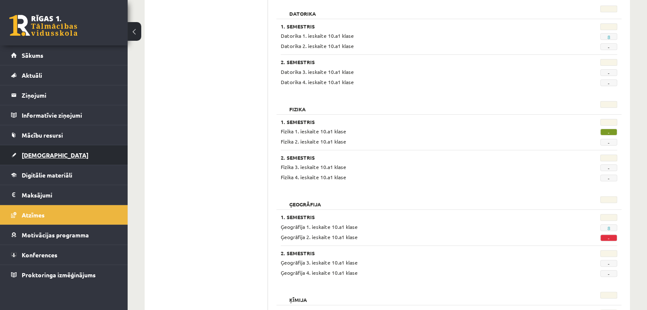
click at [35, 156] on span "[DEMOGRAPHIC_DATA]" at bounding box center [55, 155] width 67 height 8
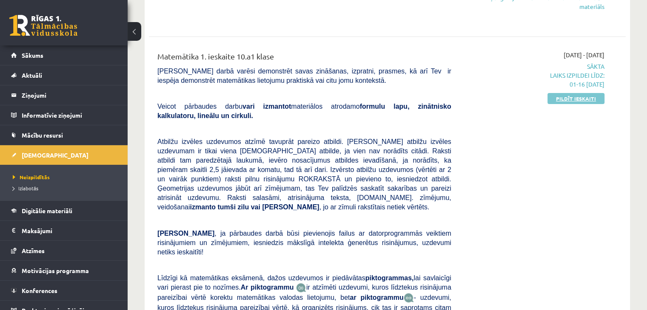
click at [578, 97] on link "Pildīt ieskaiti" at bounding box center [575, 98] width 57 height 11
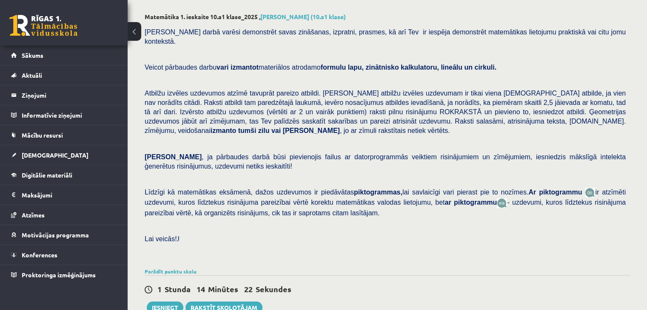
scroll to position [292, 0]
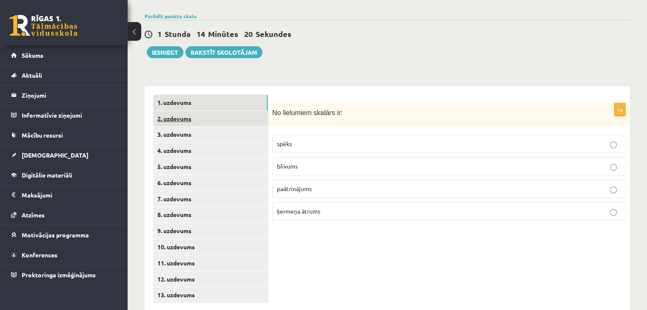
click at [235, 111] on link "2. uzdevums" at bounding box center [210, 119] width 114 height 16
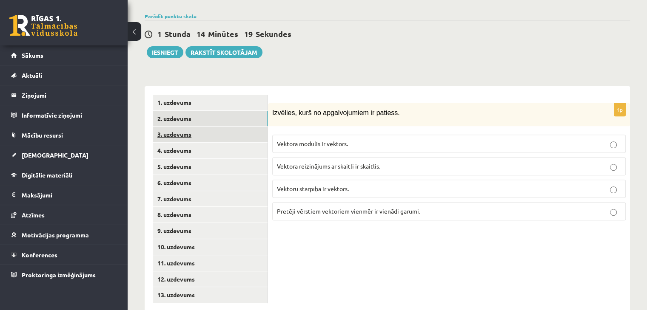
click at [237, 127] on link "3. uzdevums" at bounding box center [210, 135] width 114 height 16
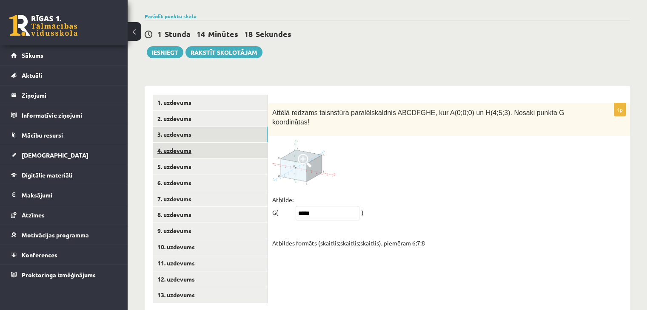
click at [238, 143] on link "4. uzdevums" at bounding box center [210, 151] width 114 height 16
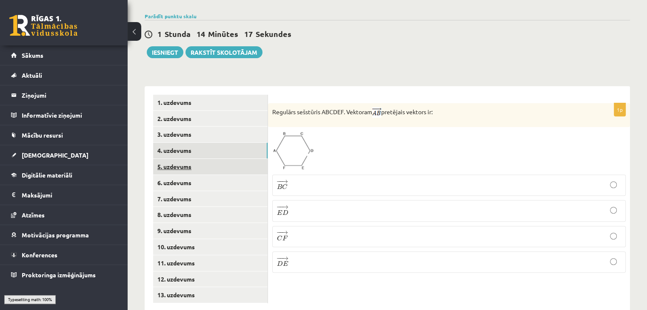
click at [238, 159] on link "5. uzdevums" at bounding box center [210, 167] width 114 height 16
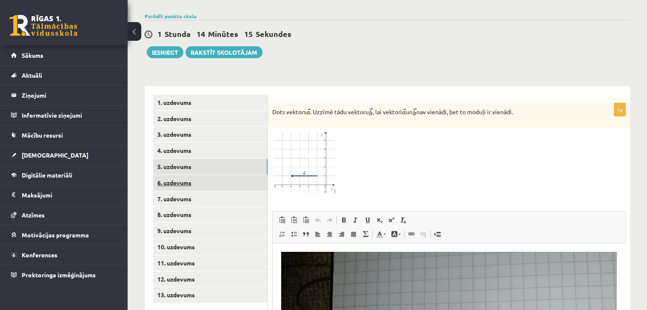
scroll to position [0, 0]
click at [244, 175] on link "6. uzdevums" at bounding box center [210, 183] width 114 height 16
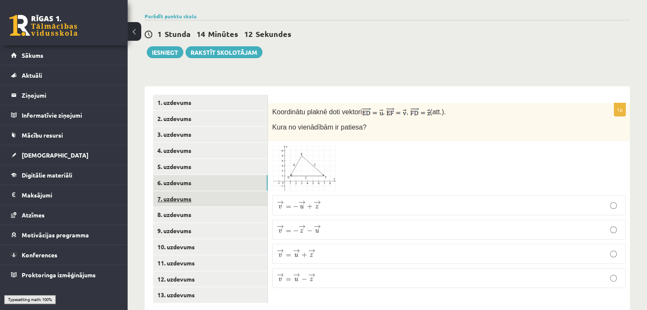
click at [241, 191] on link "7. uzdevums" at bounding box center [210, 199] width 114 height 16
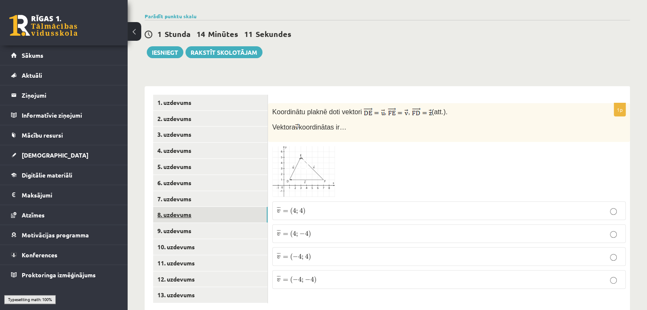
click at [240, 207] on link "8. uzdevums" at bounding box center [210, 215] width 114 height 16
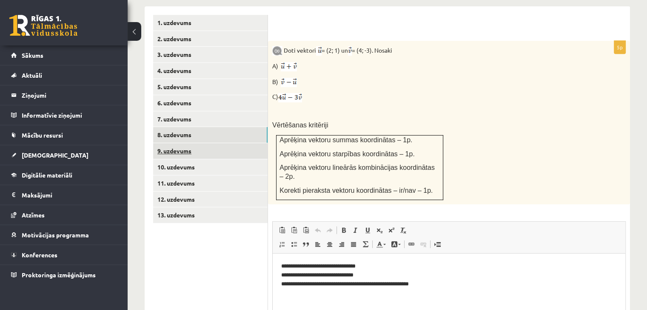
click at [245, 143] on link "9. uzdevums" at bounding box center [210, 151] width 114 height 16
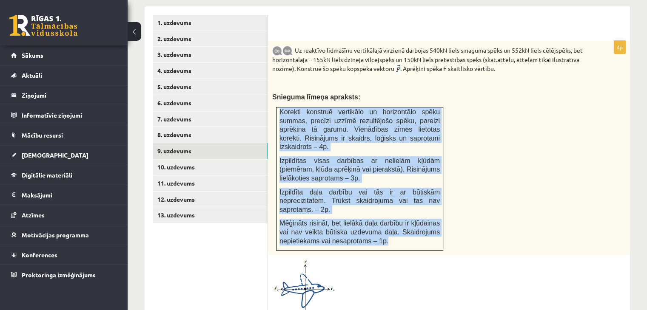
drag, startPoint x: 383, startPoint y: 214, endPoint x: 279, endPoint y: 92, distance: 160.8
click at [279, 107] on td "Korekti konstruē vertikālo un horizontālo spēku summas, precīzi uzzīmē rezultēj…" at bounding box center [359, 178] width 167 height 143
copy td "Korekti konstruē vertikālo un horizontālo spēku summas, precīzi uzzīmē rezultēj…"
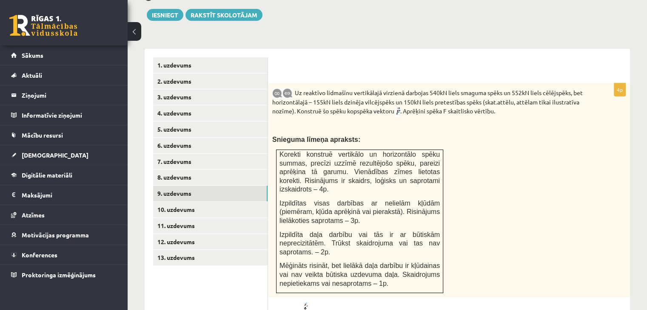
click at [421, 128] on div "Uz reaktīvo lidmašīnu vertikālajā virzienā darbojas 540kN liels smaguma spēks u…" at bounding box center [449, 190] width 362 height 214
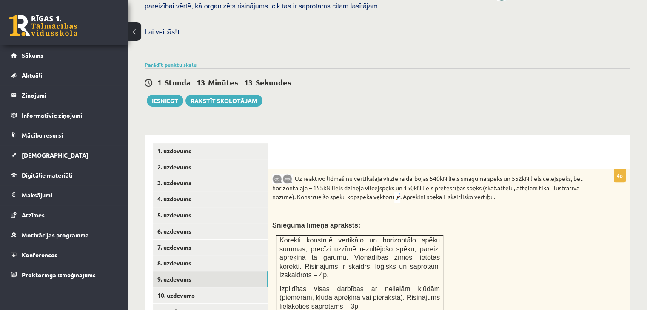
scroll to position [287, 0]
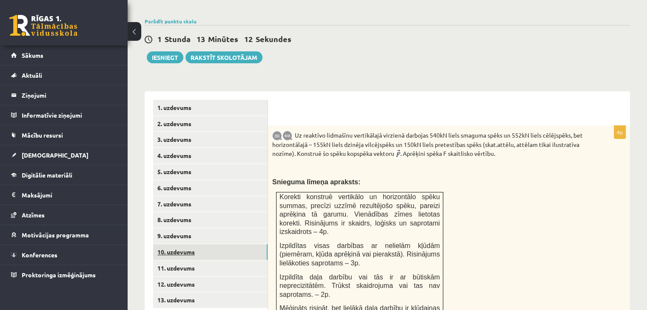
click at [252, 244] on link "10. uzdevums" at bounding box center [210, 252] width 114 height 16
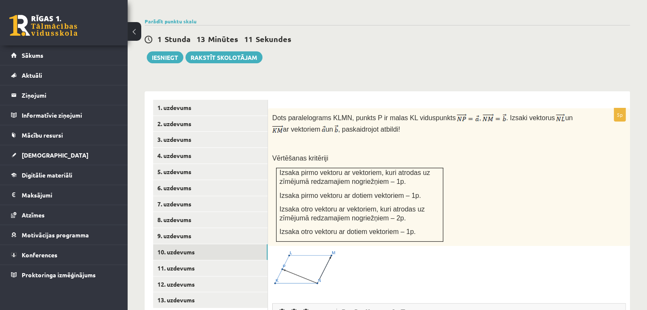
scroll to position [0, 0]
click at [211, 228] on link "9. uzdevums" at bounding box center [210, 236] width 114 height 16
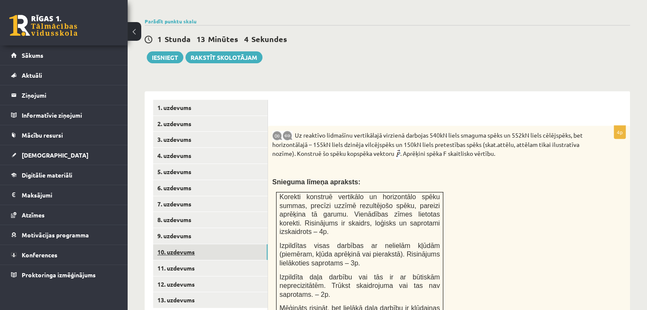
click at [214, 244] on link "10. uzdevums" at bounding box center [210, 252] width 114 height 16
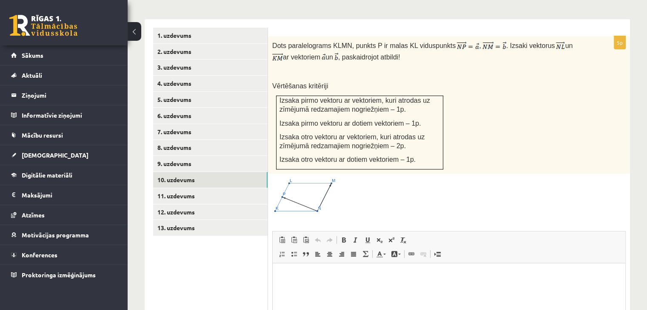
scroll to position [372, 0]
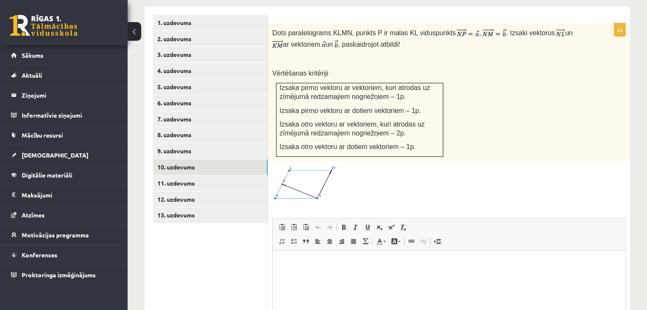
click at [323, 165] on img at bounding box center [304, 183] width 64 height 36
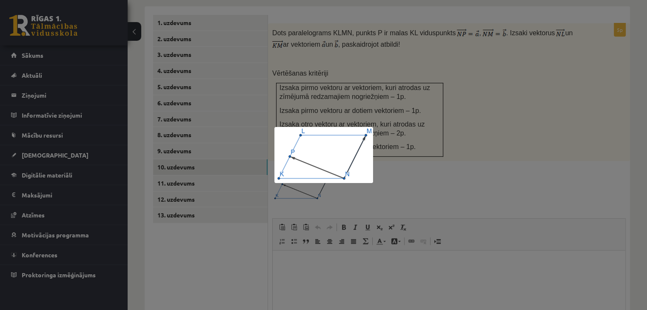
click at [441, 178] on div at bounding box center [323, 155] width 647 height 310
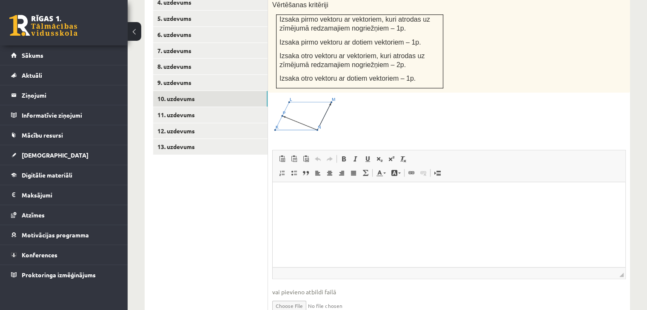
scroll to position [462, 0]
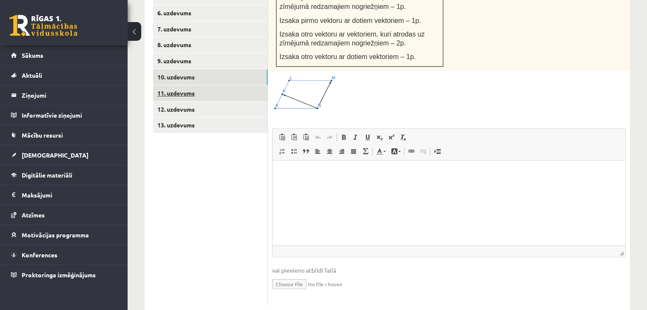
click at [239, 85] on link "11. uzdevums" at bounding box center [210, 93] width 114 height 16
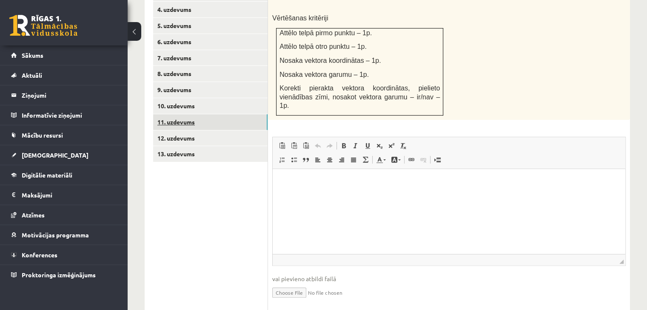
scroll to position [391, 0]
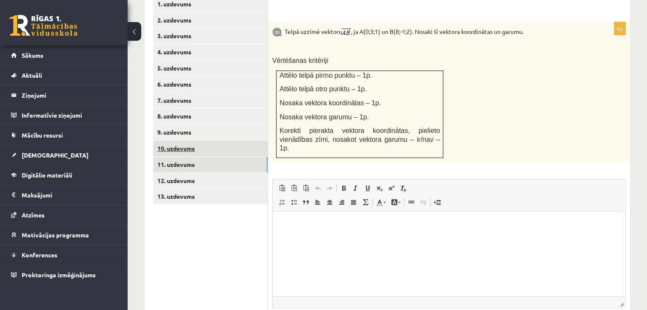
click at [235, 141] on link "10. uzdevums" at bounding box center [210, 149] width 114 height 16
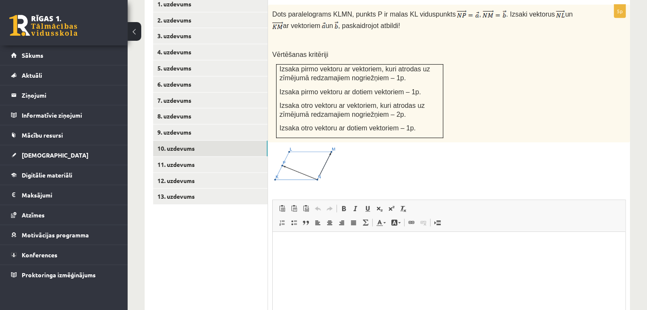
scroll to position [0, 0]
click at [304, 160] on span at bounding box center [305, 167] width 14 height 14
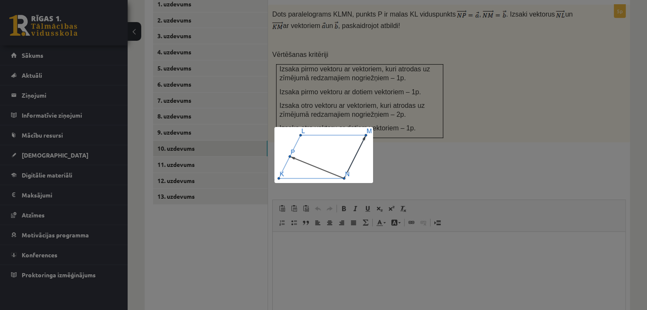
click at [210, 132] on div at bounding box center [323, 155] width 647 height 310
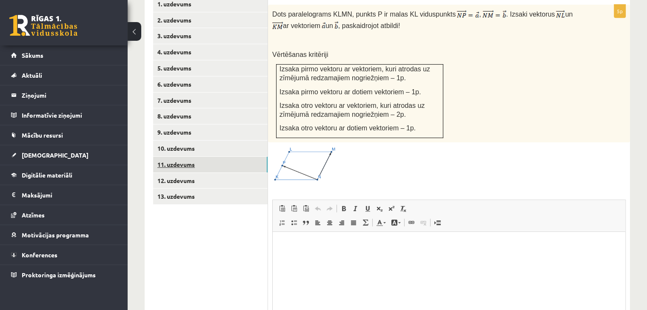
click at [205, 157] on link "11. uzdevums" at bounding box center [210, 165] width 114 height 16
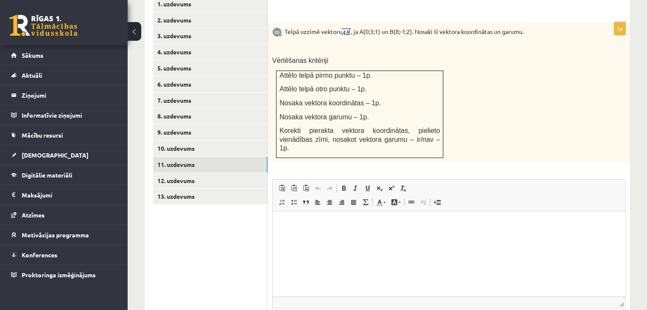
scroll to position [348, 0]
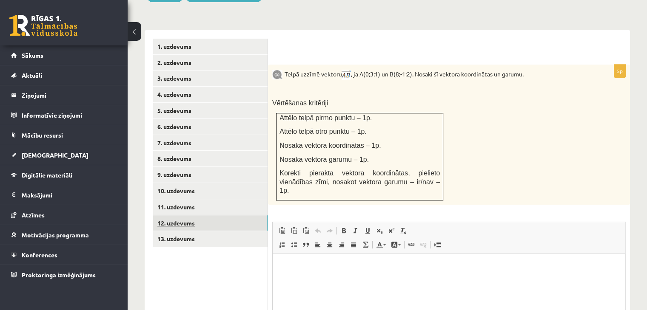
click at [170, 216] on link "12. uzdevums" at bounding box center [210, 224] width 114 height 16
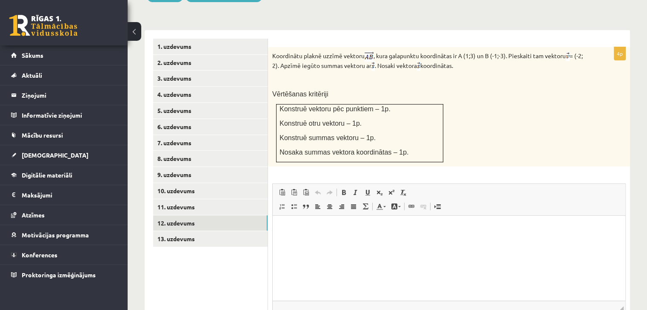
scroll to position [0, 0]
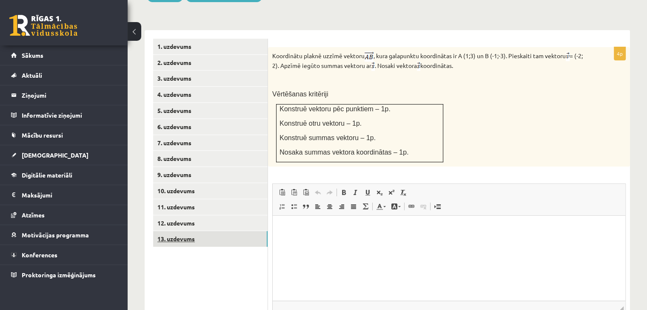
click at [227, 231] on link "13. uzdevums" at bounding box center [210, 239] width 114 height 16
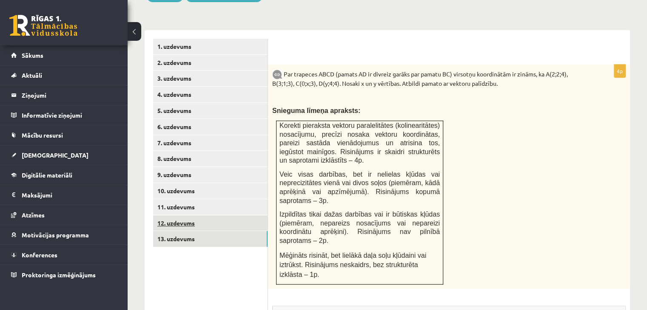
click at [212, 216] on link "12. uzdevums" at bounding box center [210, 224] width 114 height 16
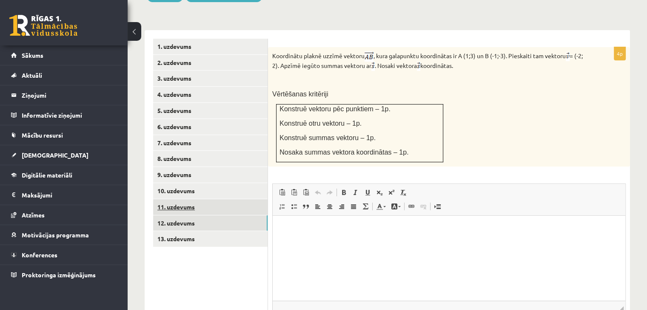
click at [219, 199] on link "11. uzdevums" at bounding box center [210, 207] width 114 height 16
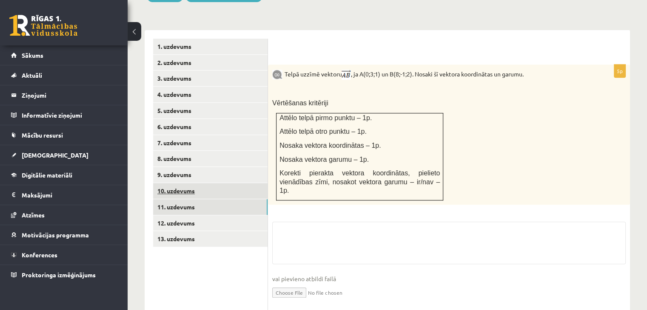
click at [215, 183] on link "10. uzdevums" at bounding box center [210, 191] width 114 height 16
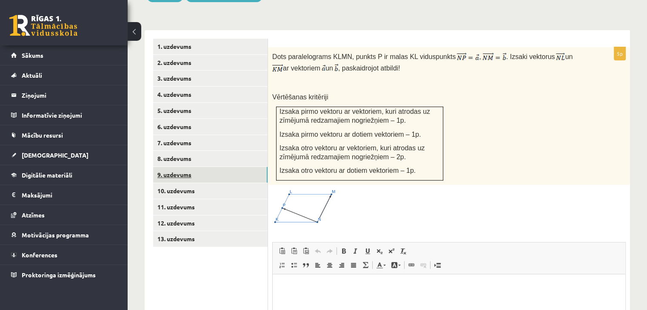
click at [216, 167] on link "9. uzdevums" at bounding box center [210, 175] width 114 height 16
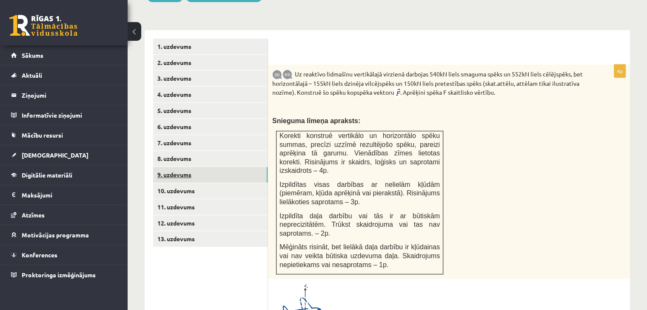
click at [218, 167] on link "9. uzdevums" at bounding box center [210, 175] width 114 height 16
click at [221, 151] on link "8. uzdevums" at bounding box center [210, 159] width 114 height 16
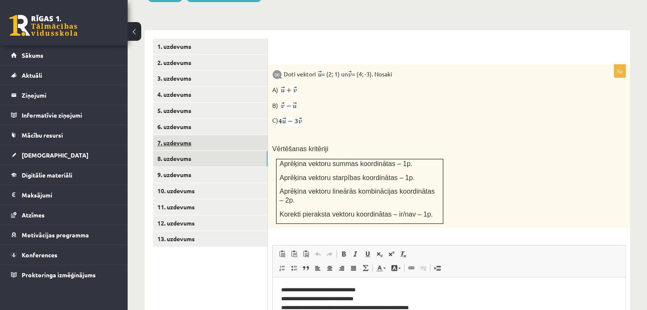
click at [225, 135] on link "7. uzdevums" at bounding box center [210, 143] width 114 height 16
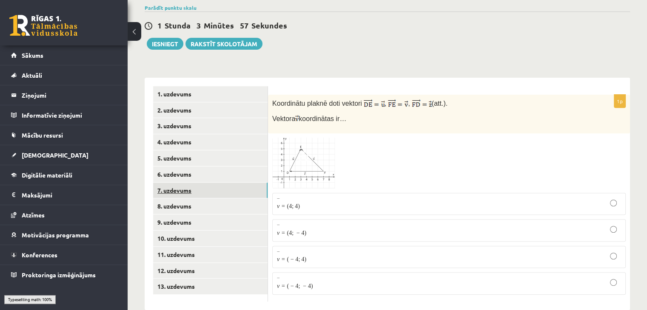
scroll to position [293, 0]
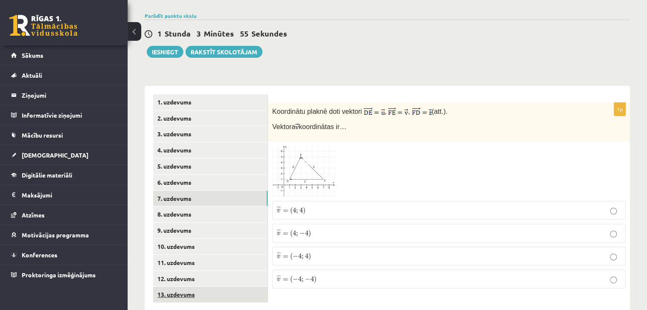
click at [212, 287] on link "13. uzdevums" at bounding box center [210, 295] width 114 height 16
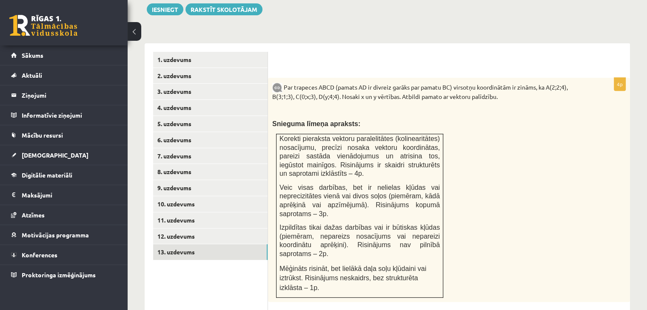
scroll to position [0, 0]
click at [232, 229] on link "12. uzdevums" at bounding box center [210, 237] width 114 height 16
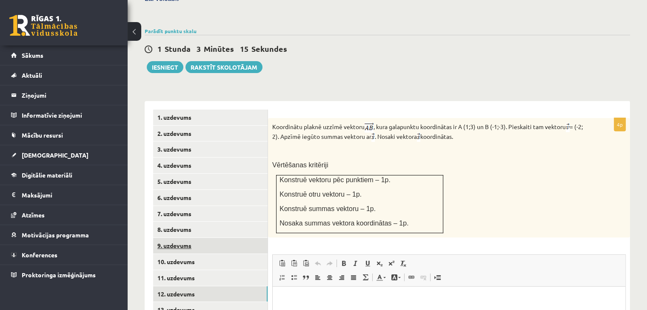
scroll to position [293, 0]
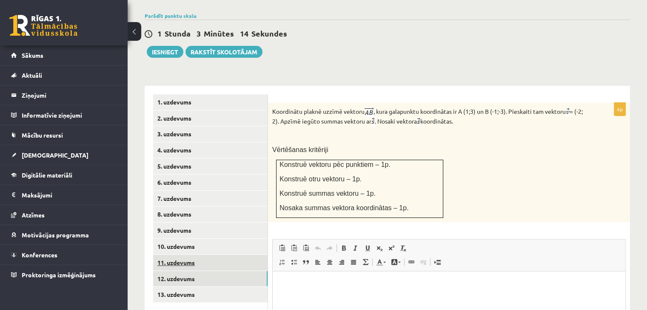
click at [226, 255] on link "11. uzdevums" at bounding box center [210, 263] width 114 height 16
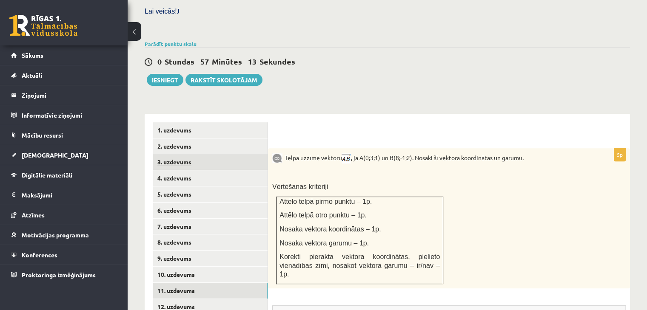
scroll to position [250, 0]
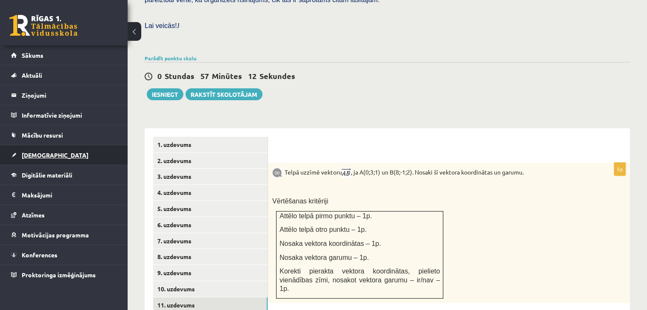
click at [55, 153] on link "[DEMOGRAPHIC_DATA]" at bounding box center [64, 155] width 106 height 20
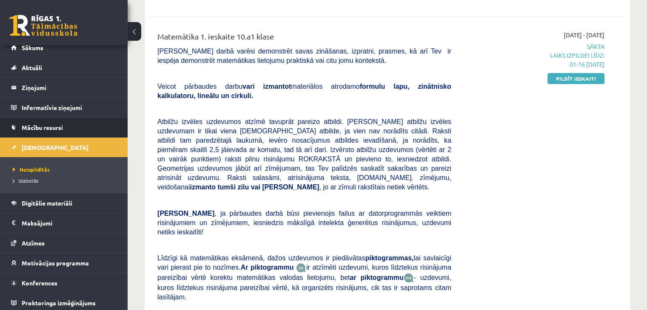
scroll to position [9, 0]
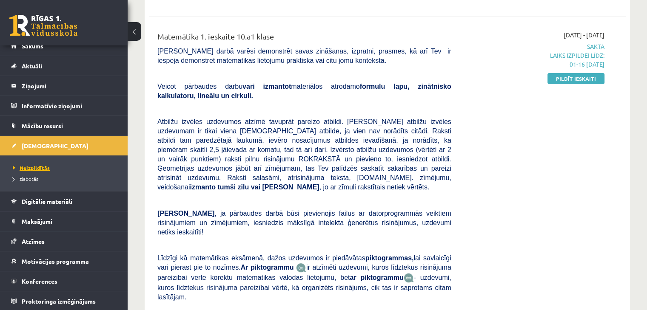
click at [44, 169] on span "Neizpildītās" at bounding box center [31, 168] width 37 height 7
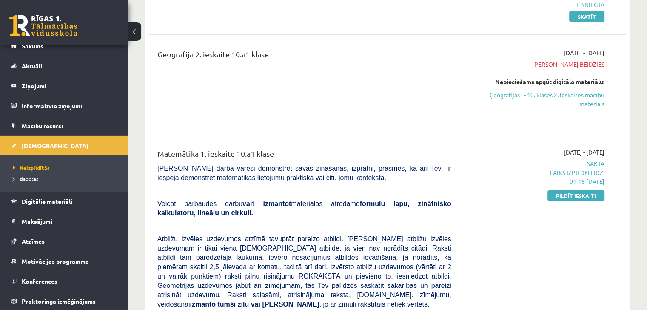
scroll to position [122, 0]
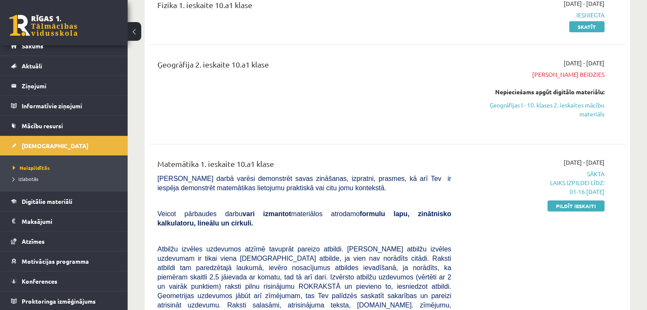
click at [576, 72] on span "[PERSON_NAME] beidzies" at bounding box center [534, 74] width 140 height 9
click at [582, 110] on link "Ģeogrāfijas I - 10. klases 2. ieskaites mācību materiāls" at bounding box center [534, 110] width 140 height 18
